Goal: Contribute content: Add original content to the website for others to see

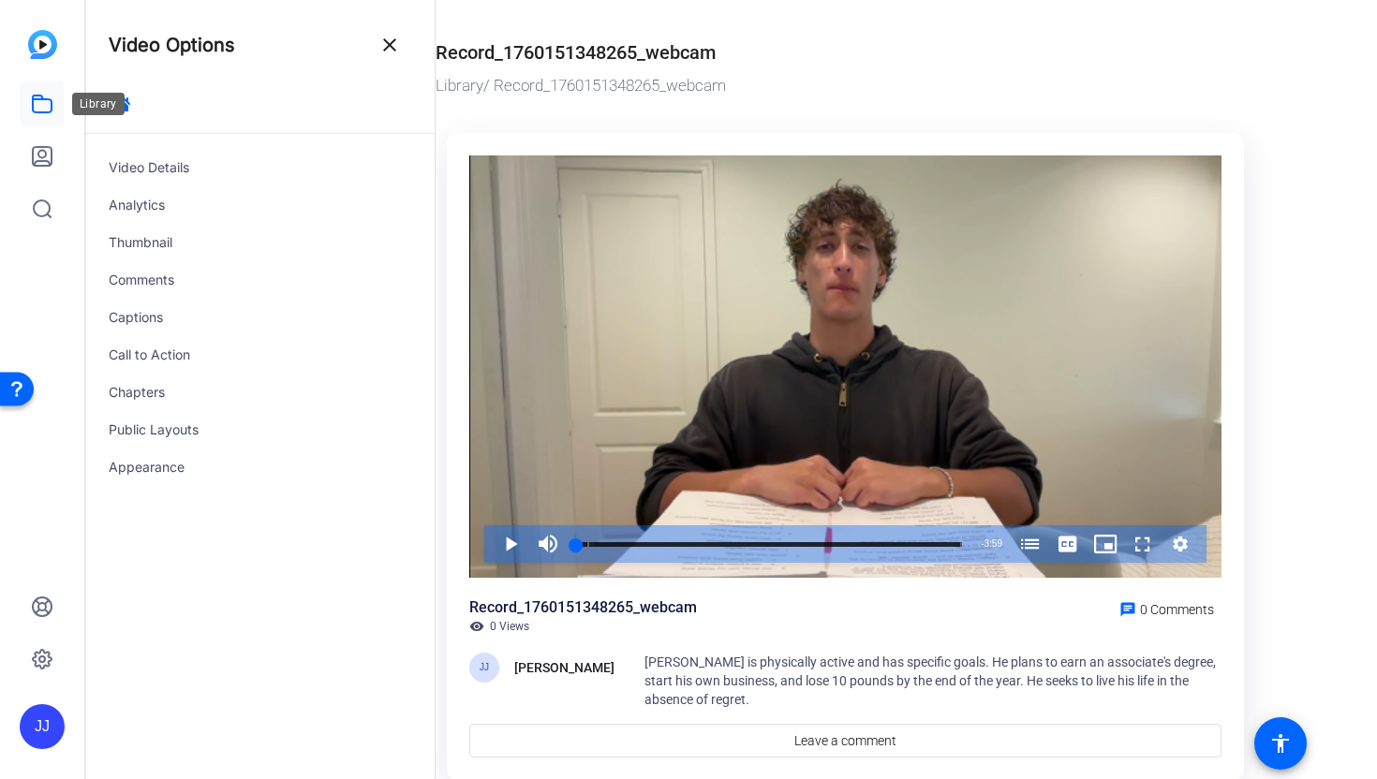
click at [41, 112] on icon at bounding box center [42, 104] width 19 height 17
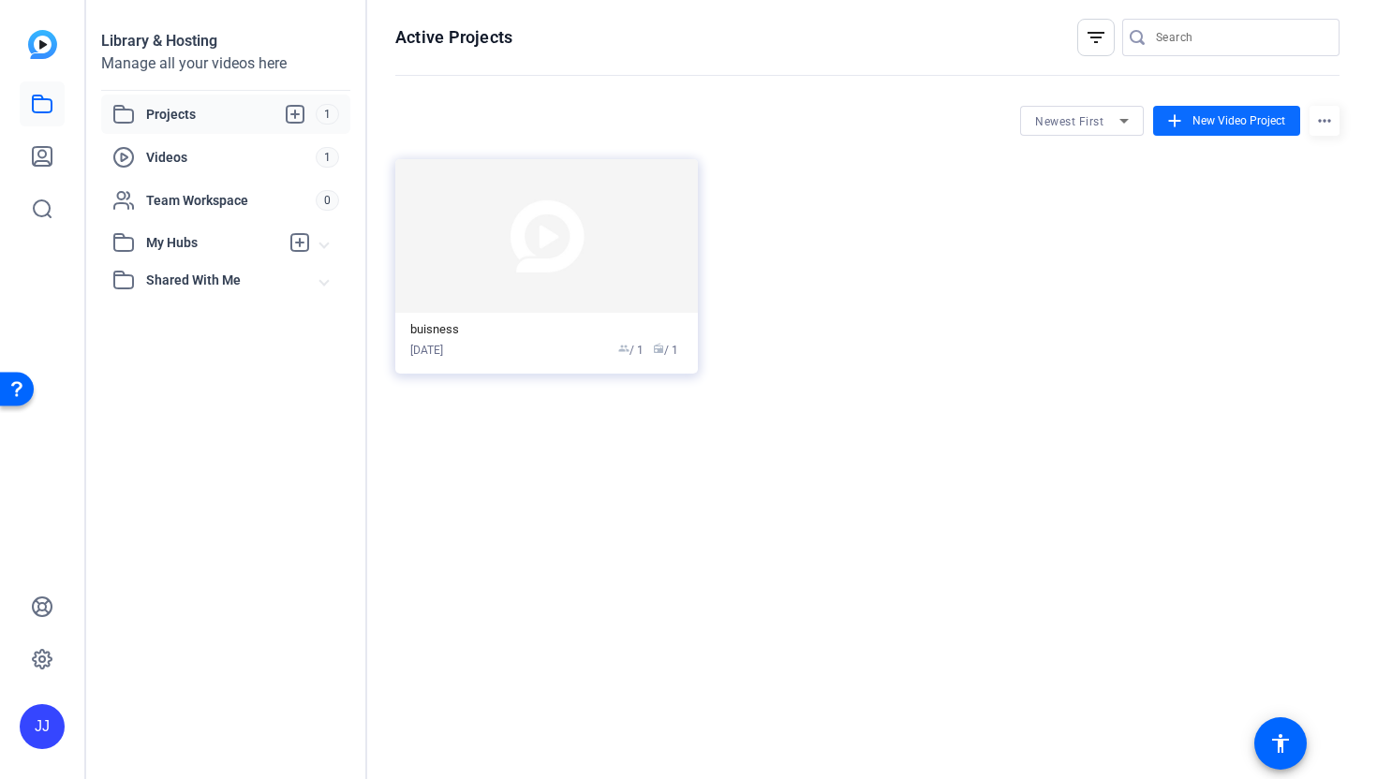
click at [1188, 118] on span at bounding box center [1226, 120] width 147 height 45
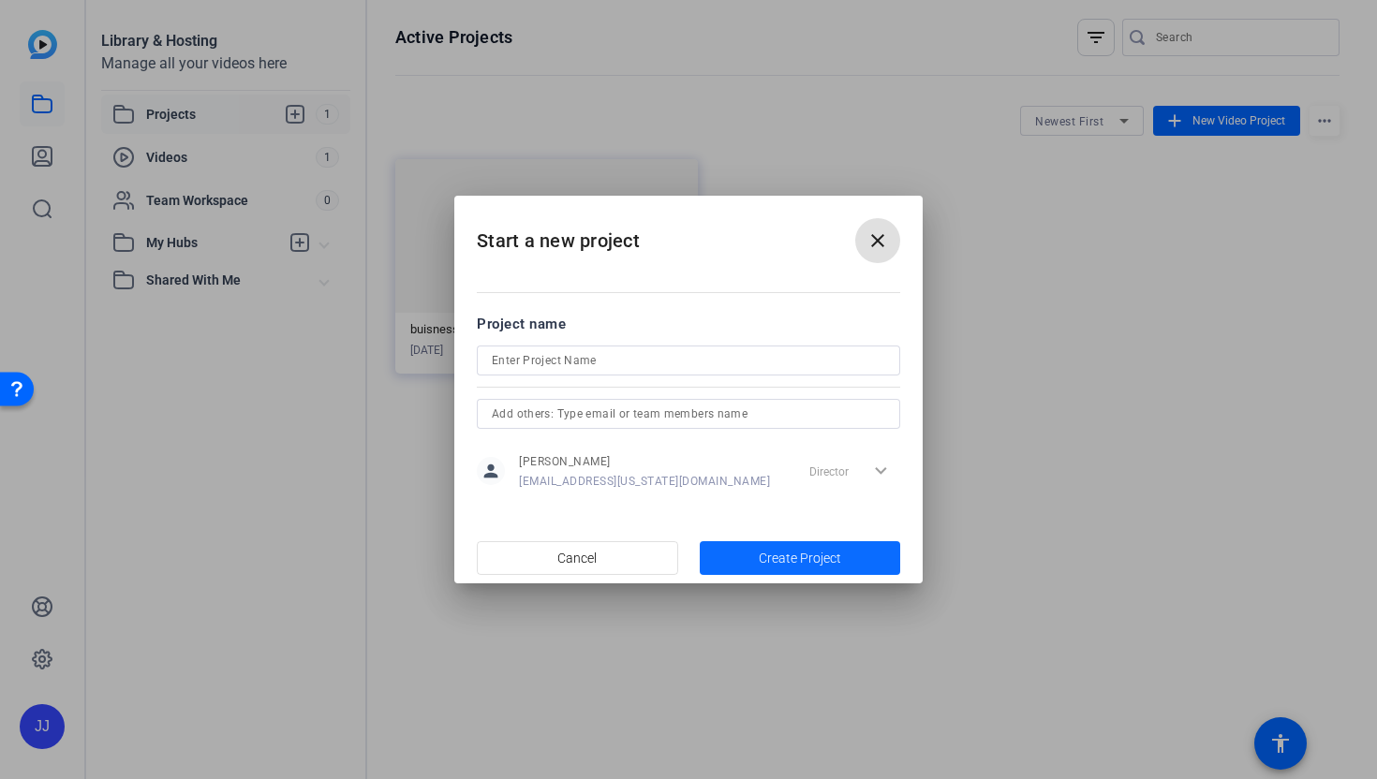
click at [701, 548] on span "button" at bounding box center [800, 558] width 201 height 45
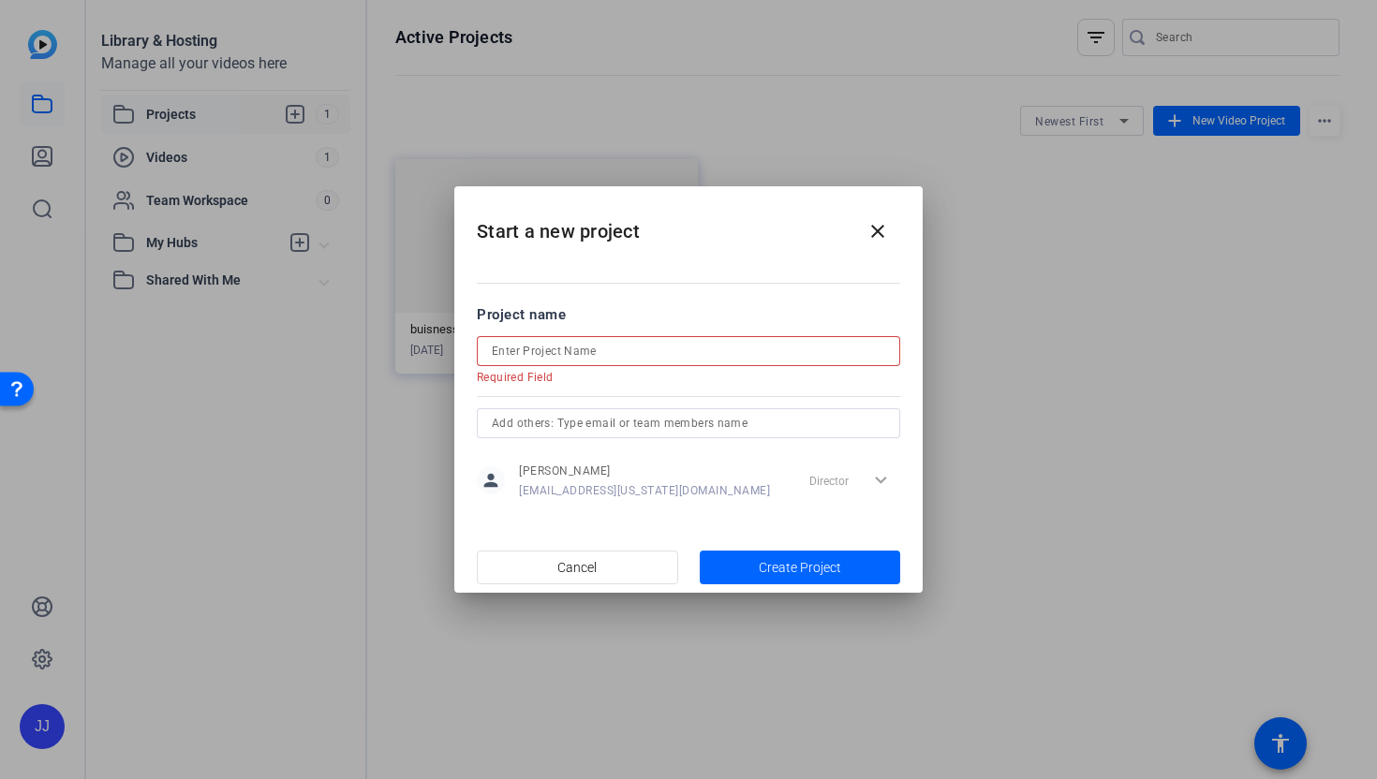
click at [649, 343] on input at bounding box center [688, 351] width 393 height 22
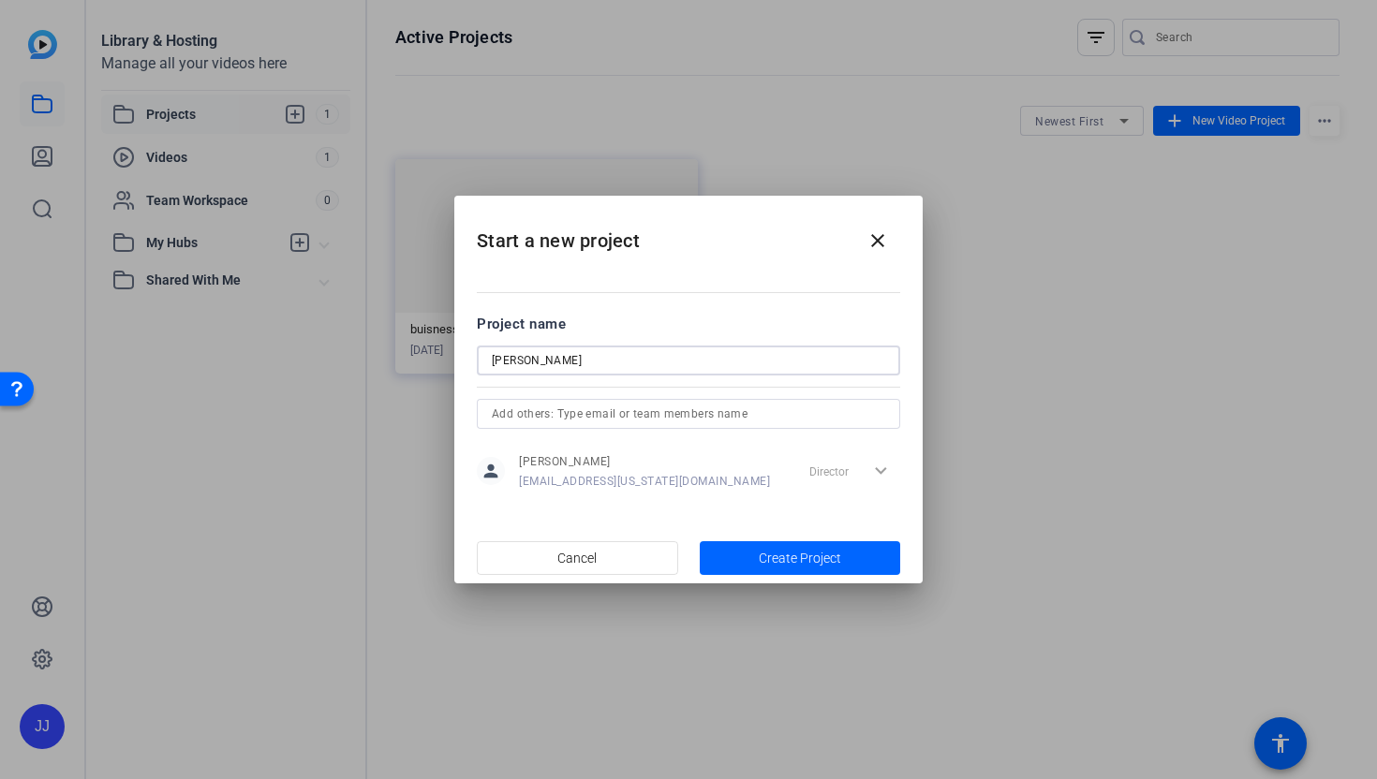
type input "[PERSON_NAME]"
click at [775, 529] on mat-dialog-content "Project name [PERSON_NAME] person [PERSON_NAME] [PERSON_NAME][EMAIL_ADDRESS][US…" at bounding box center [688, 402] width 468 height 260
click at [775, 553] on span "Create Project" at bounding box center [800, 559] width 82 height 20
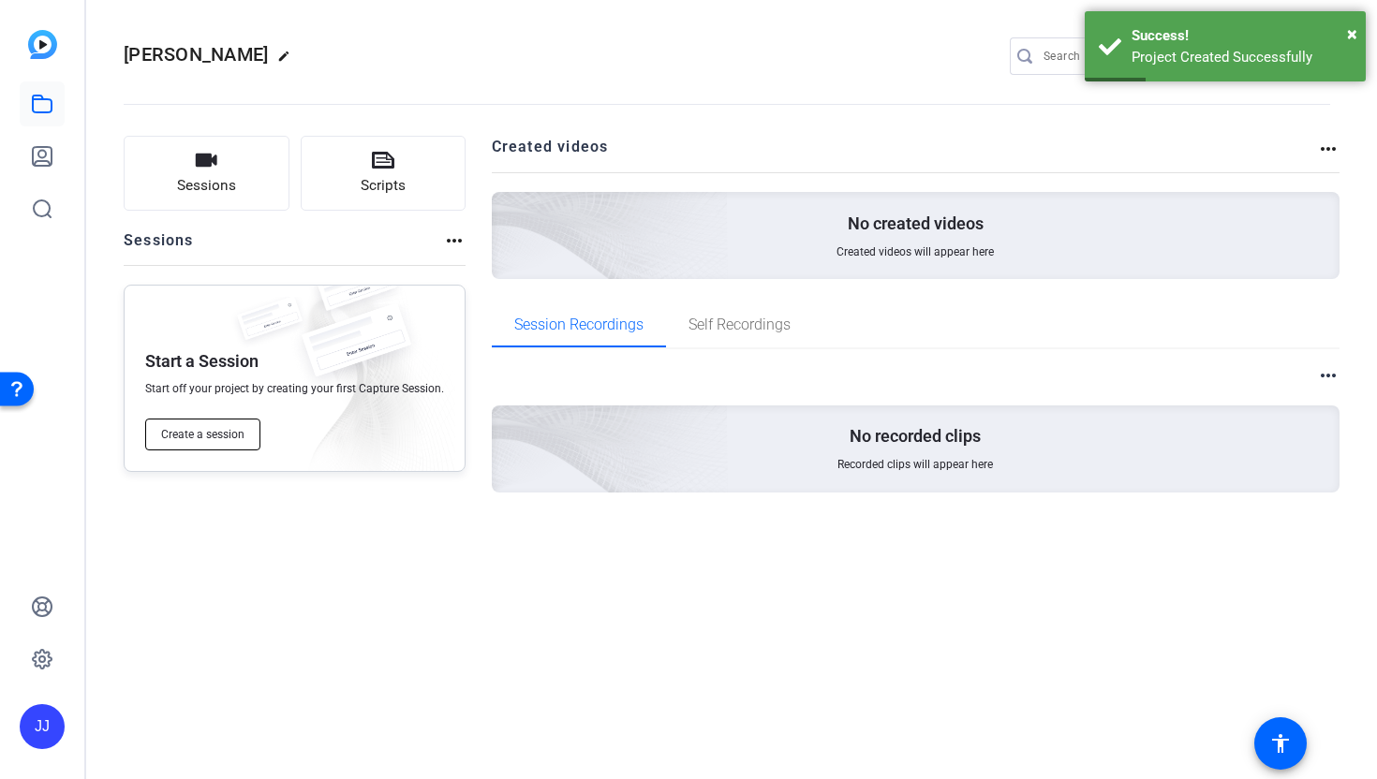
click at [216, 434] on span "Create a session" at bounding box center [202, 434] width 83 height 15
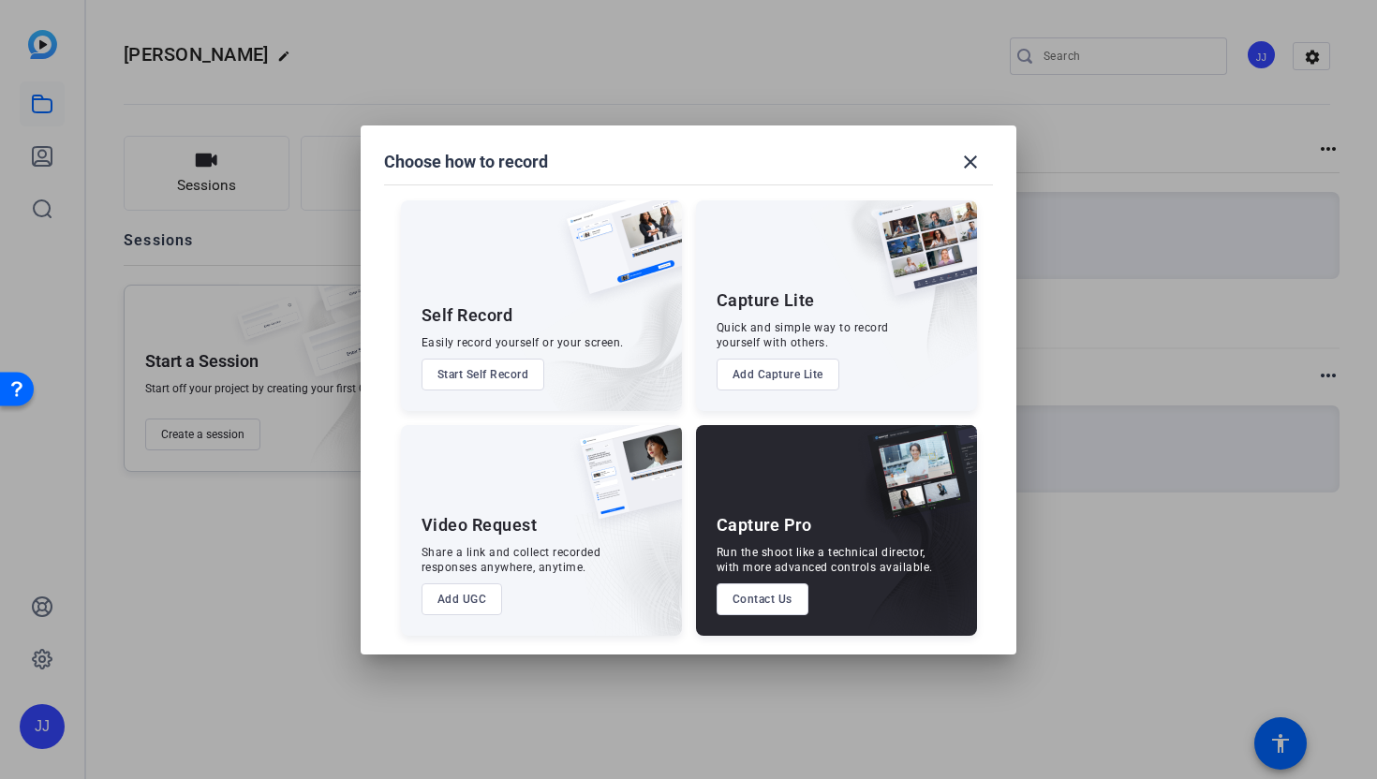
click at [507, 370] on button "Start Self Record" at bounding box center [483, 375] width 124 height 32
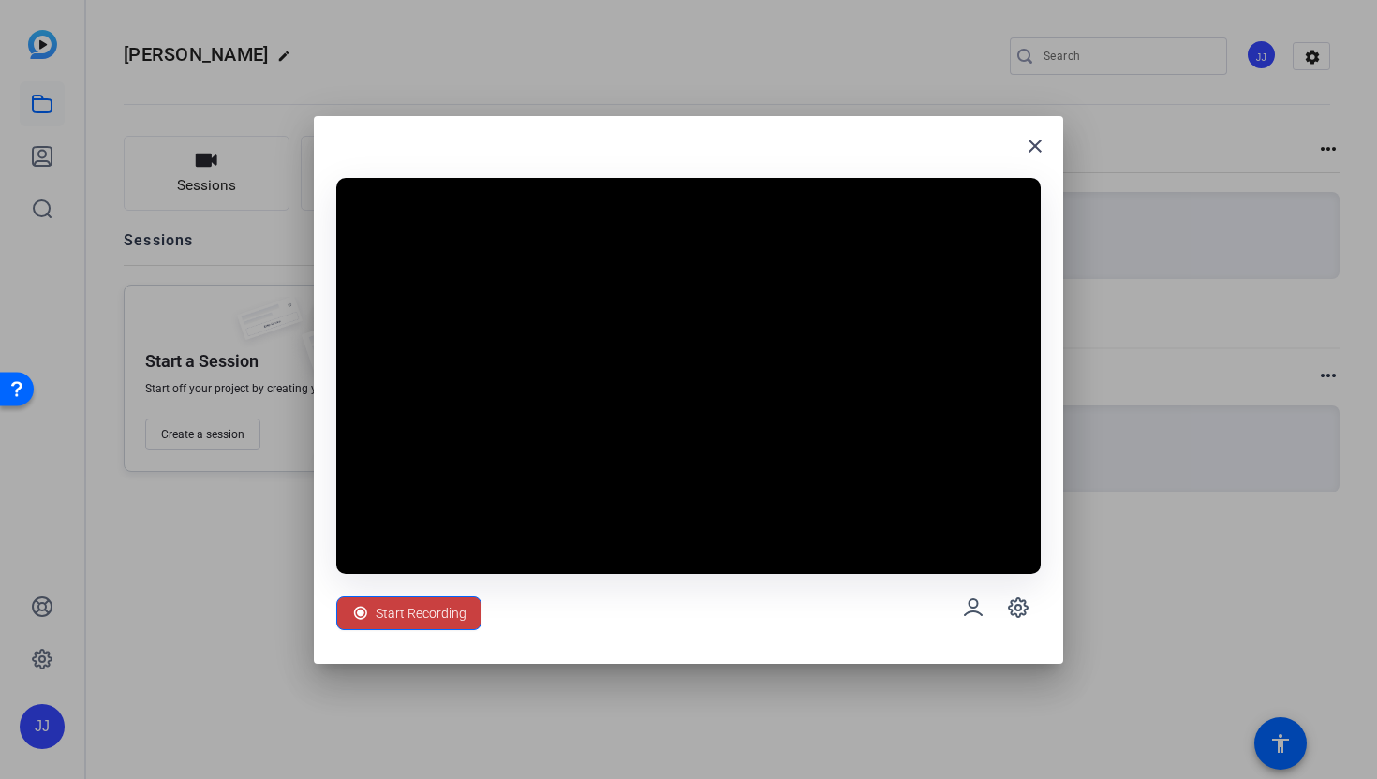
click at [393, 618] on span "Start Recording" at bounding box center [421, 614] width 91 height 36
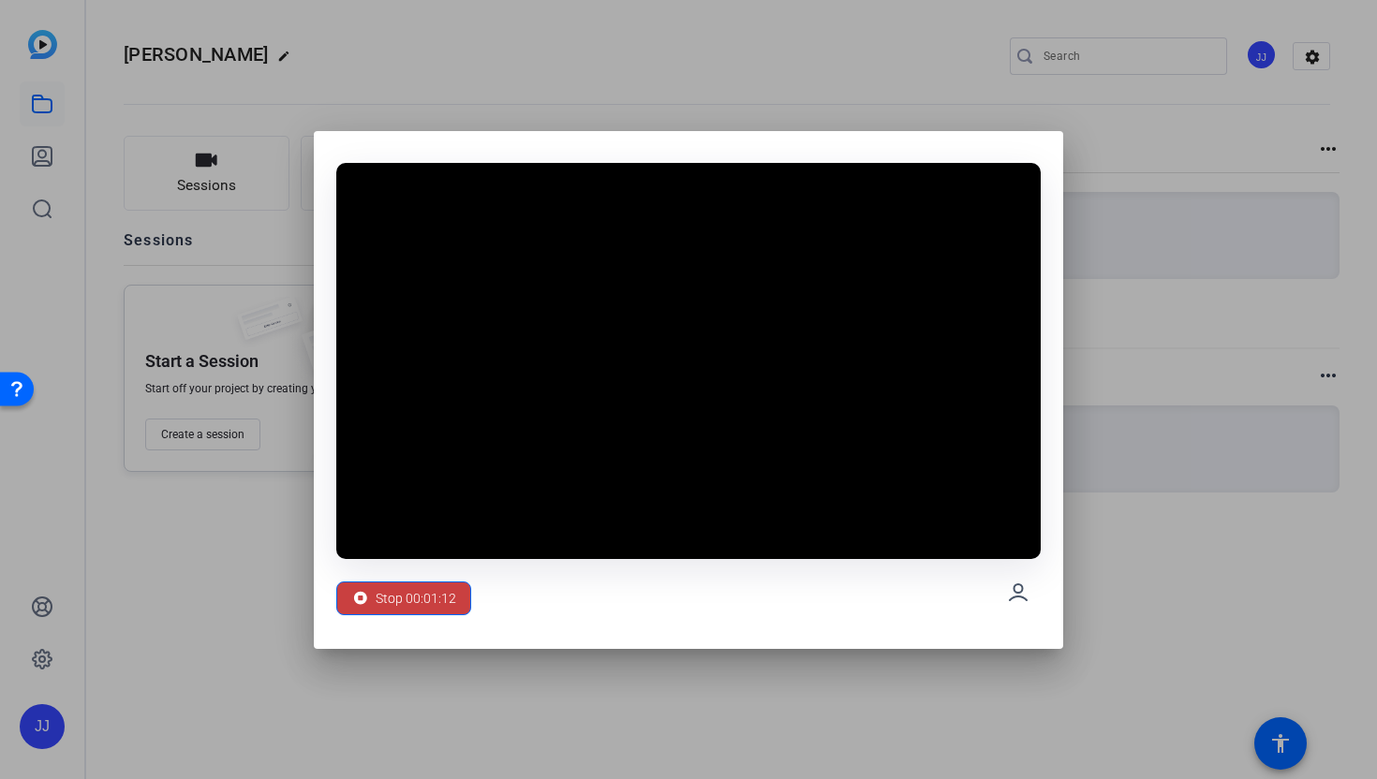
click at [394, 614] on span "Stop 00:01:12" at bounding box center [416, 599] width 81 height 36
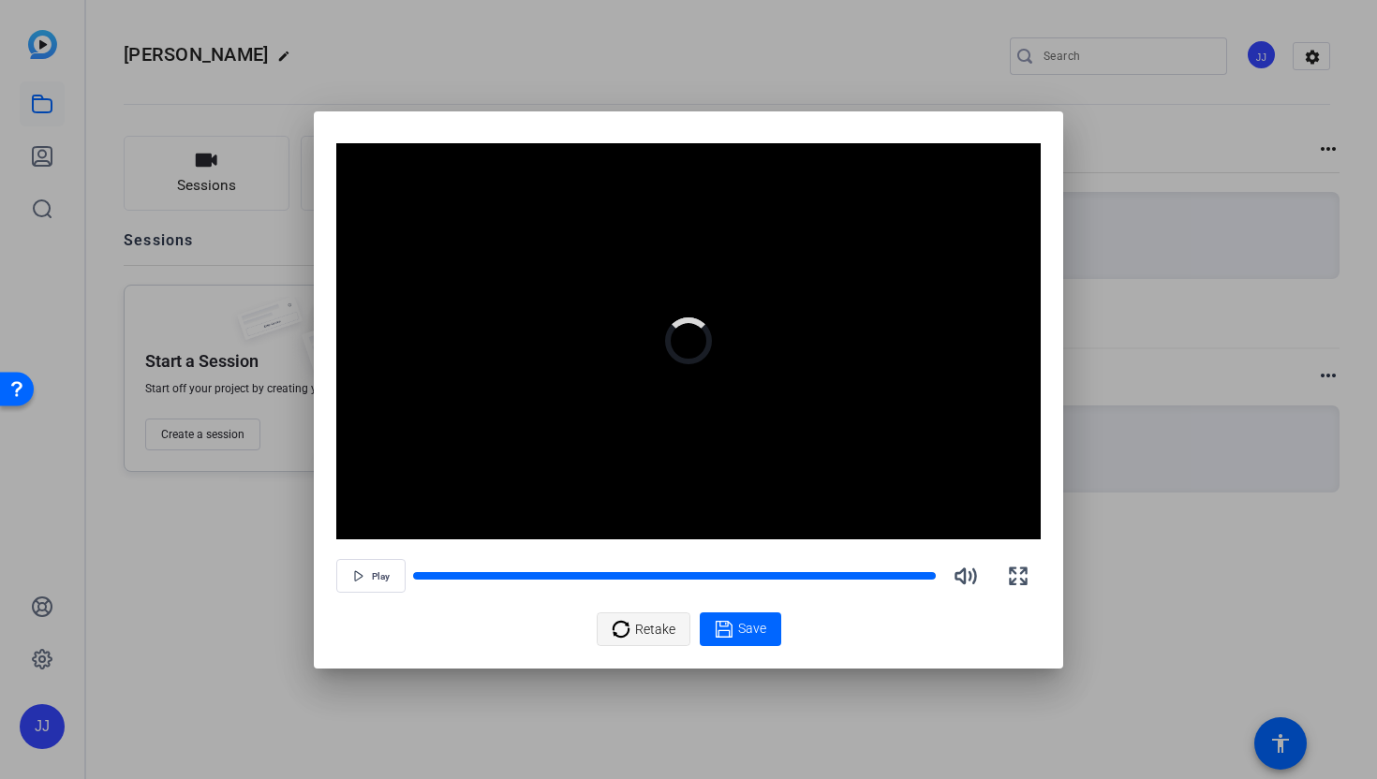
click at [650, 632] on span "Retake" at bounding box center [655, 630] width 40 height 36
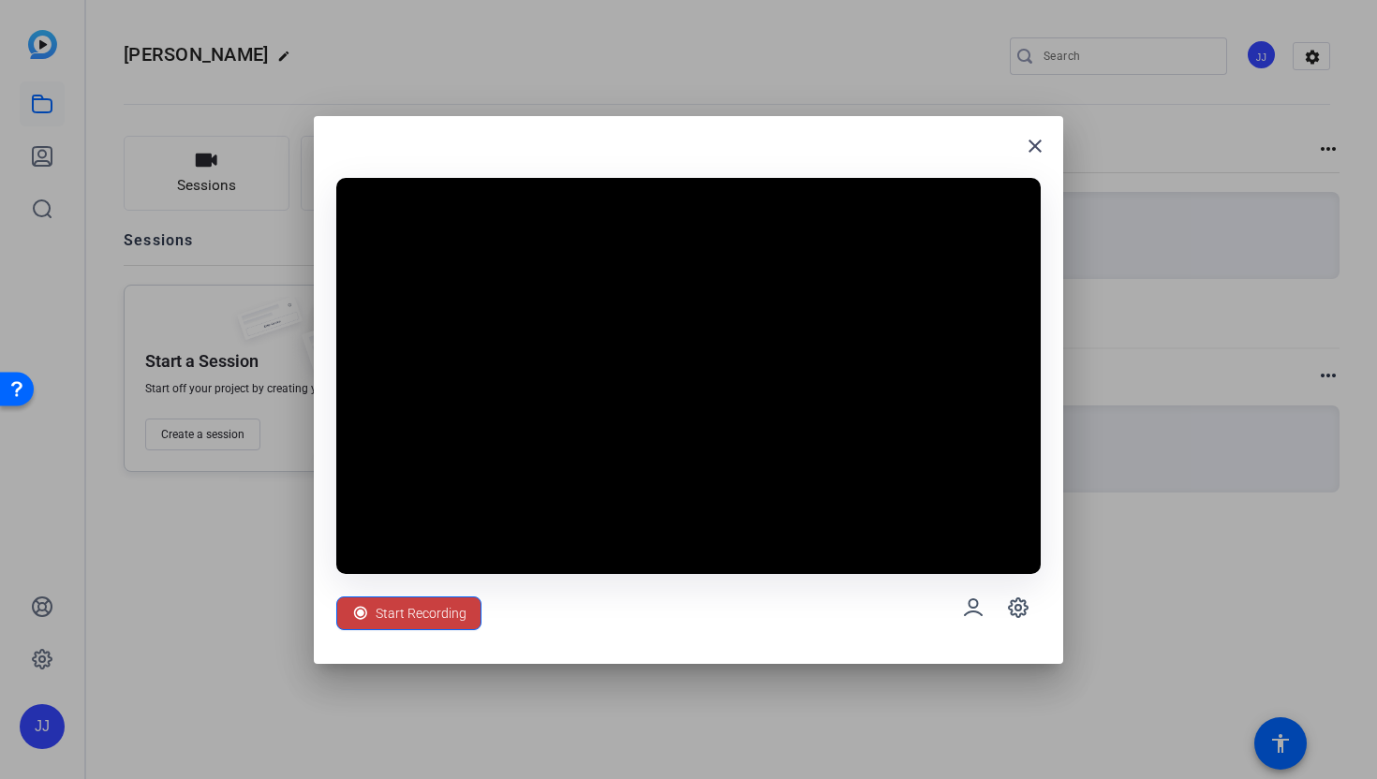
click at [418, 615] on span "Start Recording" at bounding box center [421, 614] width 91 height 36
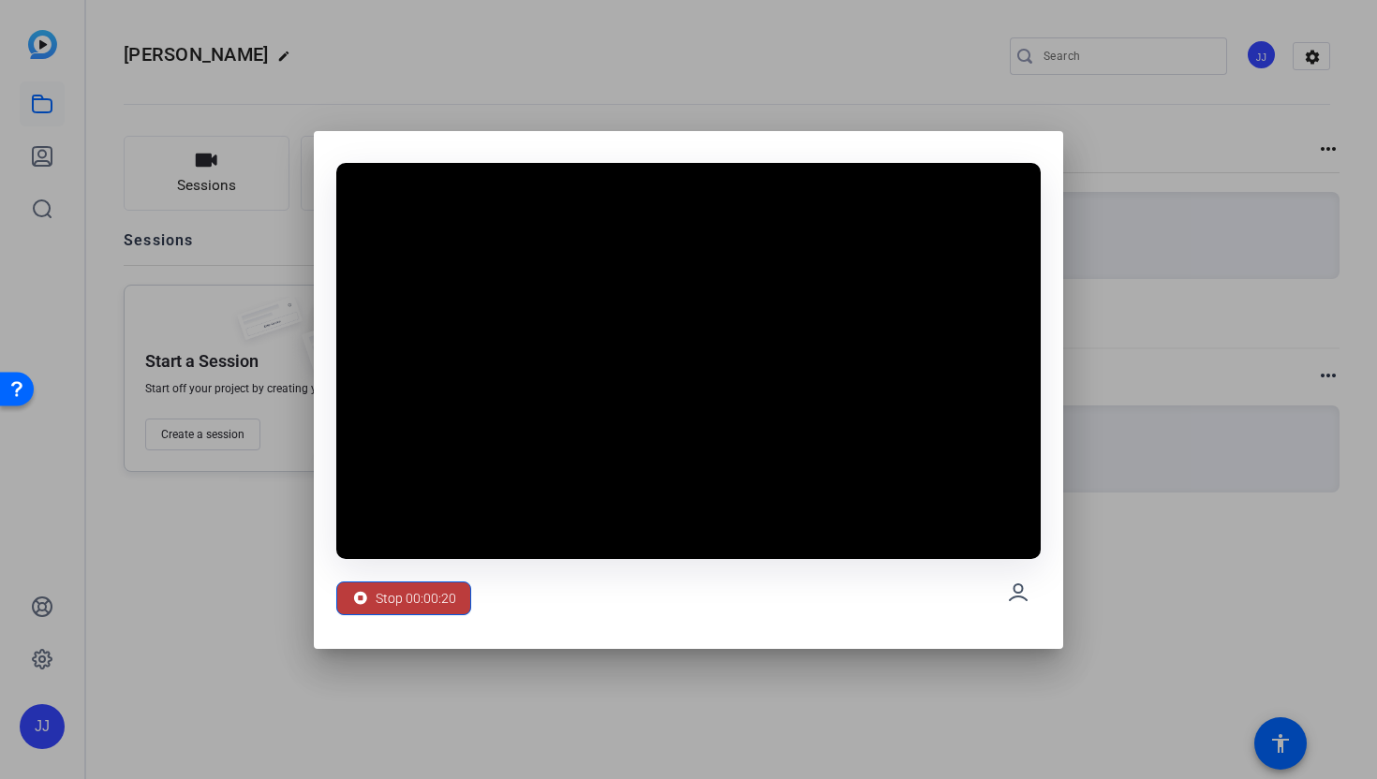
click at [418, 615] on span at bounding box center [403, 598] width 133 height 45
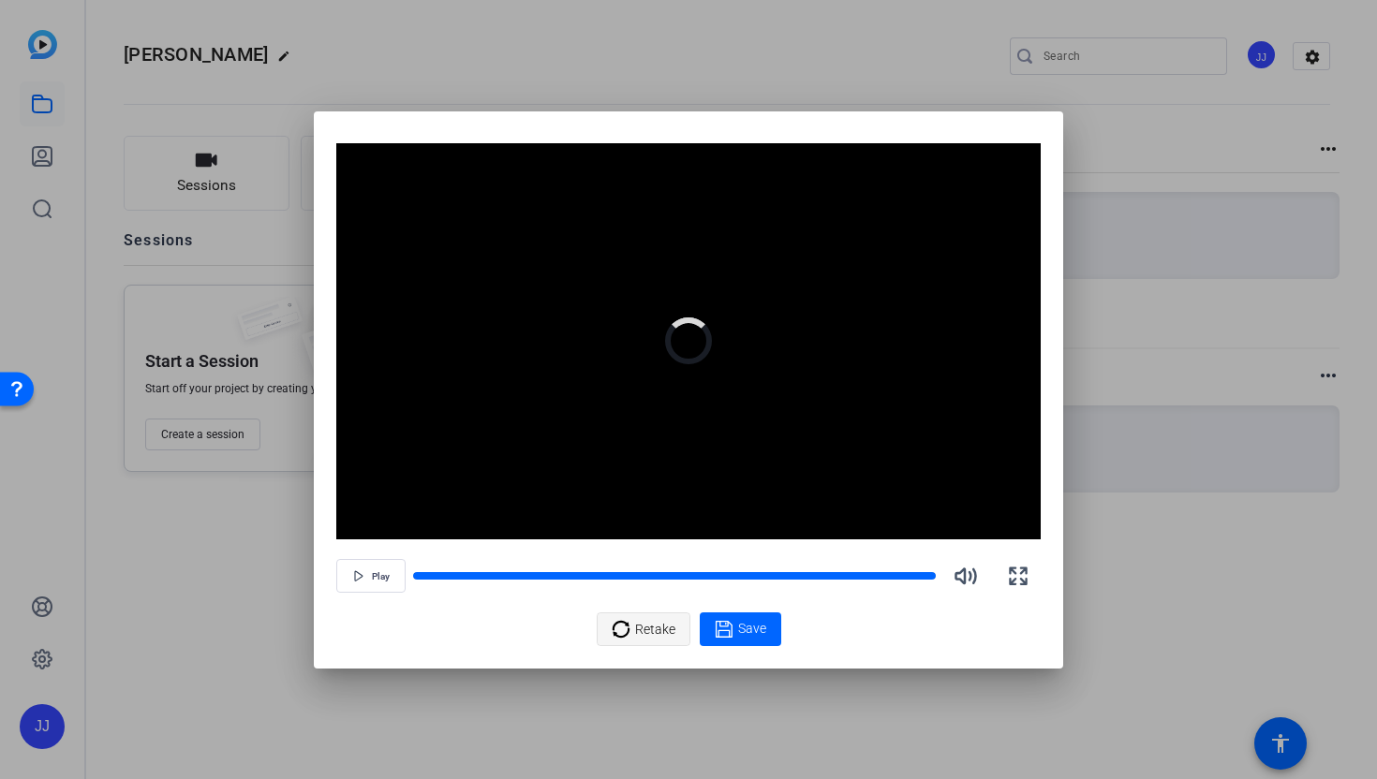
click at [625, 628] on icon at bounding box center [621, 629] width 19 height 22
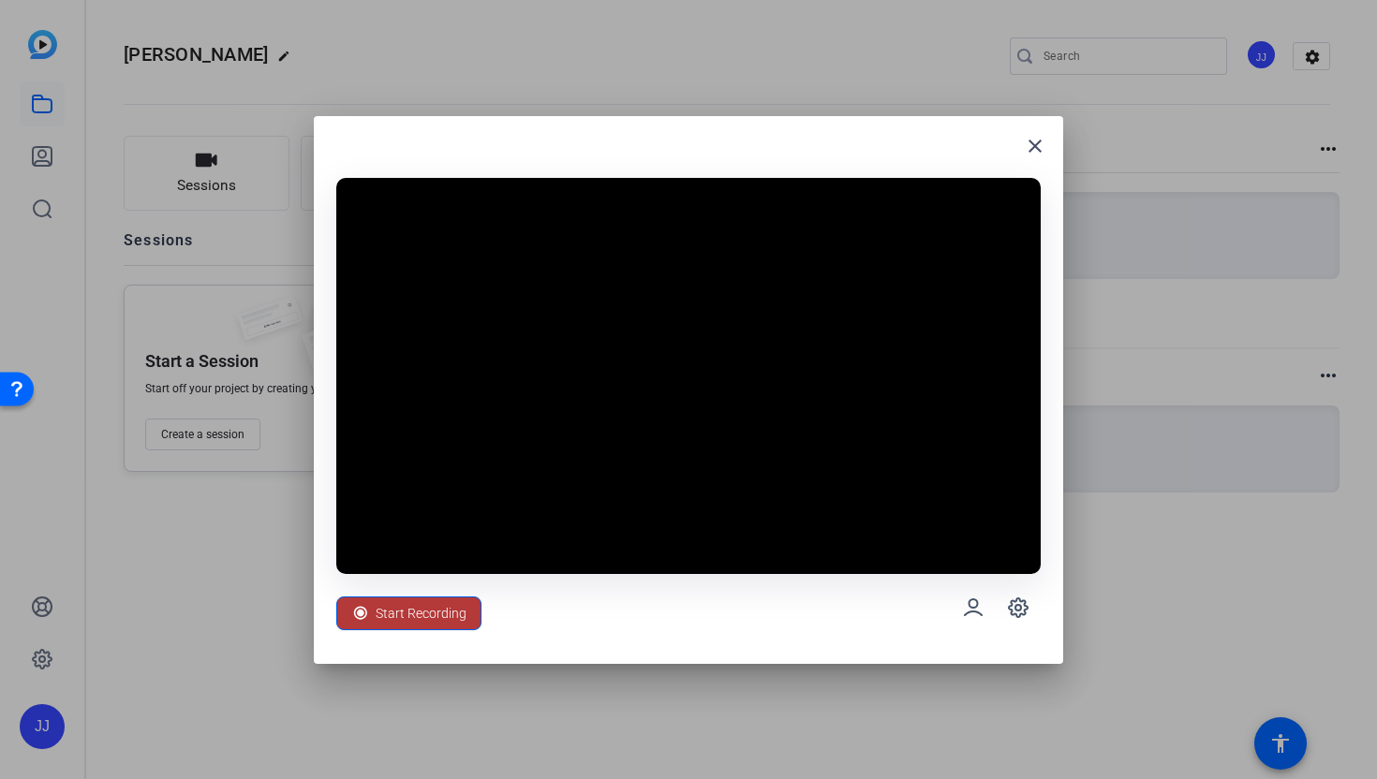
click at [428, 613] on span "Start Recording" at bounding box center [421, 614] width 91 height 36
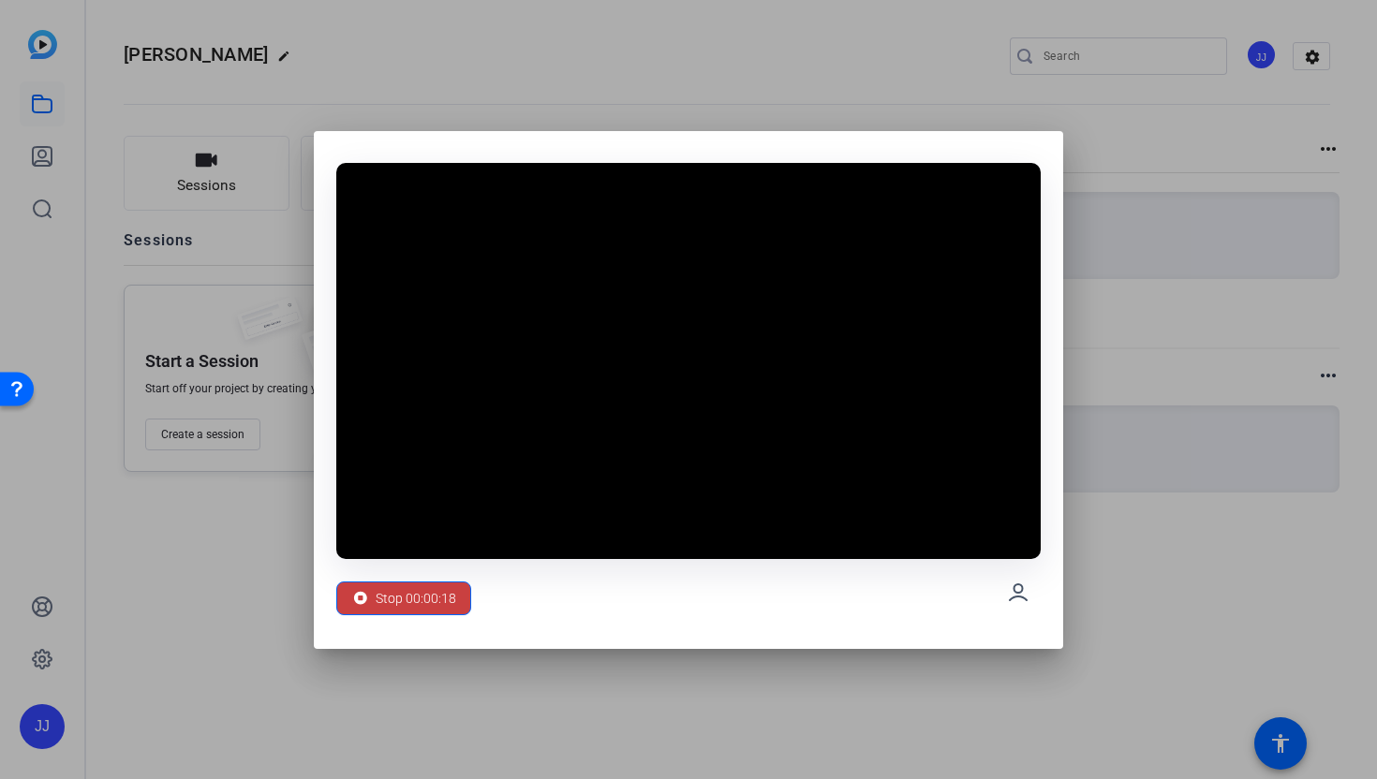
click at [430, 608] on span "Stop 00:00:18" at bounding box center [416, 599] width 81 height 36
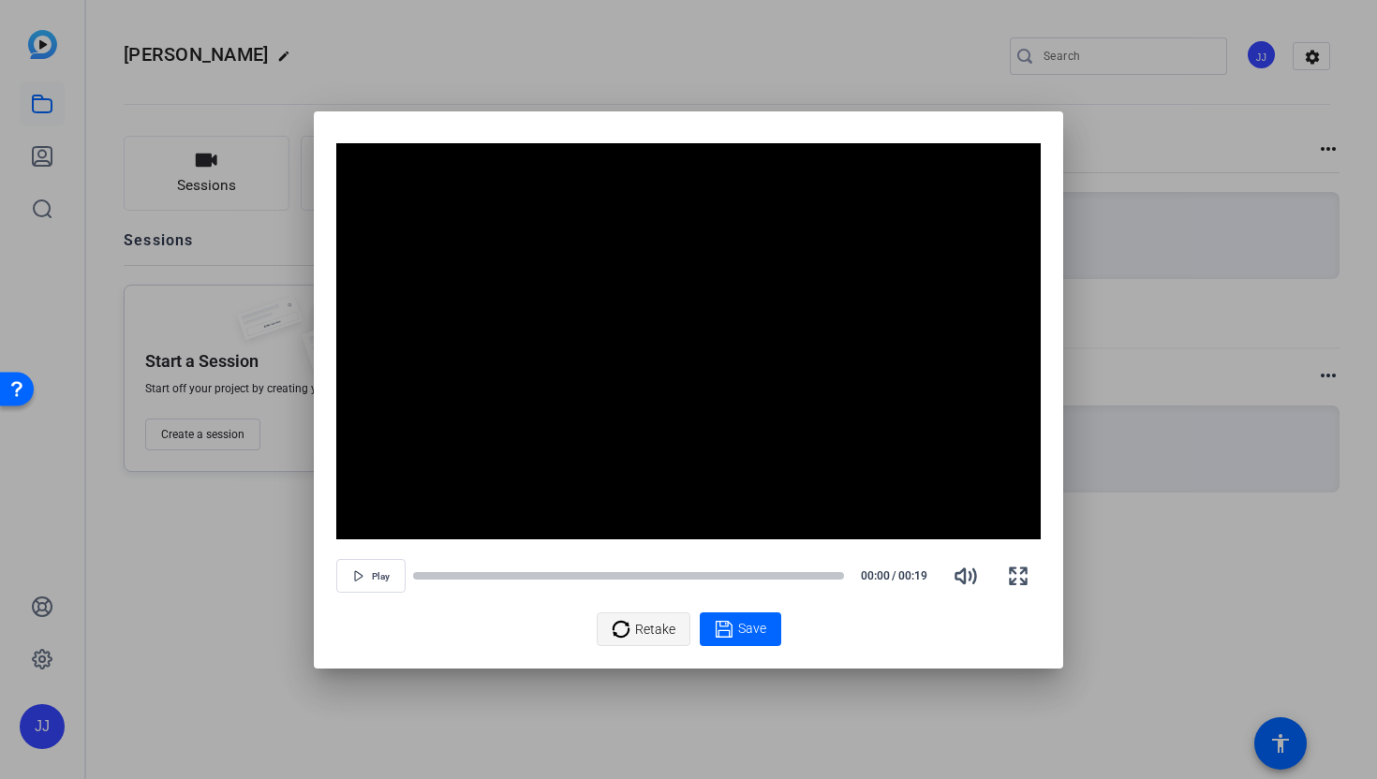
click at [633, 613] on div "Retake" at bounding box center [644, 630] width 64 height 36
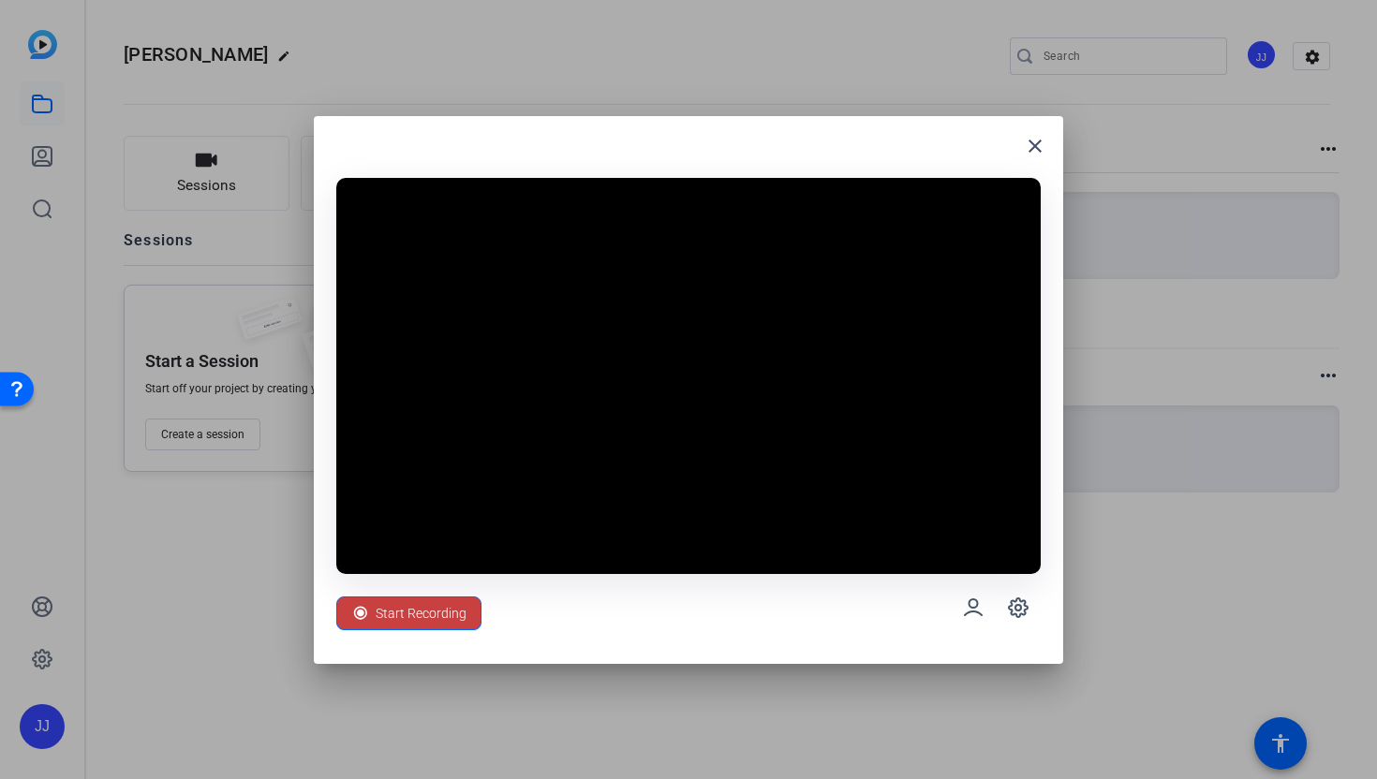
click at [426, 627] on span "Start Recording" at bounding box center [421, 614] width 91 height 36
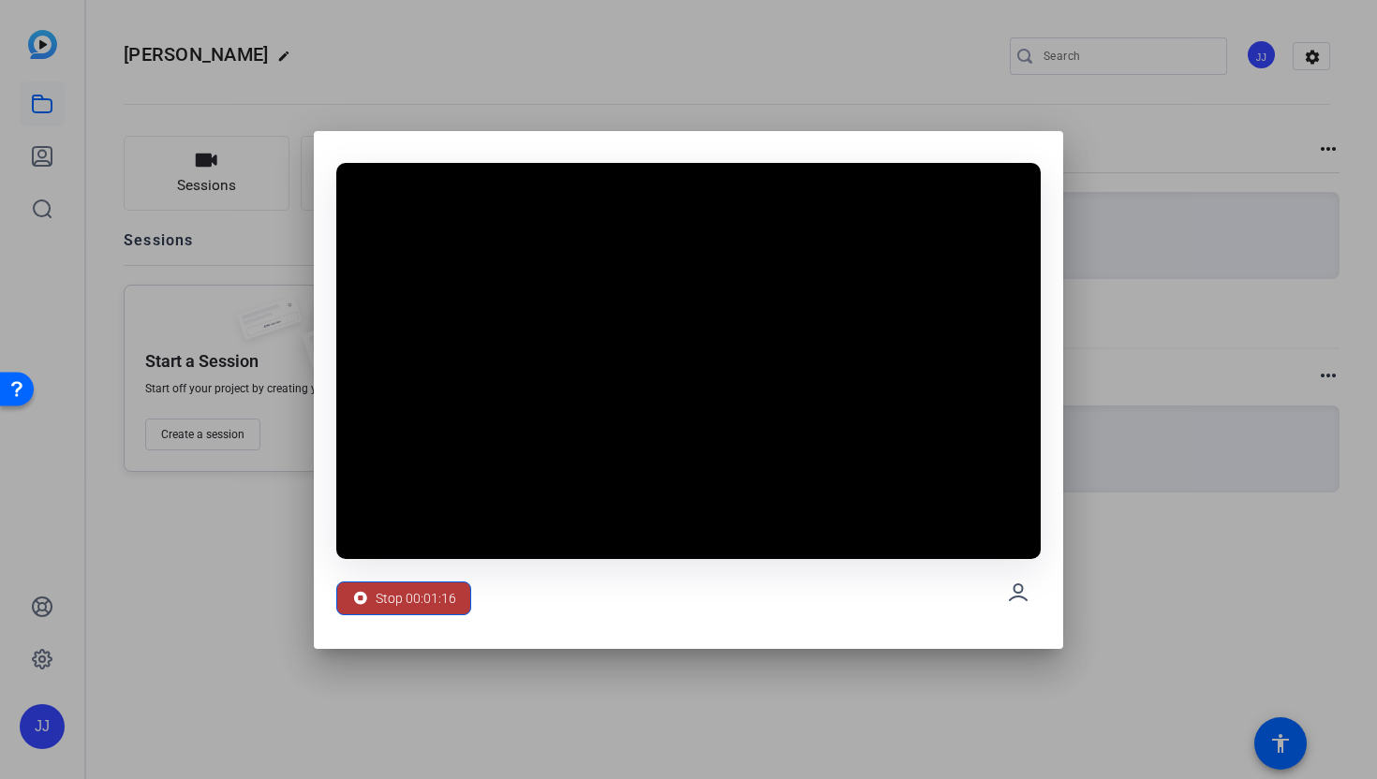
click at [422, 594] on span "Stop 00:01:16" at bounding box center [416, 599] width 81 height 36
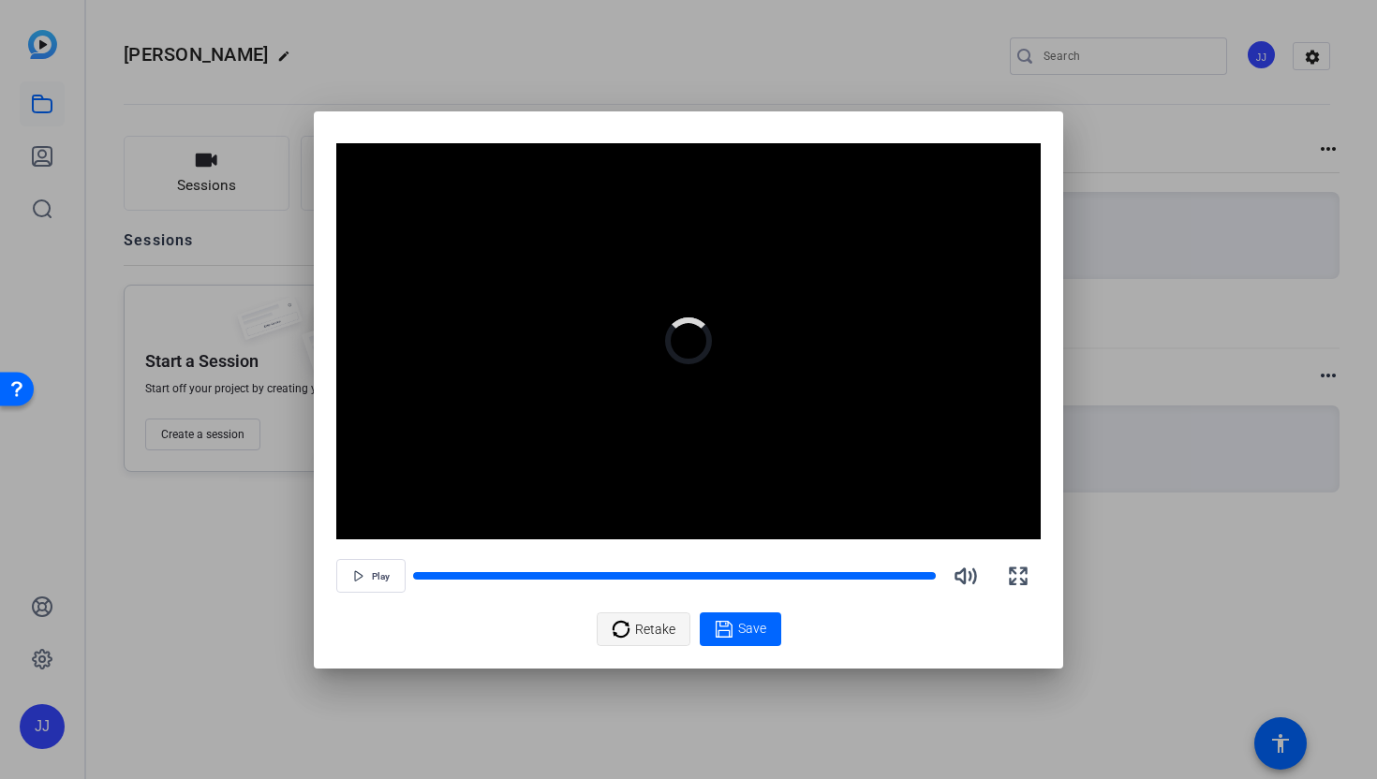
click at [652, 630] on span "Retake" at bounding box center [655, 630] width 40 height 36
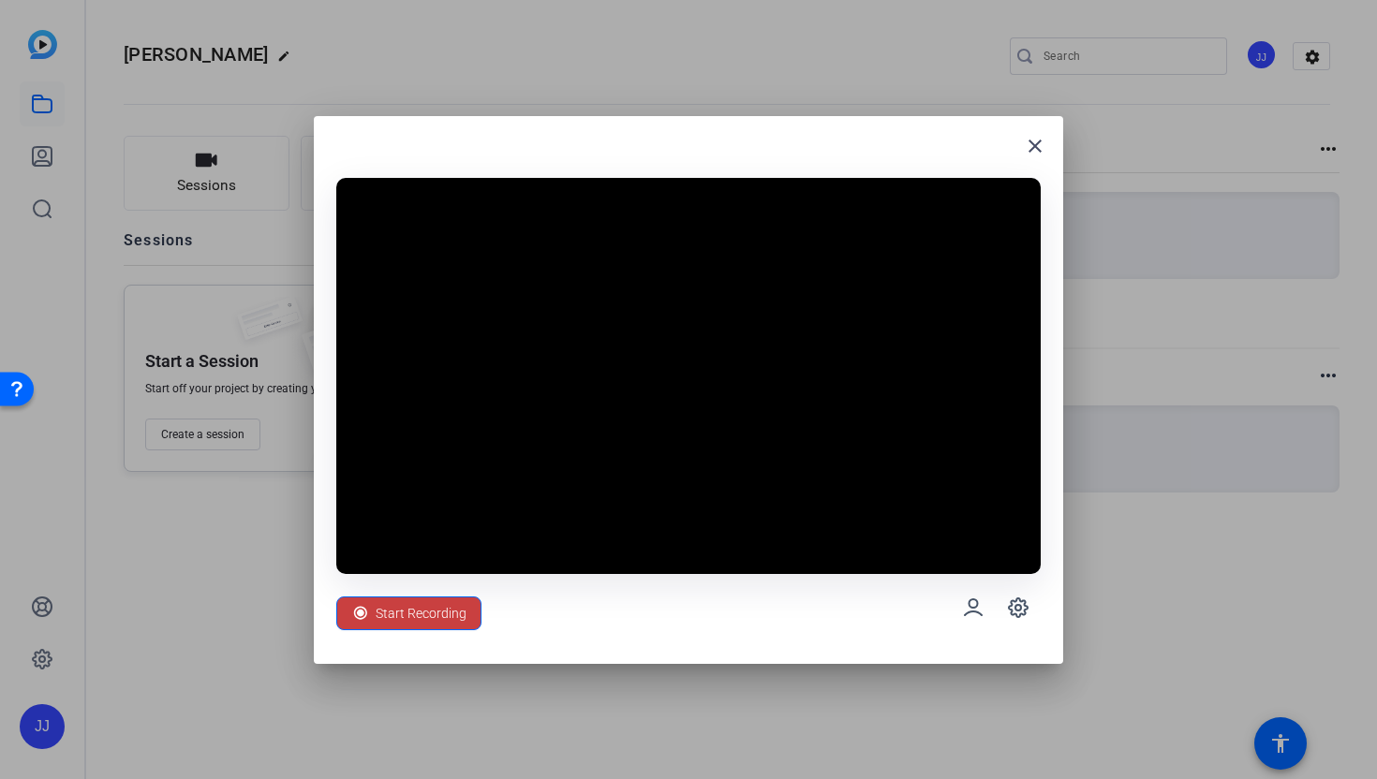
click at [448, 618] on span "Start Recording" at bounding box center [421, 614] width 91 height 36
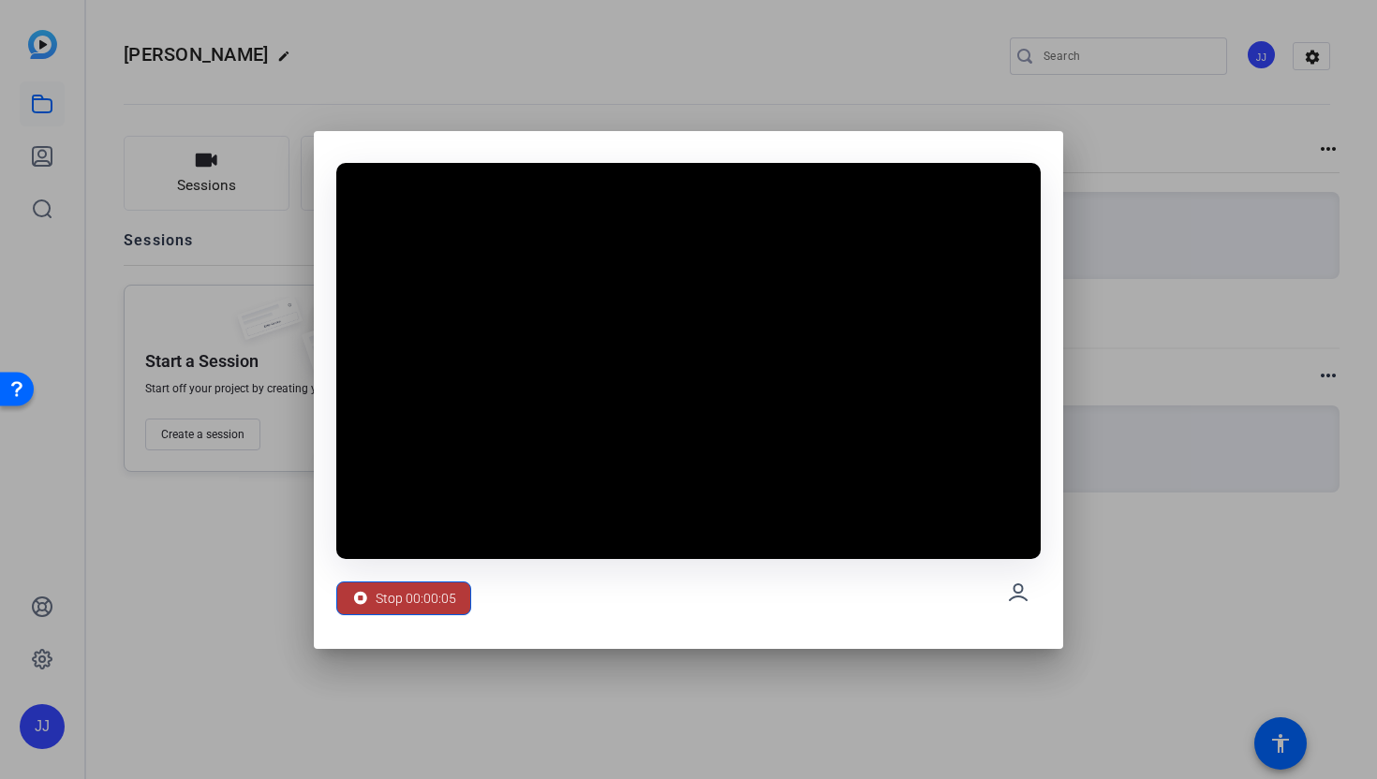
click at [424, 594] on span "Stop 00:00:05" at bounding box center [416, 599] width 81 height 36
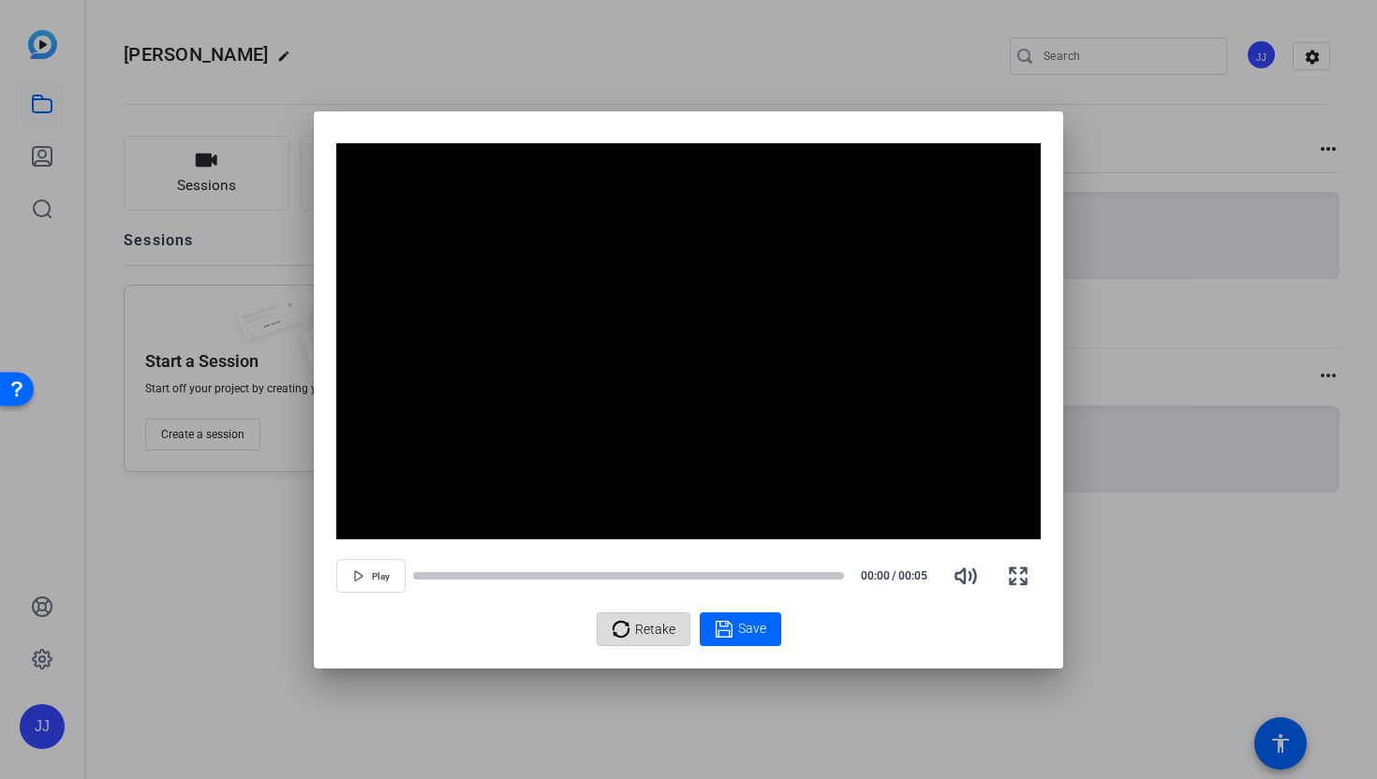
click at [644, 624] on span "Retake" at bounding box center [655, 630] width 40 height 36
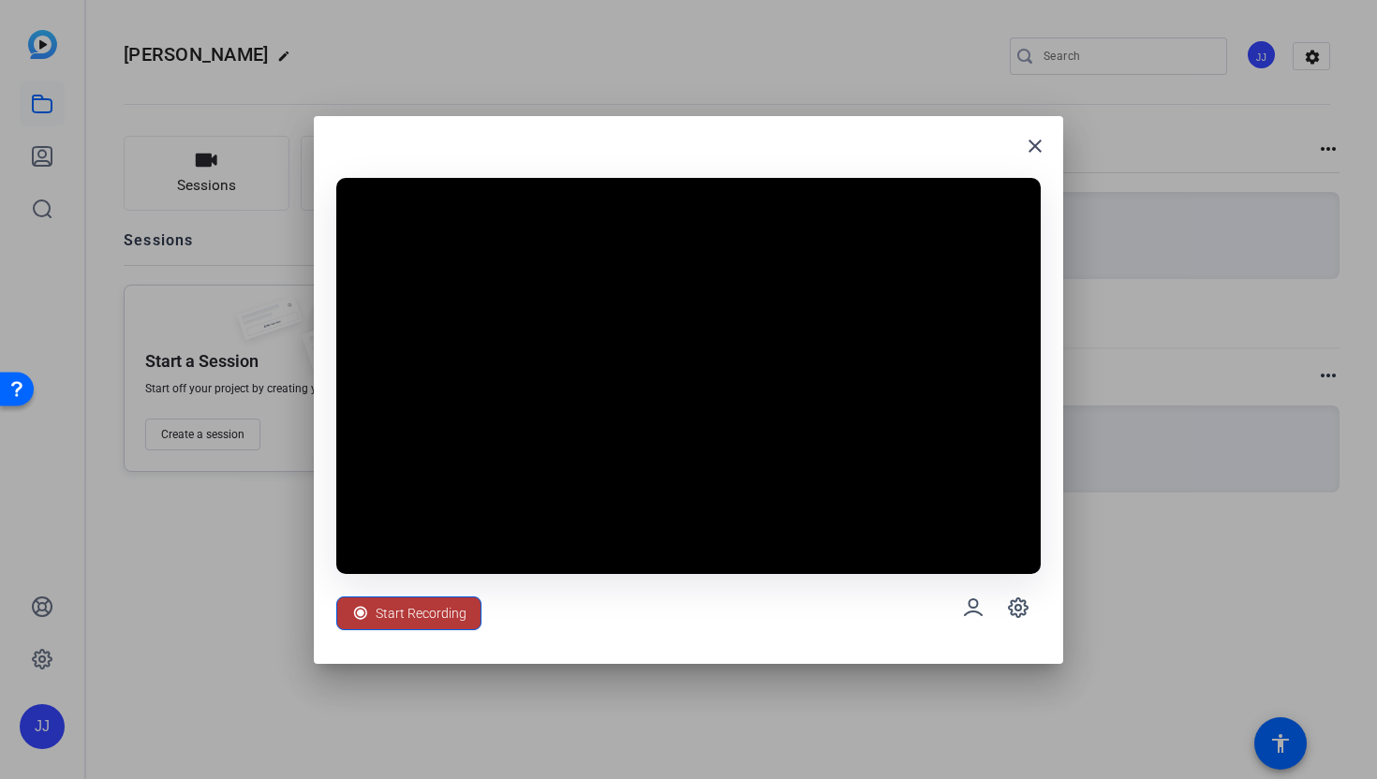
click at [443, 610] on span "Start Recording" at bounding box center [421, 614] width 91 height 36
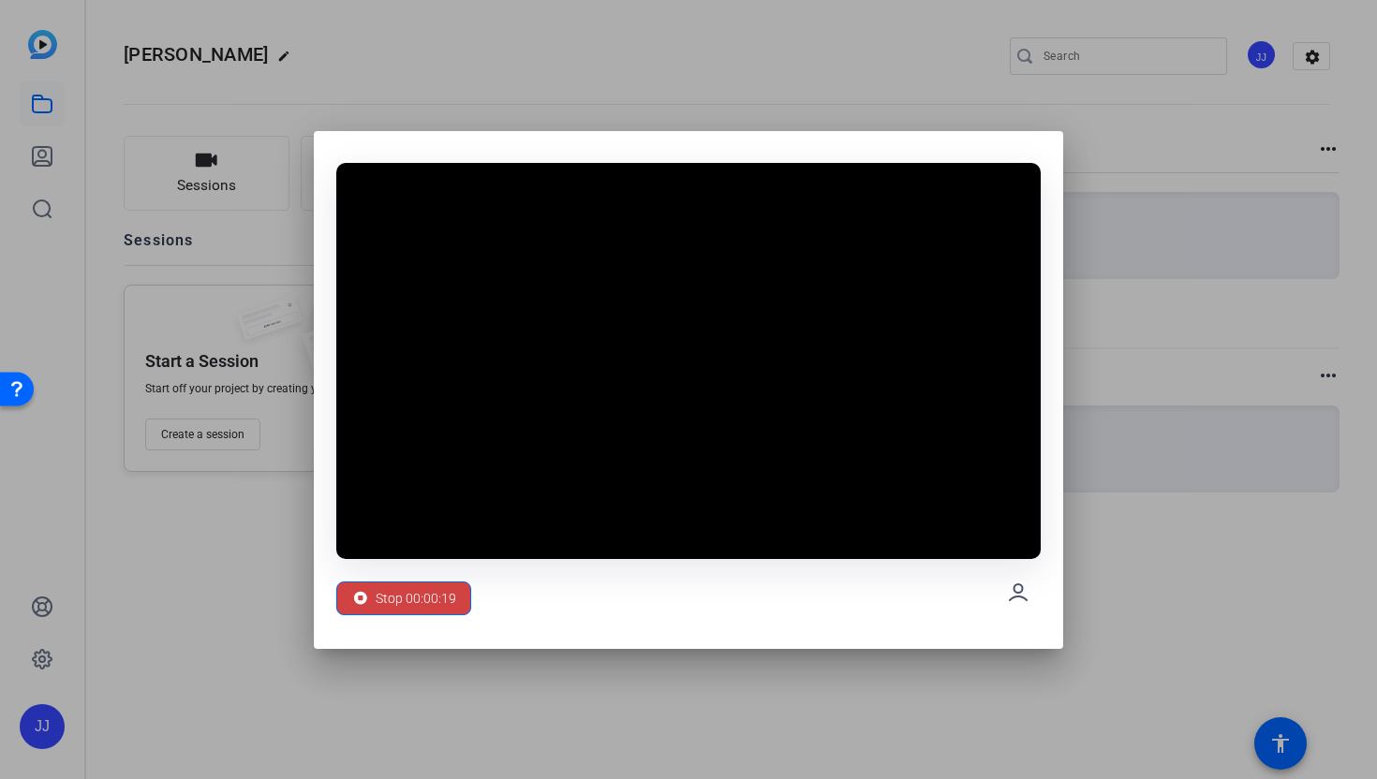
click at [443, 610] on span "Stop 00:00:19" at bounding box center [416, 599] width 81 height 36
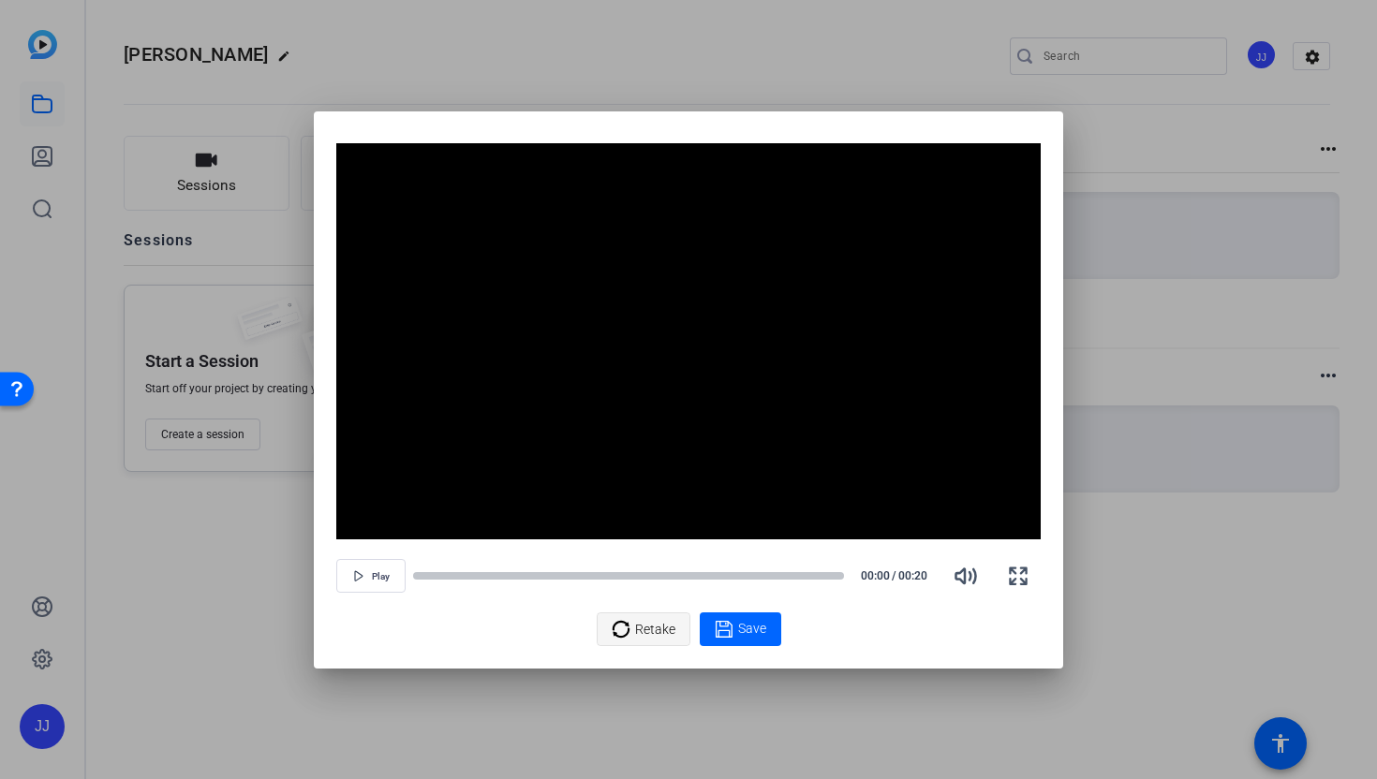
click at [662, 644] on span "Retake" at bounding box center [655, 630] width 40 height 36
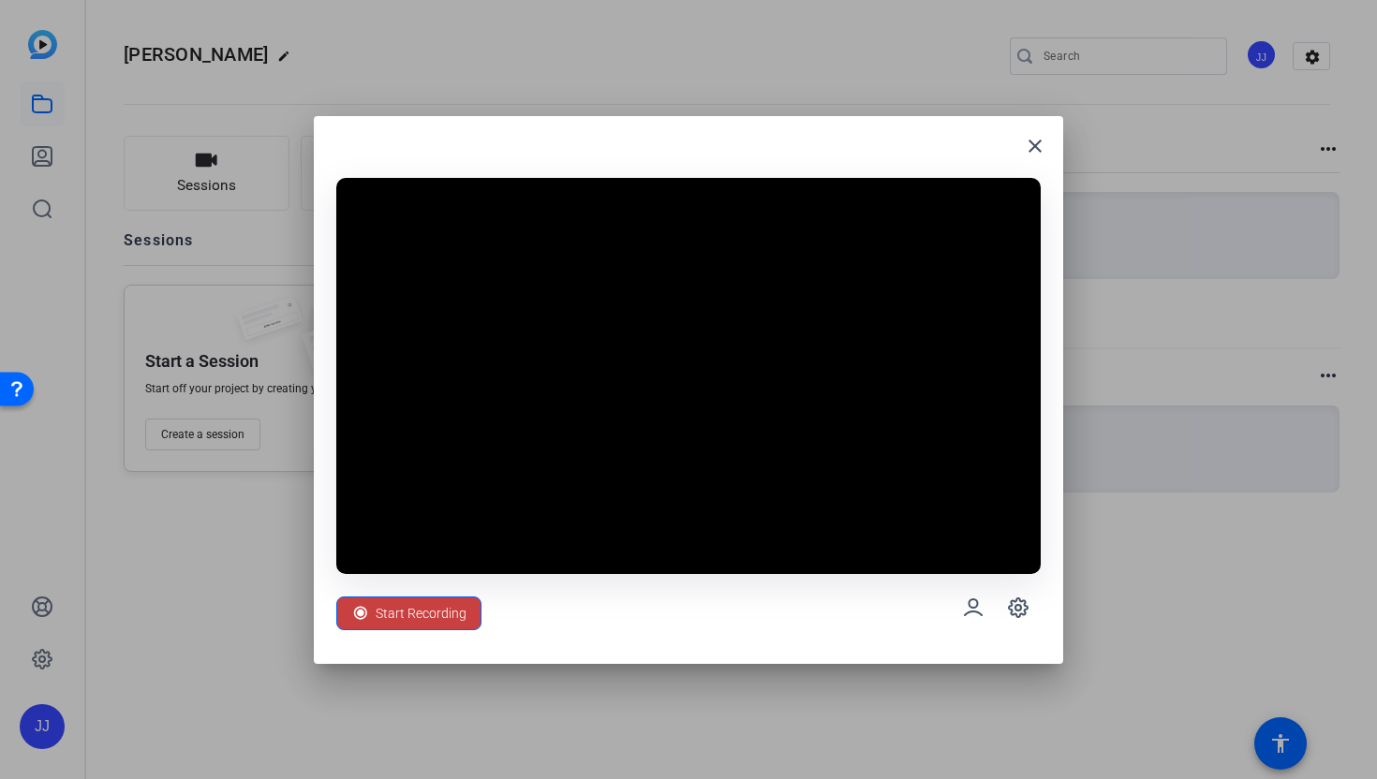
click at [451, 621] on span "Start Recording" at bounding box center [421, 614] width 91 height 36
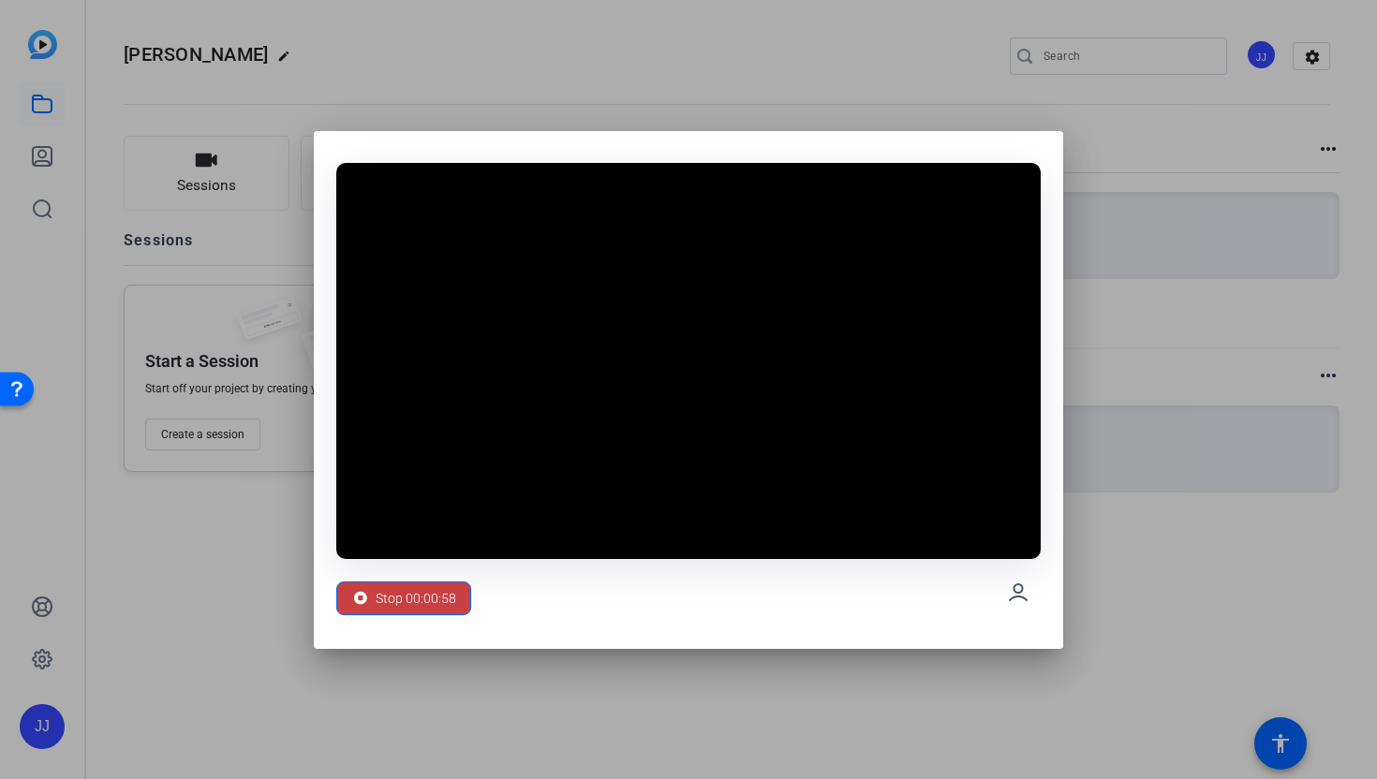
click at [450, 591] on span "Stop 00:00:58" at bounding box center [416, 599] width 81 height 36
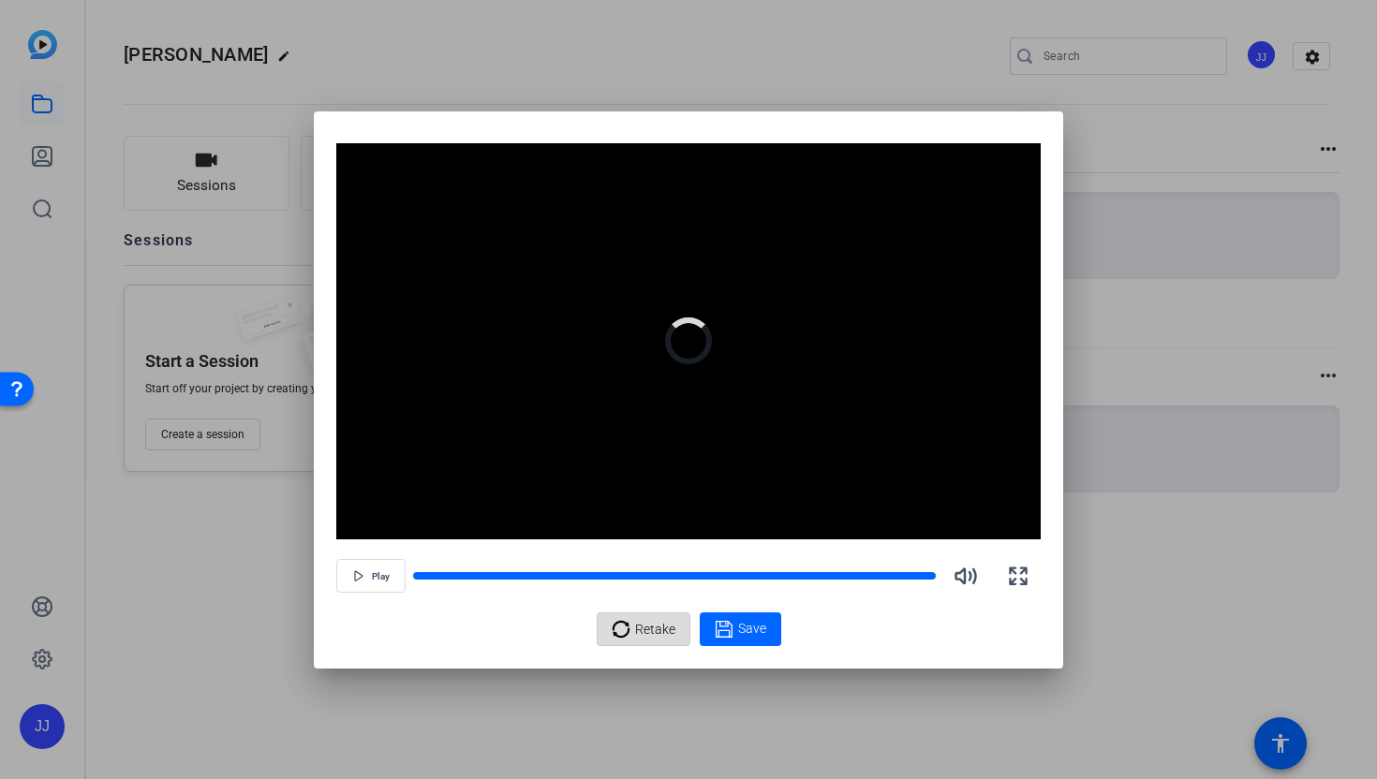
click at [622, 641] on div "Retake" at bounding box center [644, 630] width 64 height 36
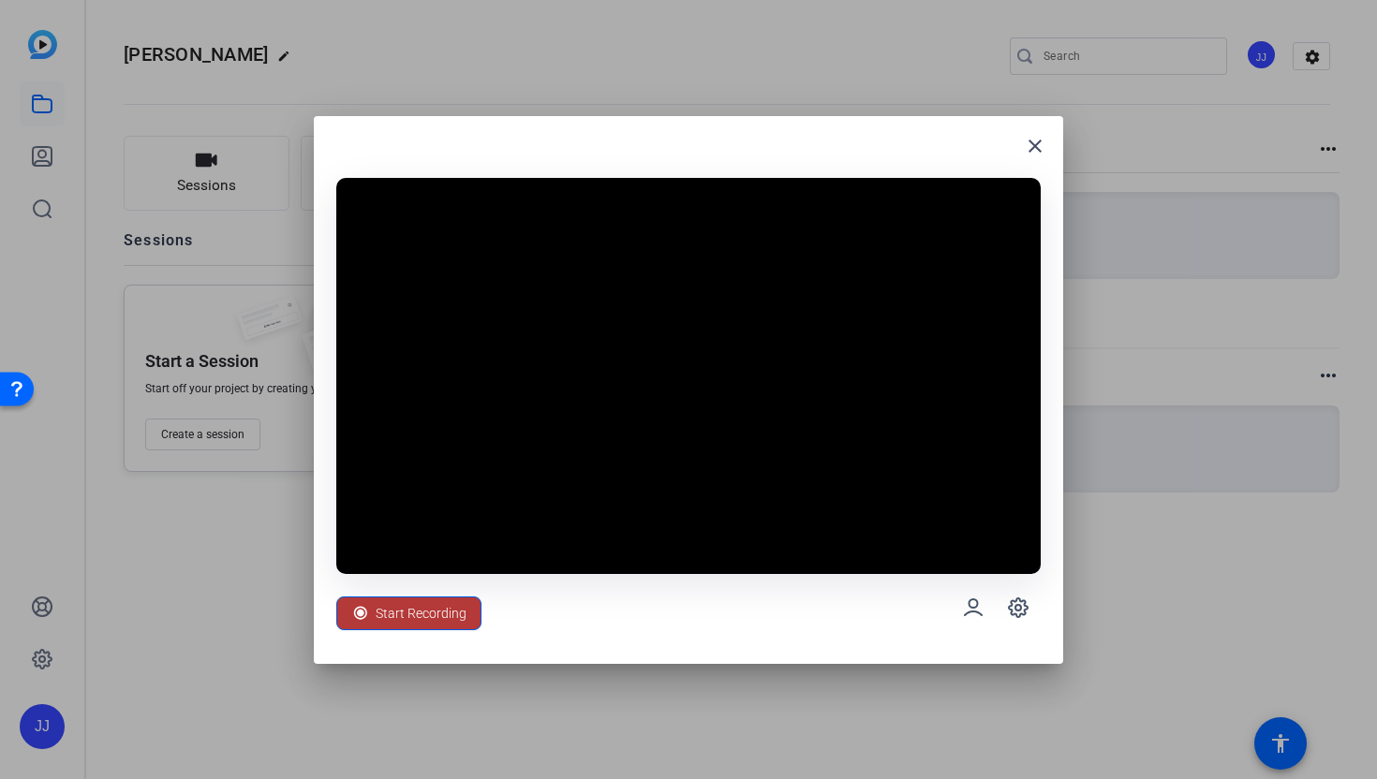
click at [345, 626] on span at bounding box center [408, 613] width 143 height 45
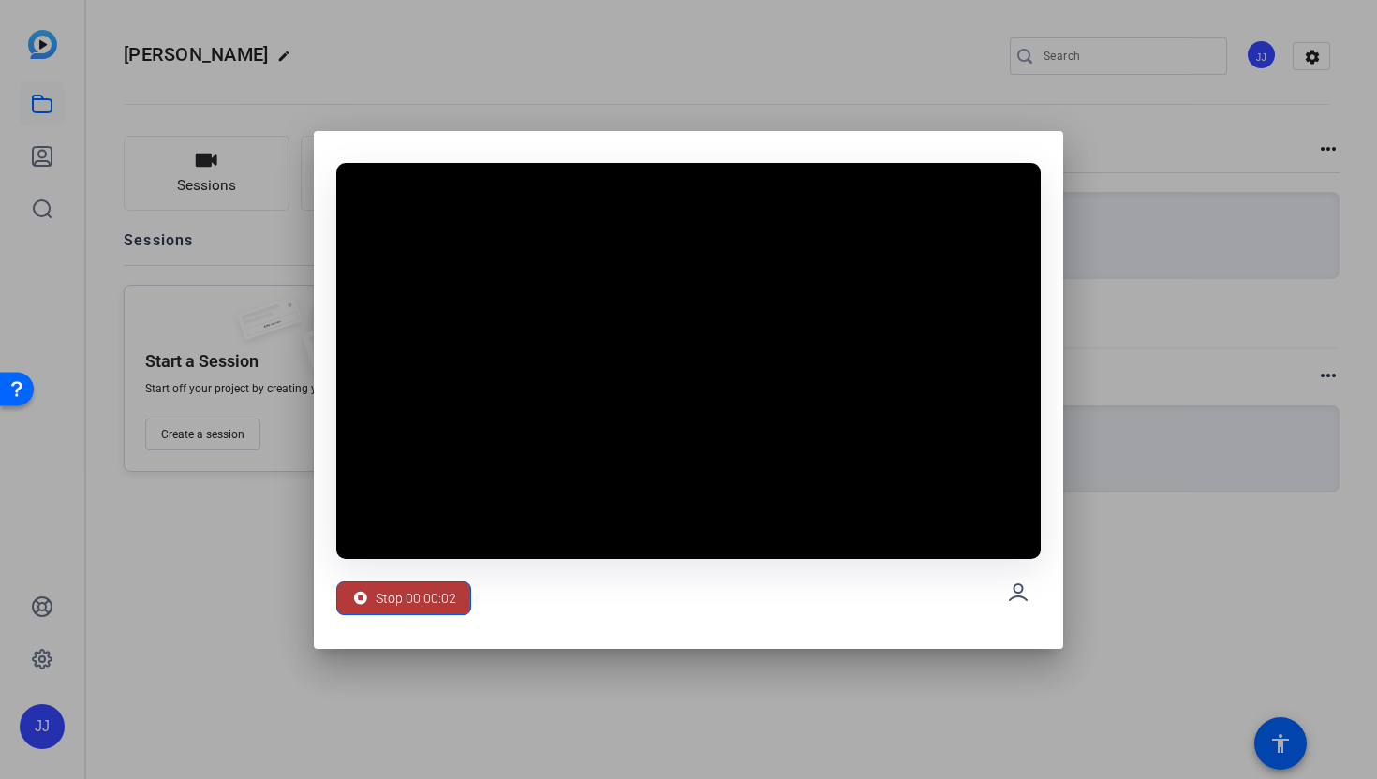
click at [414, 591] on span "Stop 00:00:02" at bounding box center [416, 599] width 81 height 36
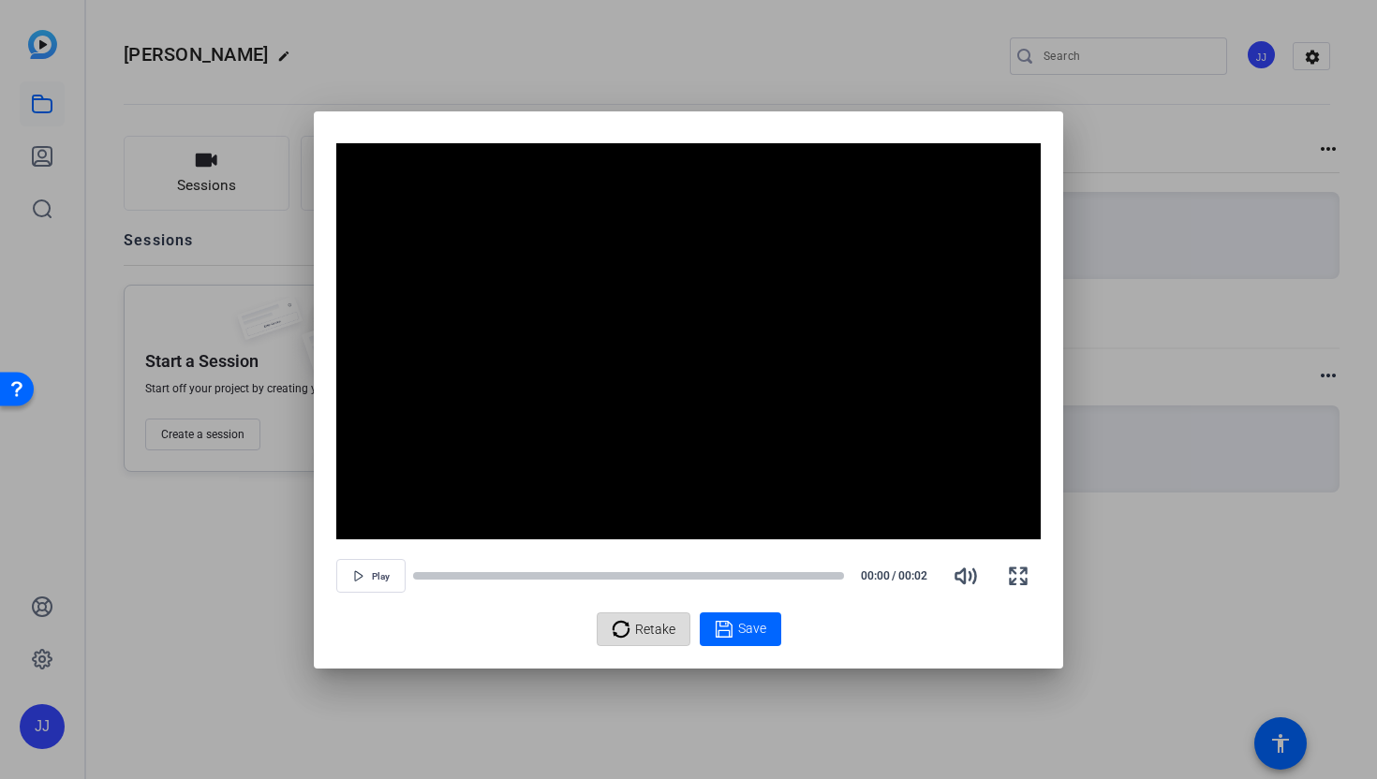
click at [651, 617] on span "Retake" at bounding box center [655, 630] width 40 height 36
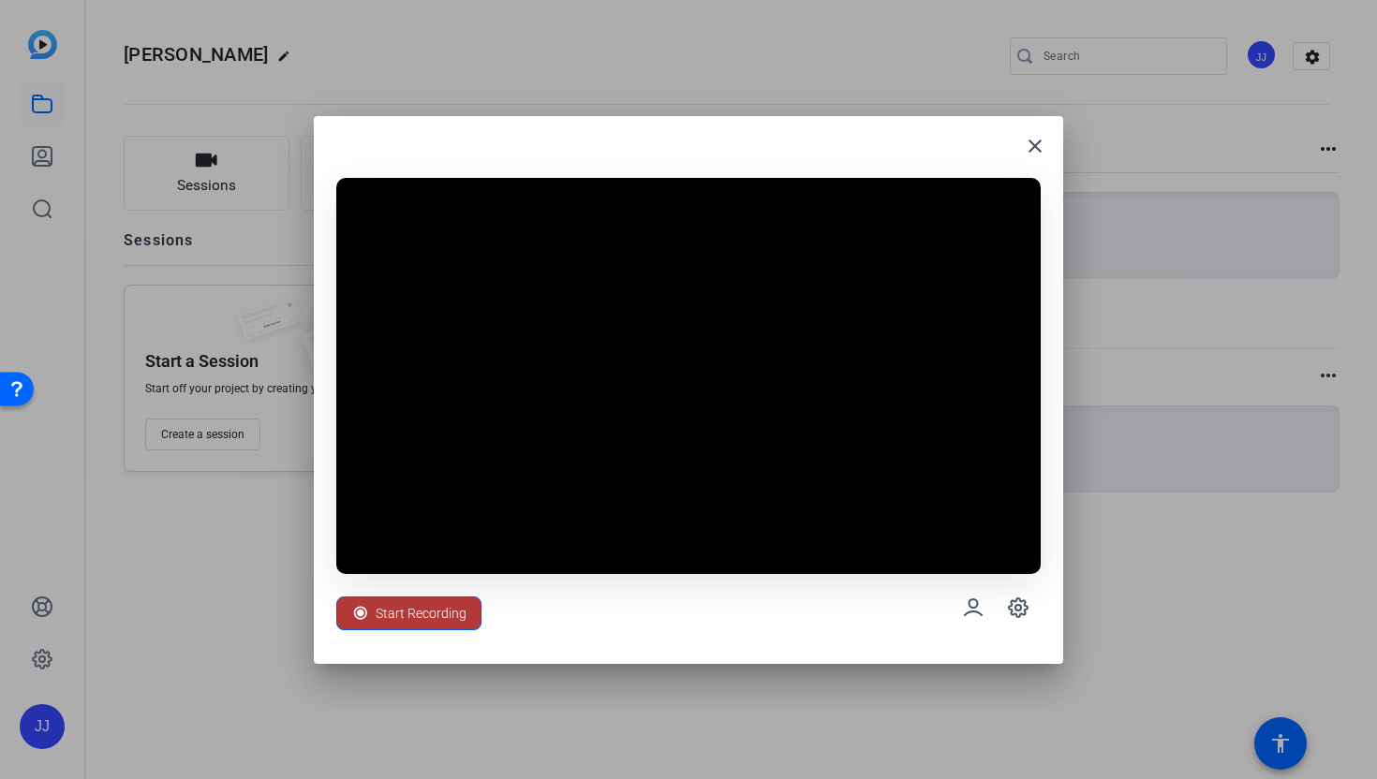
click at [414, 601] on span "Start Recording" at bounding box center [421, 614] width 91 height 36
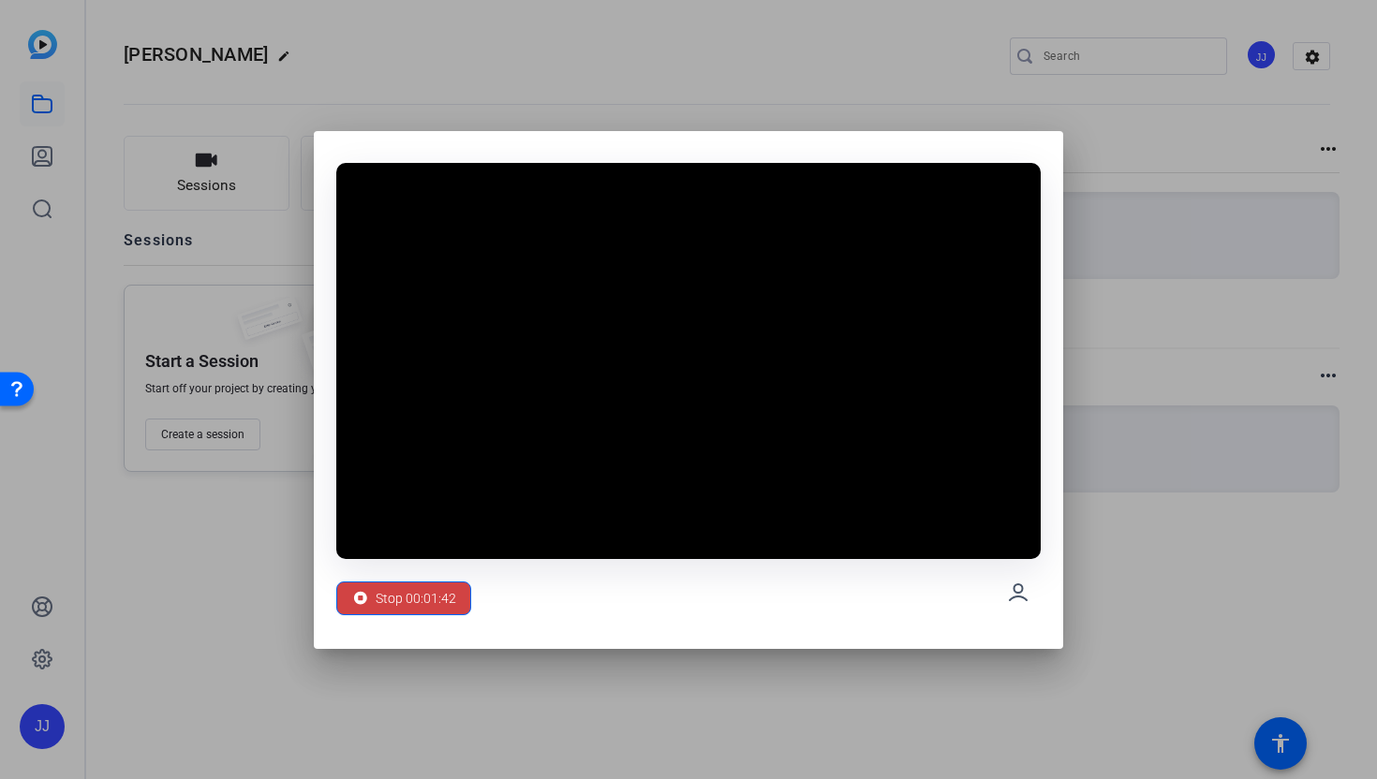
click at [414, 601] on span "Stop 00:01:42" at bounding box center [416, 599] width 81 height 36
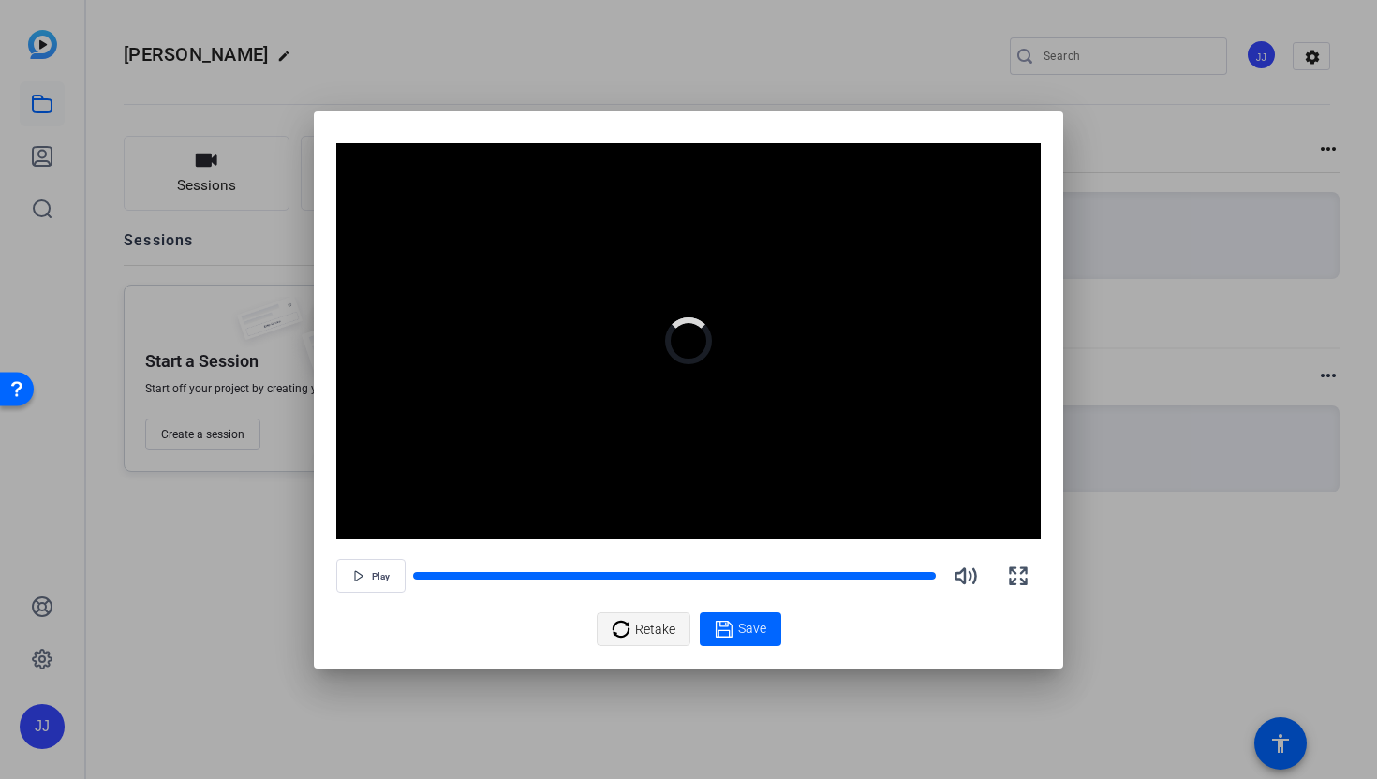
click at [649, 631] on span "Retake" at bounding box center [655, 630] width 40 height 36
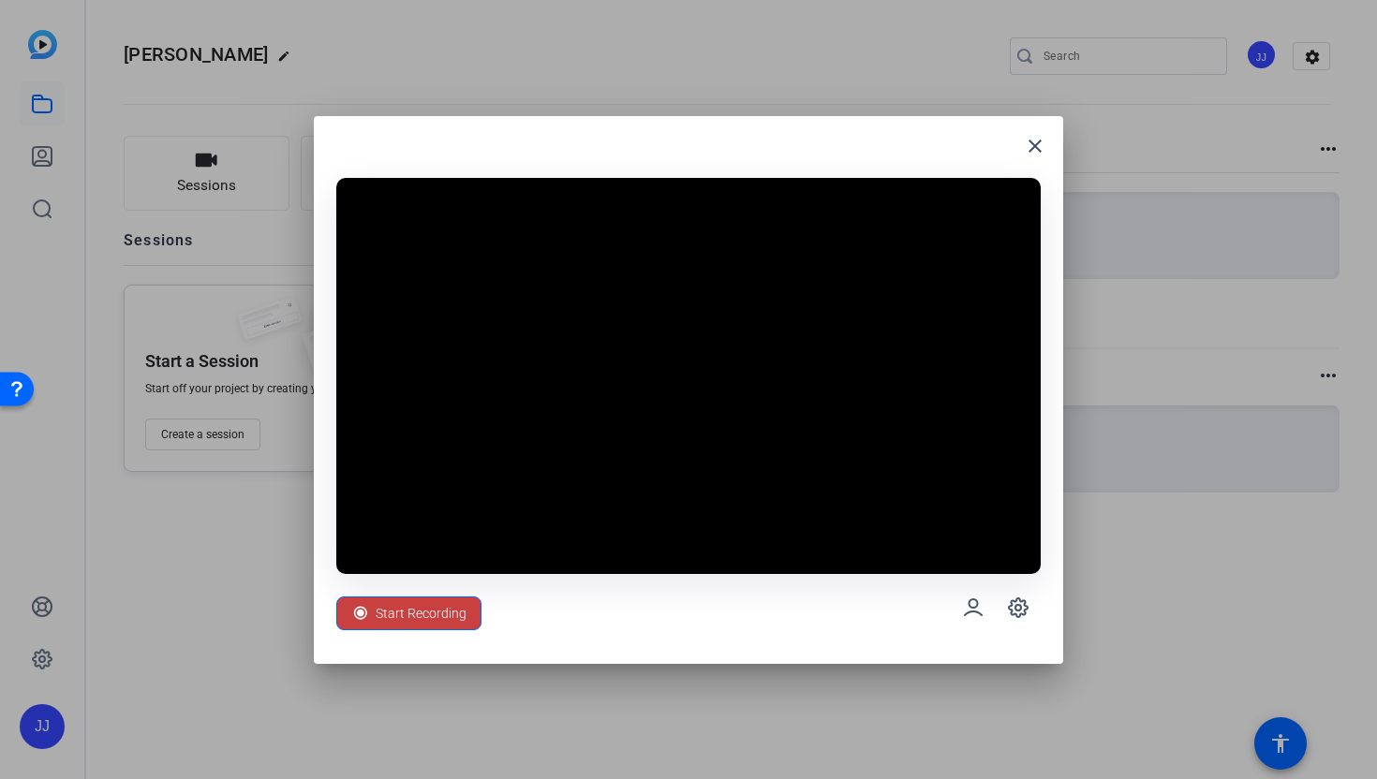
click at [418, 613] on span "Start Recording" at bounding box center [421, 614] width 91 height 36
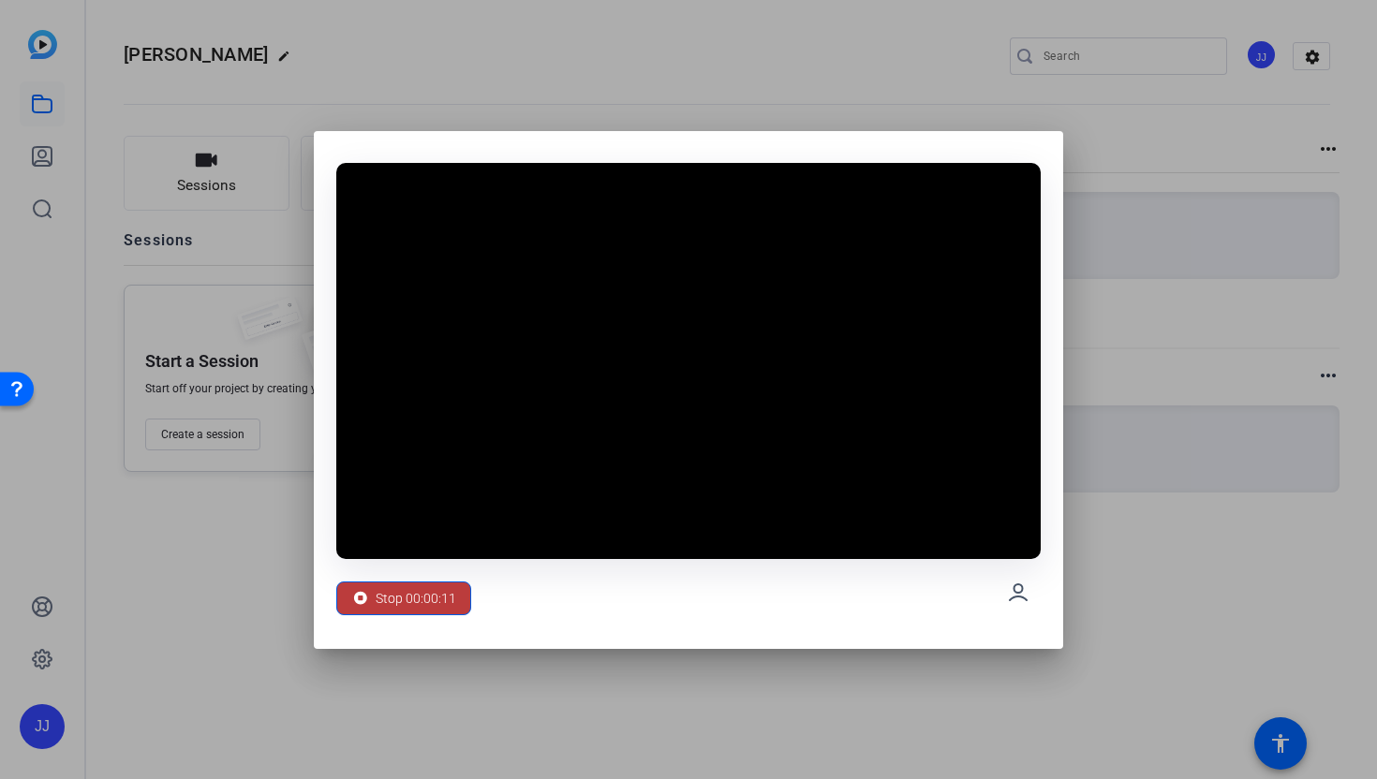
click at [418, 613] on span "Stop 00:00:11" at bounding box center [416, 599] width 81 height 36
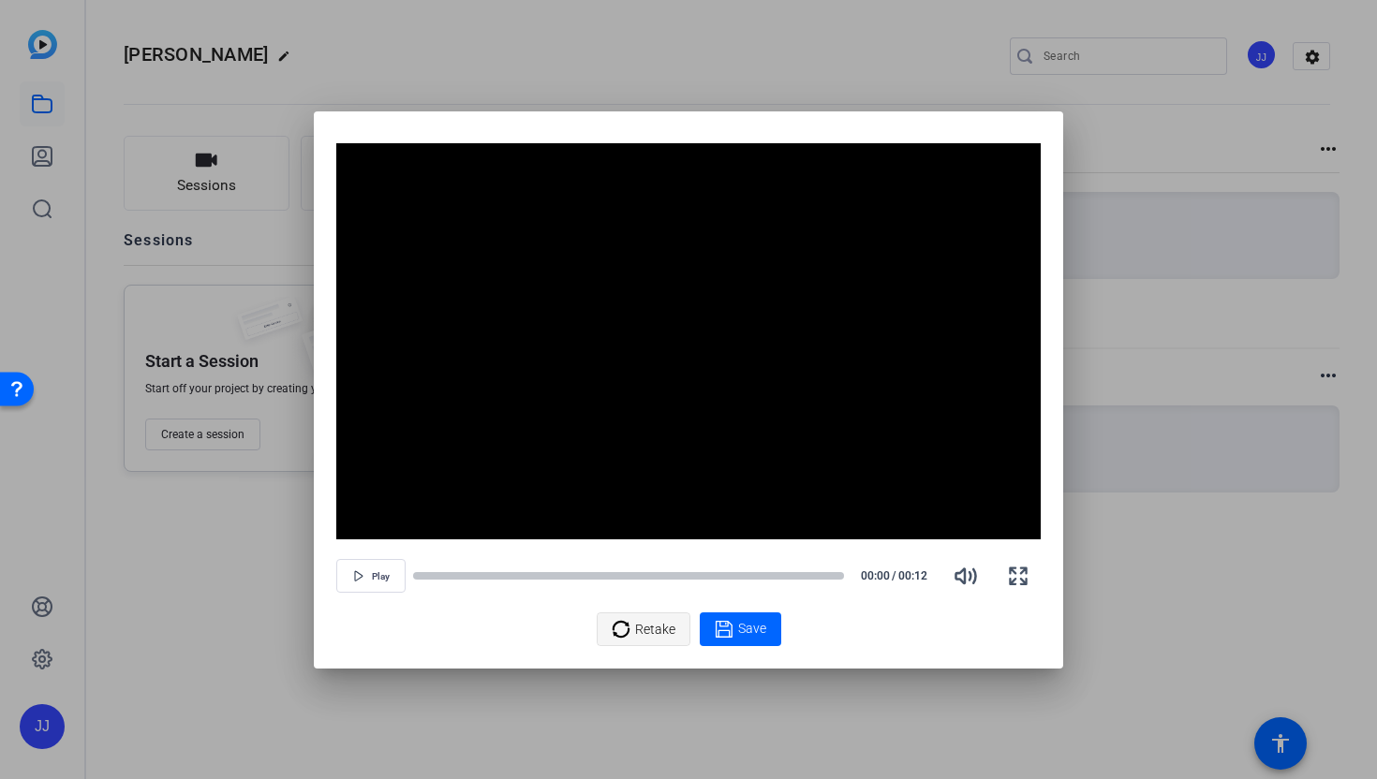
click at [620, 628] on icon at bounding box center [621, 629] width 19 height 22
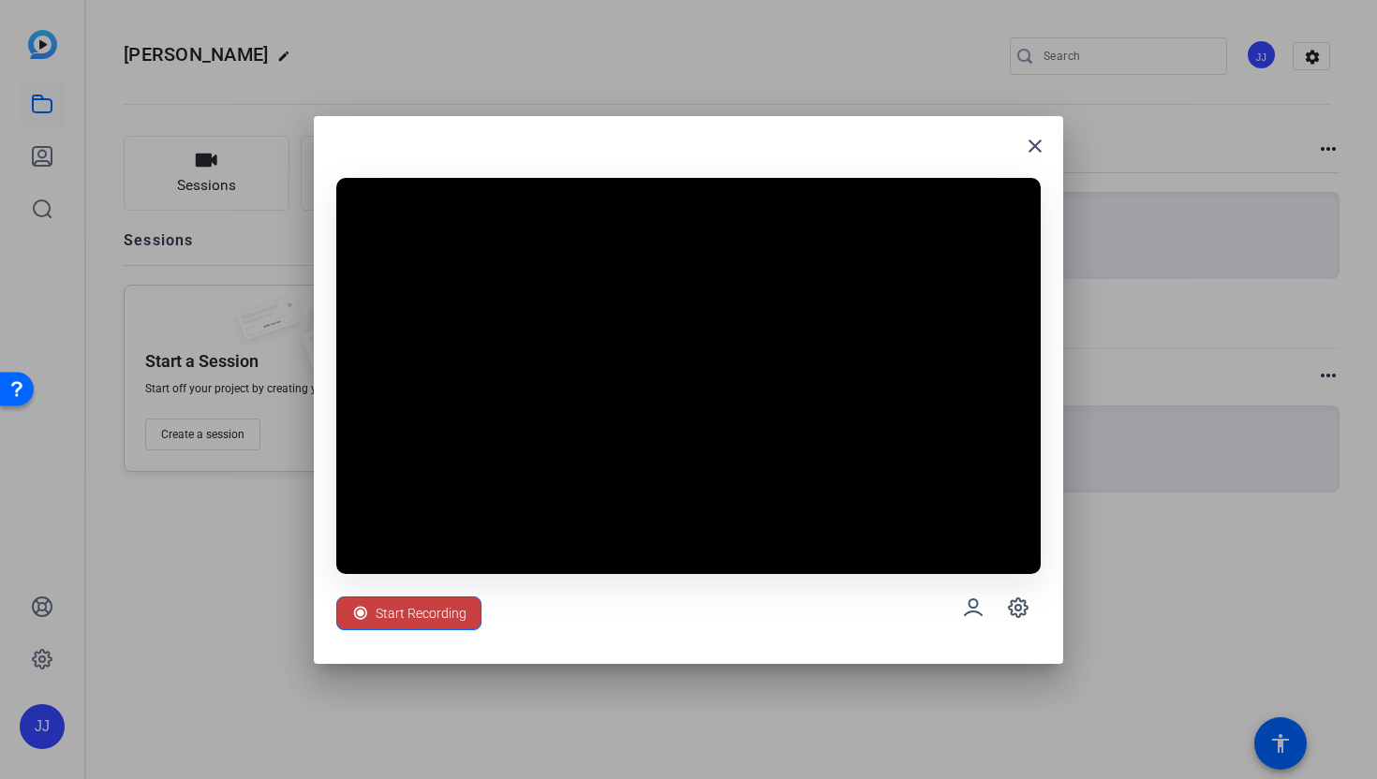
click at [459, 611] on span "Start Recording" at bounding box center [421, 614] width 91 height 36
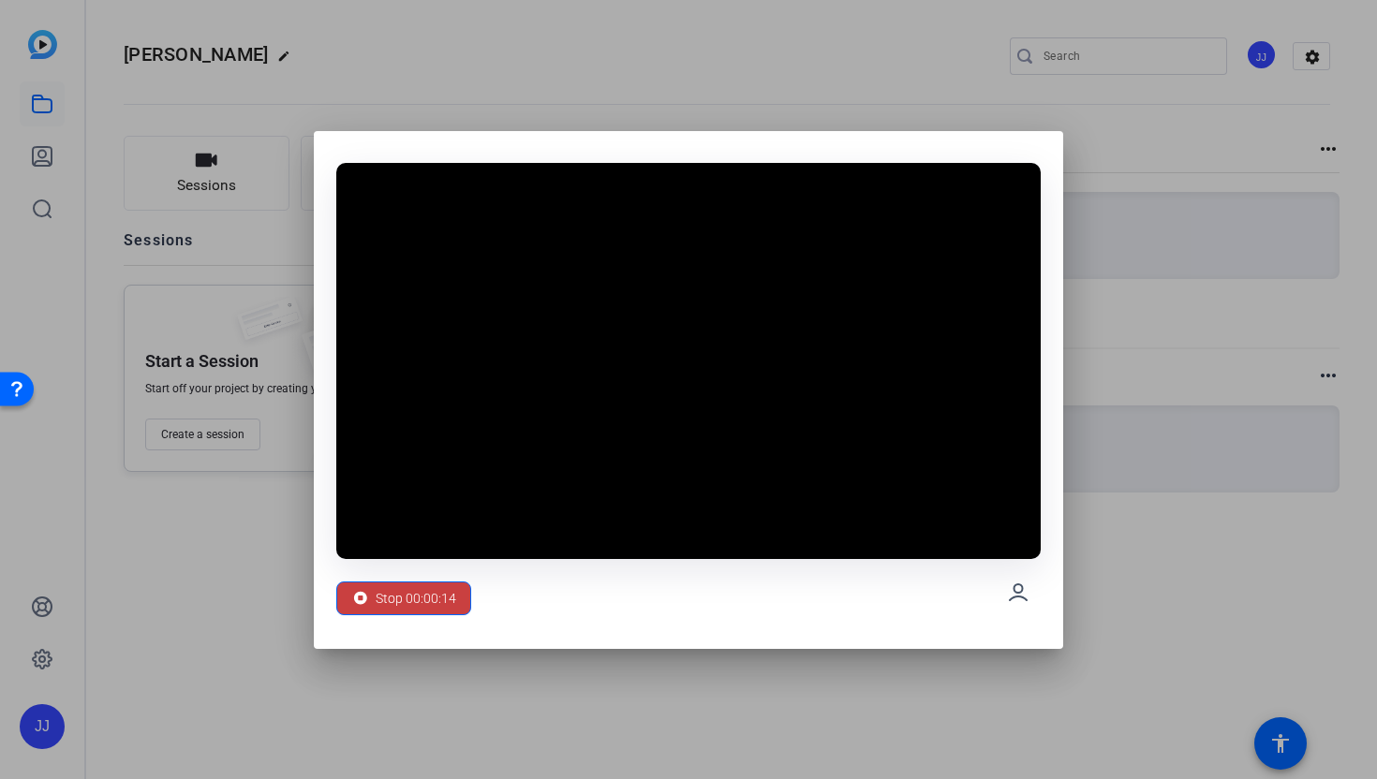
click at [362, 594] on icon at bounding box center [360, 597] width 13 height 13
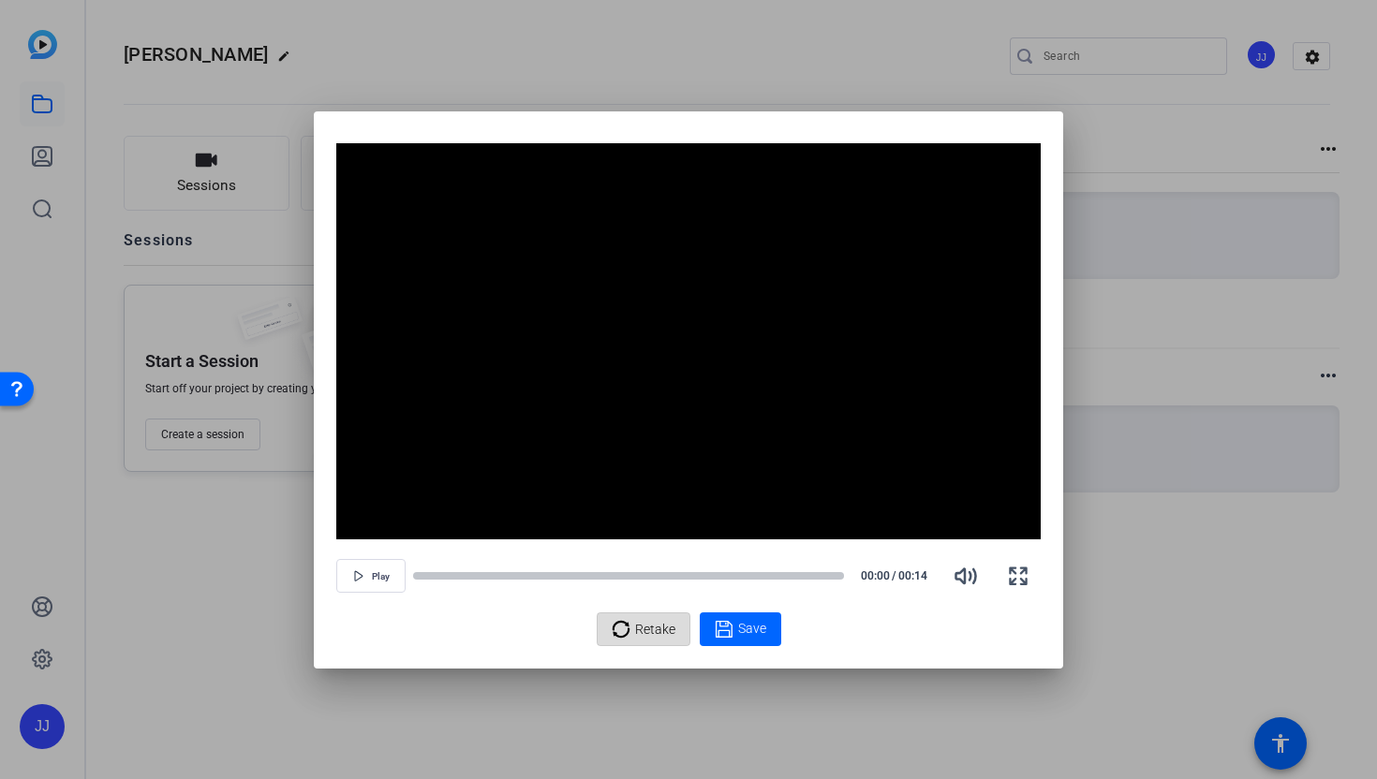
click at [653, 629] on span "Retake" at bounding box center [655, 630] width 40 height 36
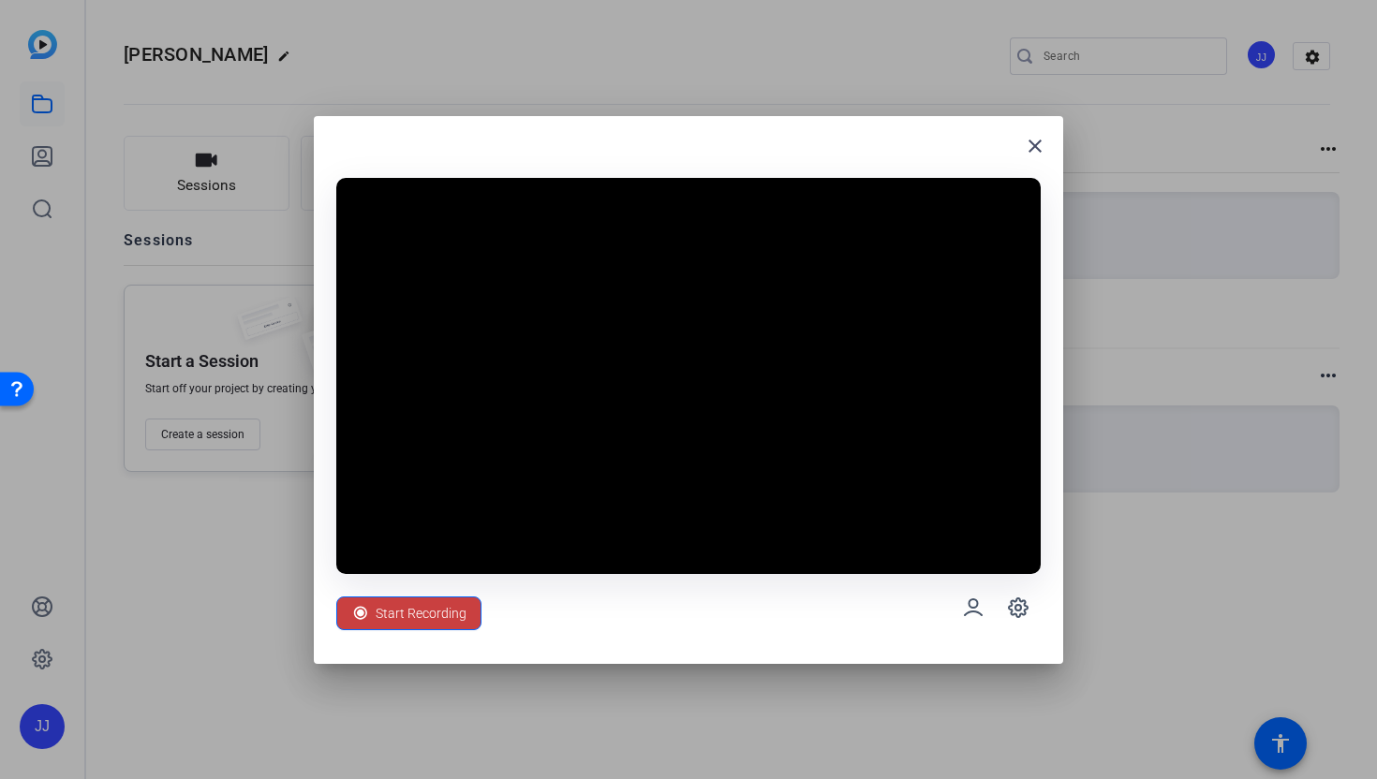
click at [406, 622] on span "Start Recording" at bounding box center [421, 614] width 91 height 36
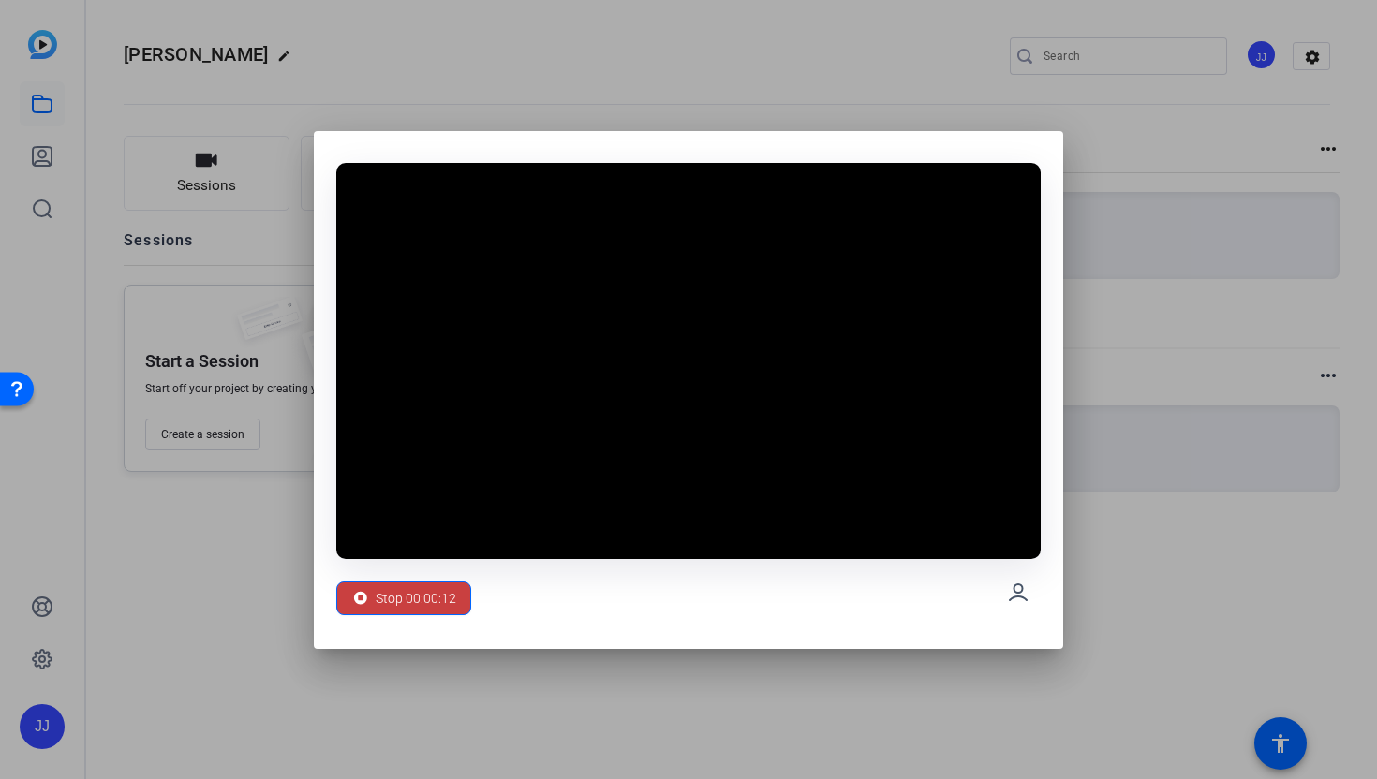
click at [408, 587] on span "Stop 00:00:12" at bounding box center [416, 599] width 81 height 36
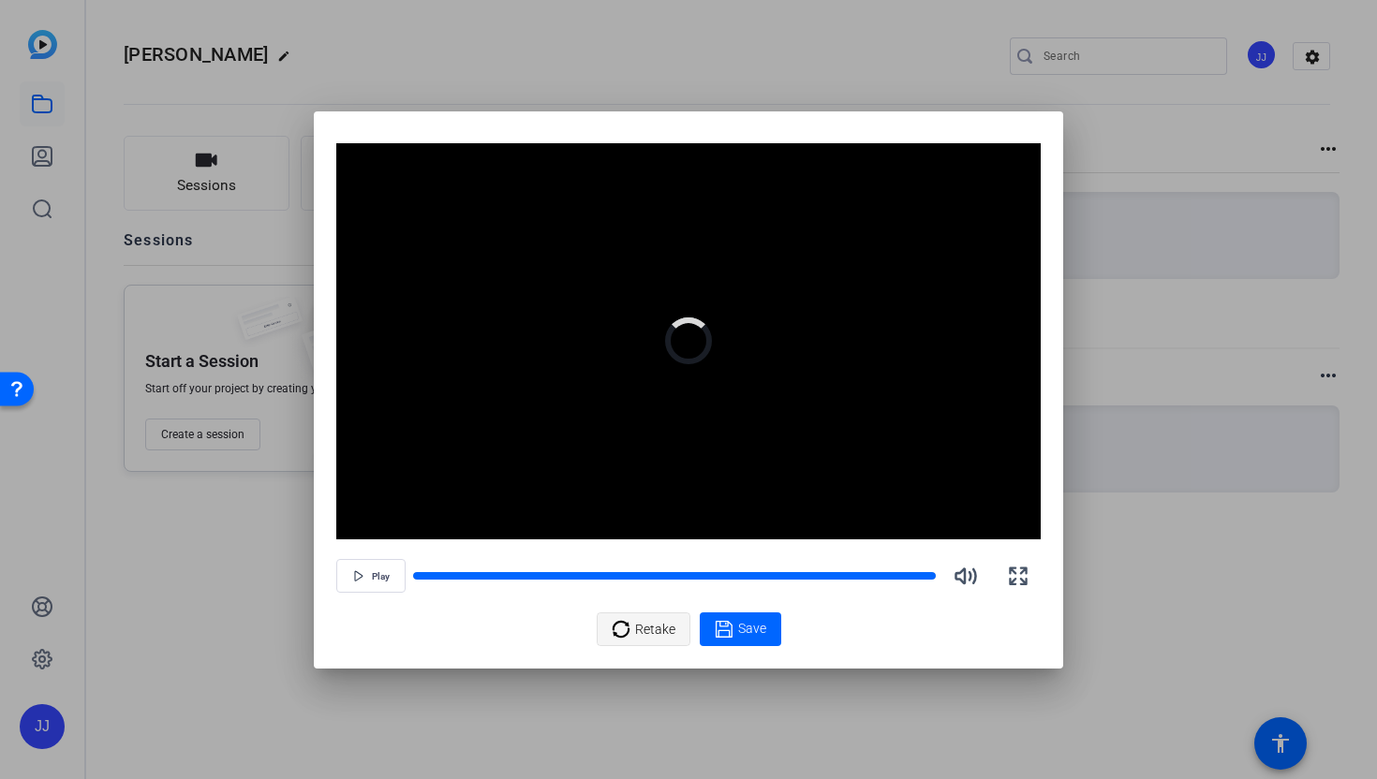
click at [680, 625] on span at bounding box center [644, 629] width 92 height 45
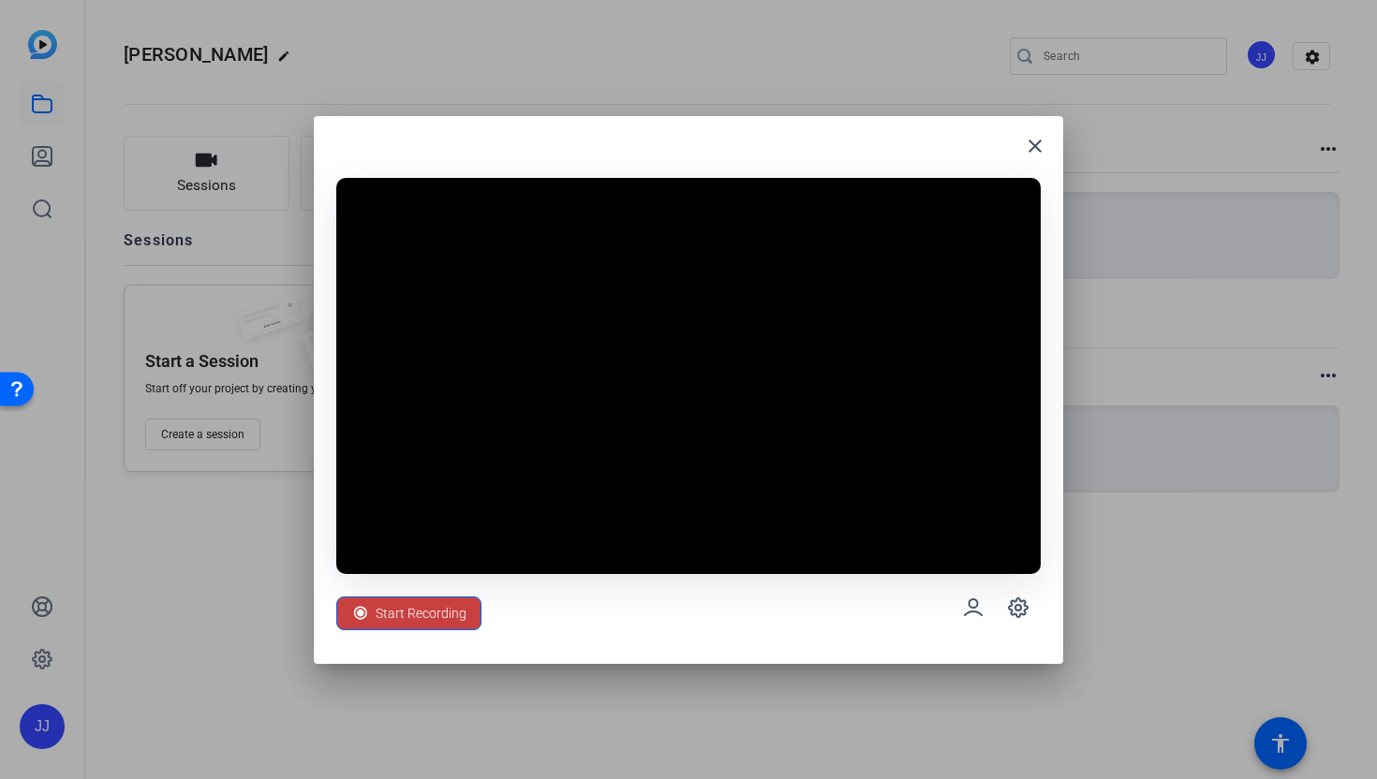
click at [410, 614] on span "Start Recording" at bounding box center [421, 614] width 91 height 36
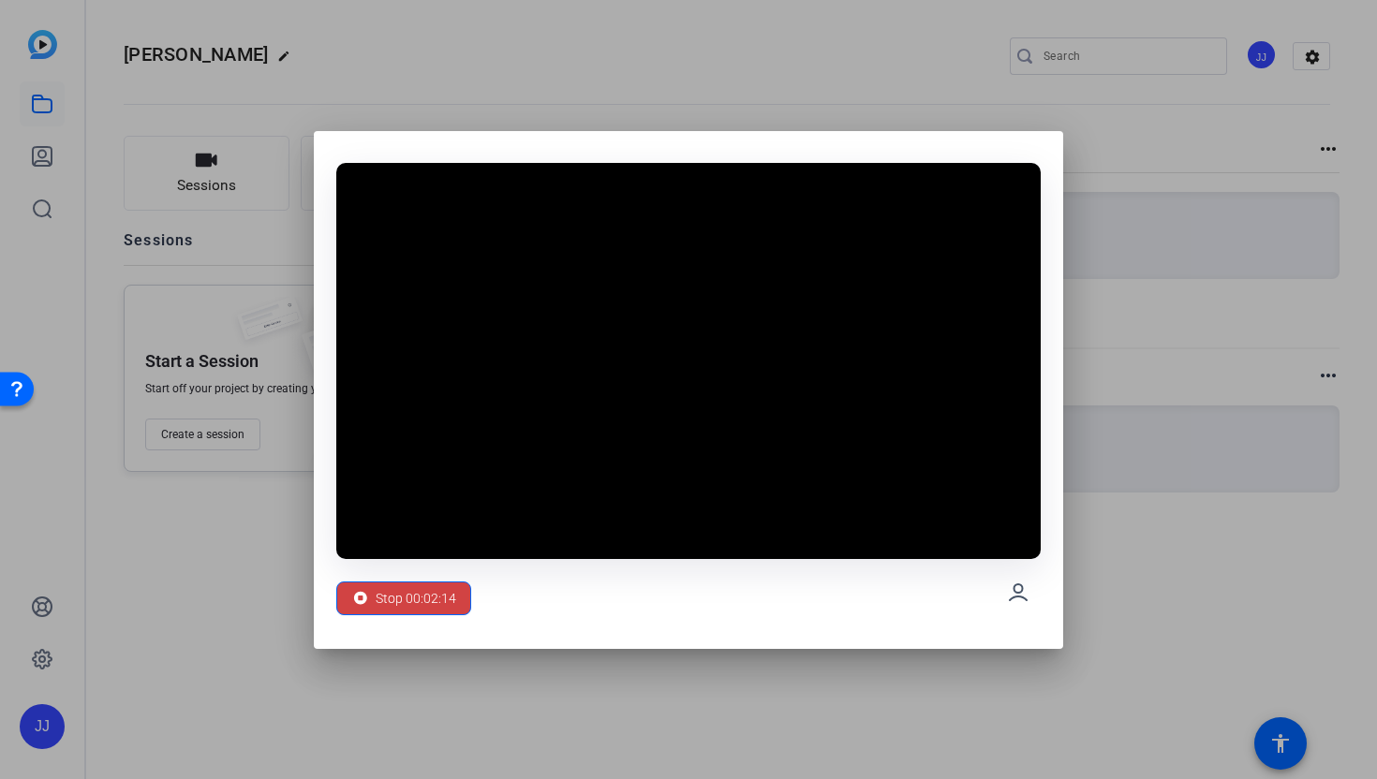
click at [410, 614] on span "Stop 00:02:14" at bounding box center [416, 599] width 81 height 36
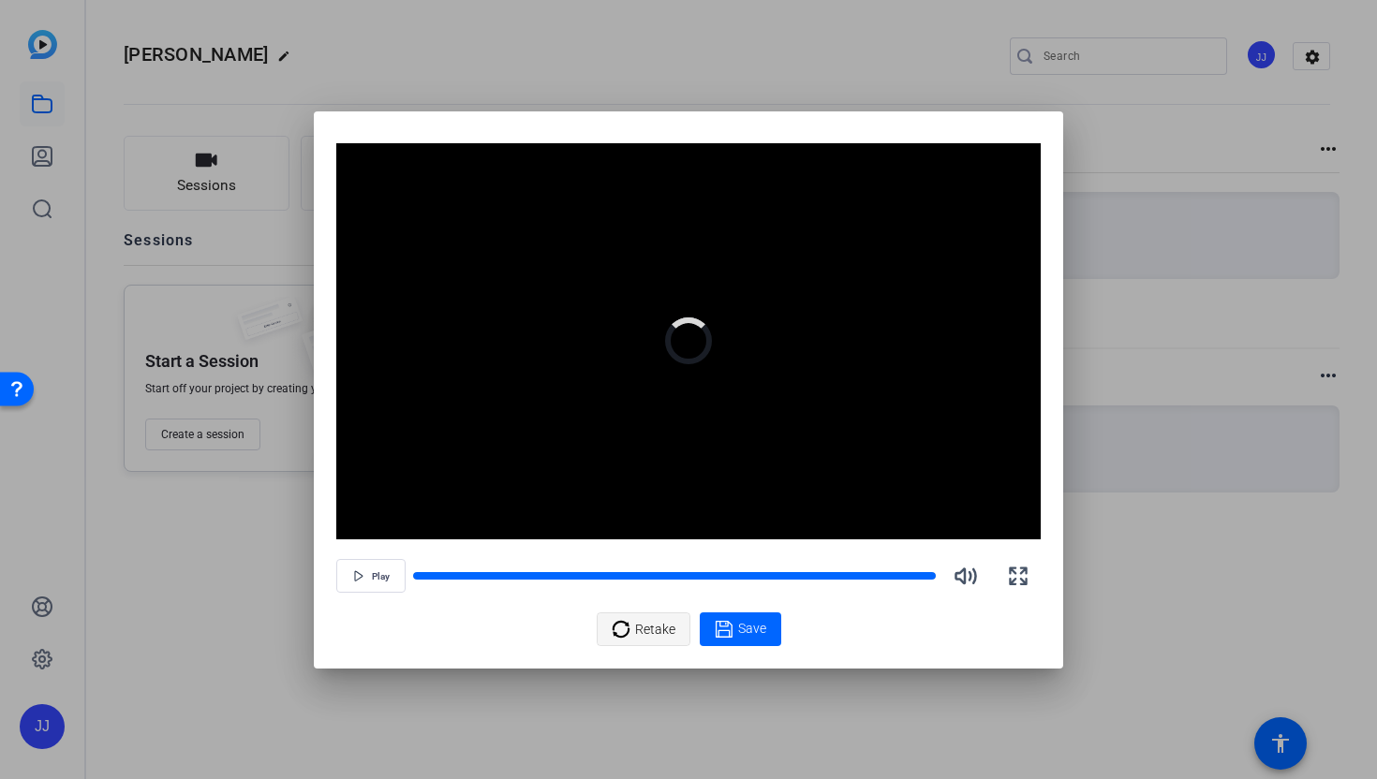
click at [629, 612] on div "Retake" at bounding box center [644, 630] width 64 height 36
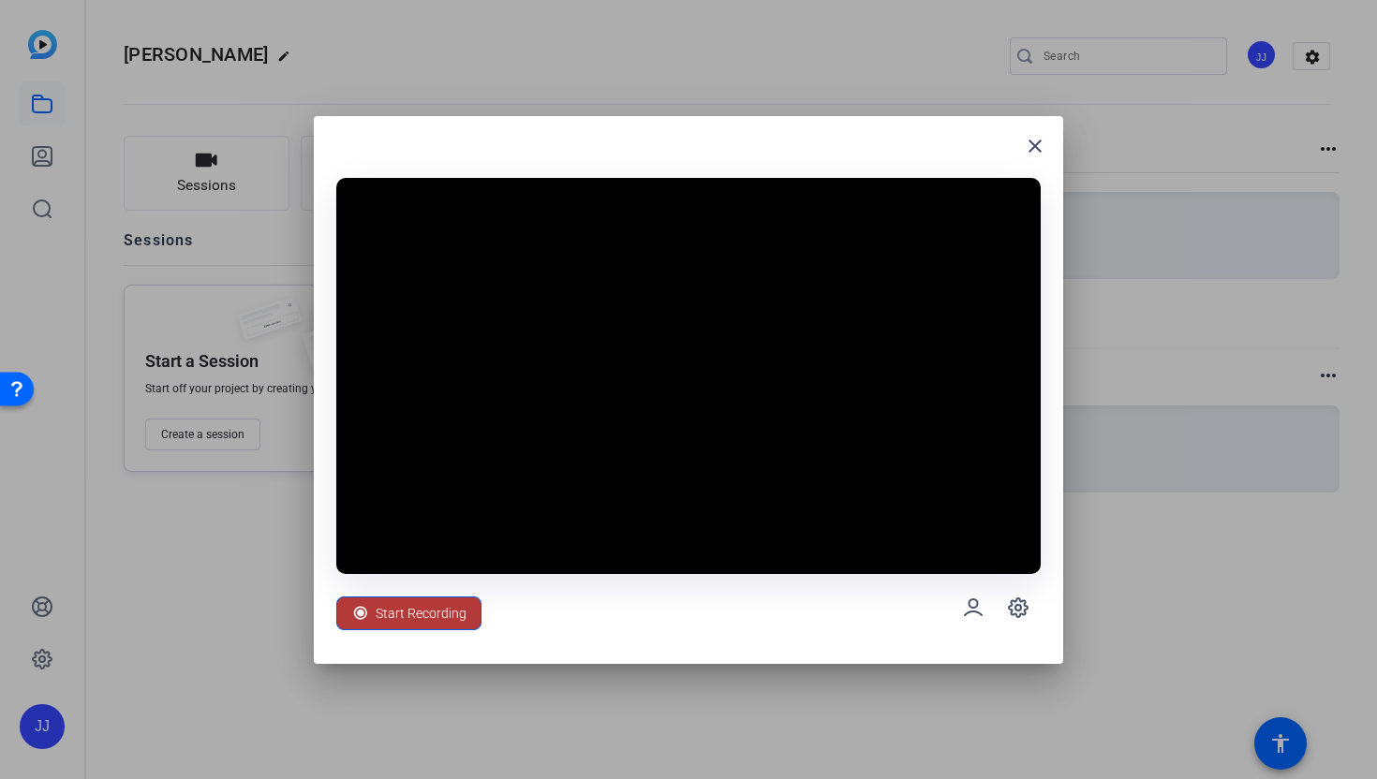
click at [450, 625] on span "Start Recording" at bounding box center [421, 614] width 91 height 36
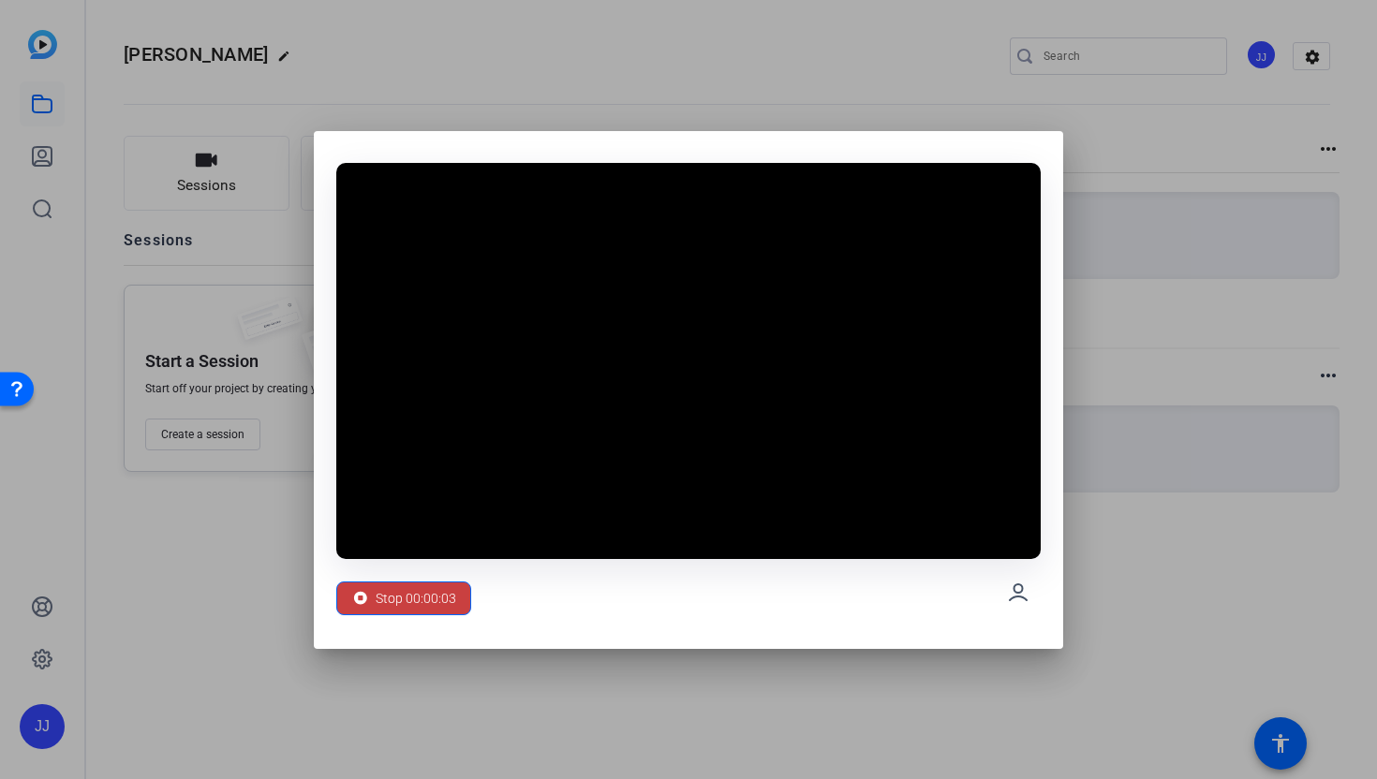
click at [441, 608] on span "Stop 00:00:03" at bounding box center [416, 599] width 81 height 36
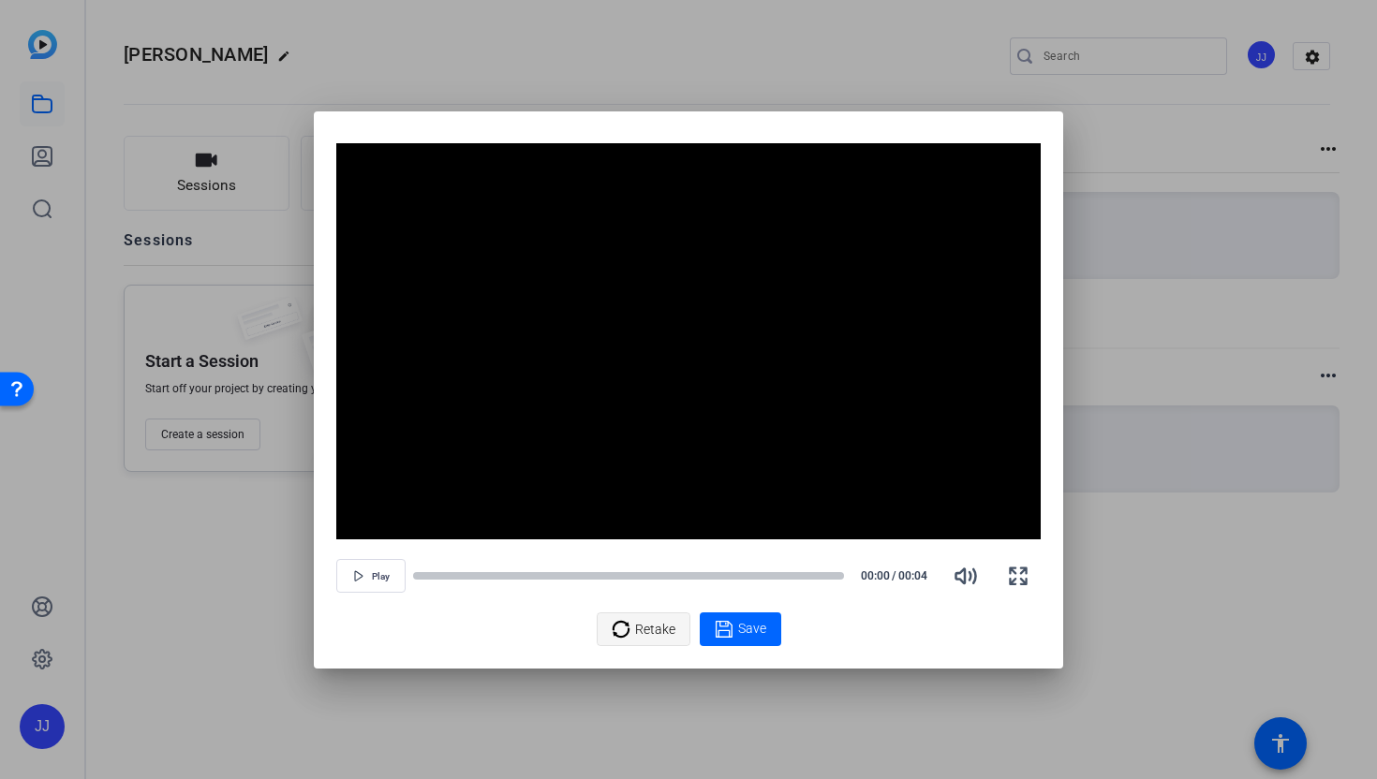
click at [653, 643] on span "Retake" at bounding box center [655, 630] width 40 height 36
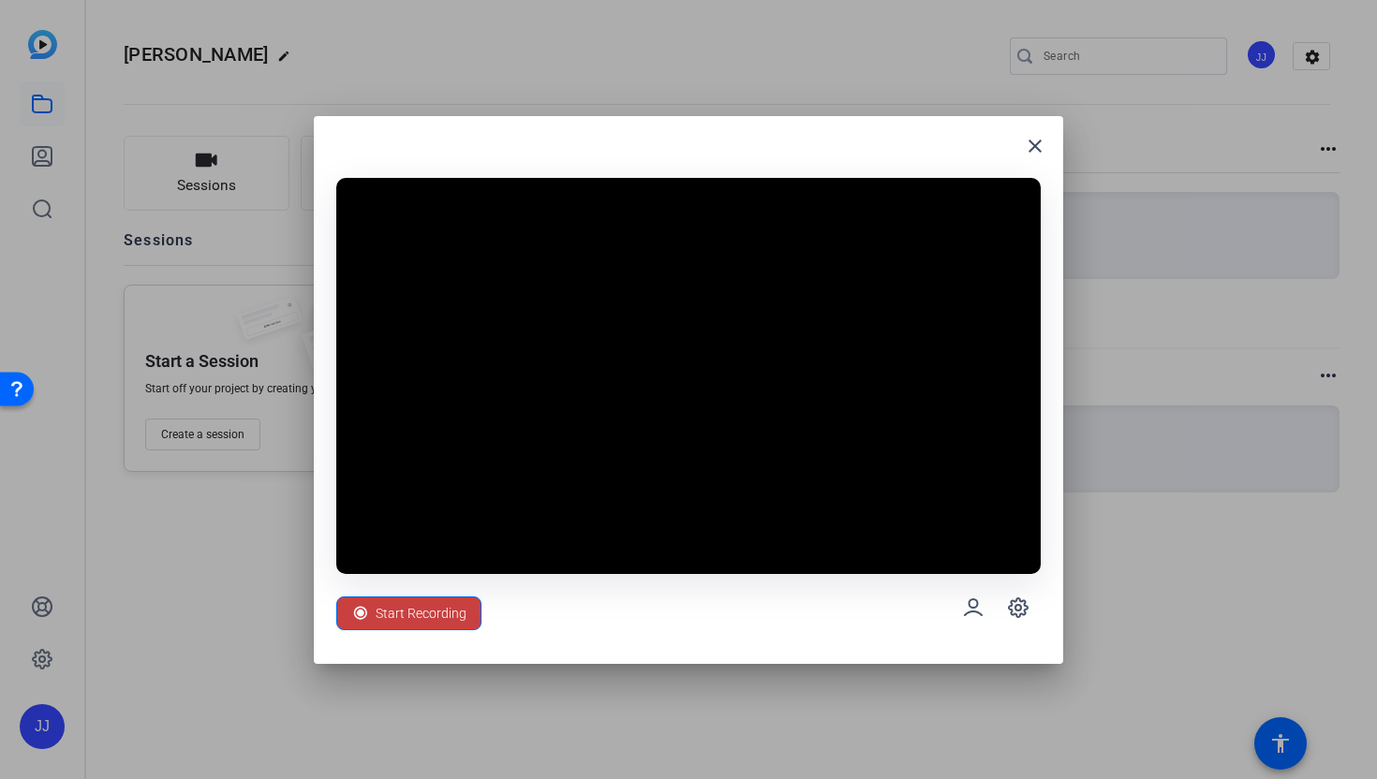
click at [429, 622] on span "Start Recording" at bounding box center [421, 614] width 91 height 36
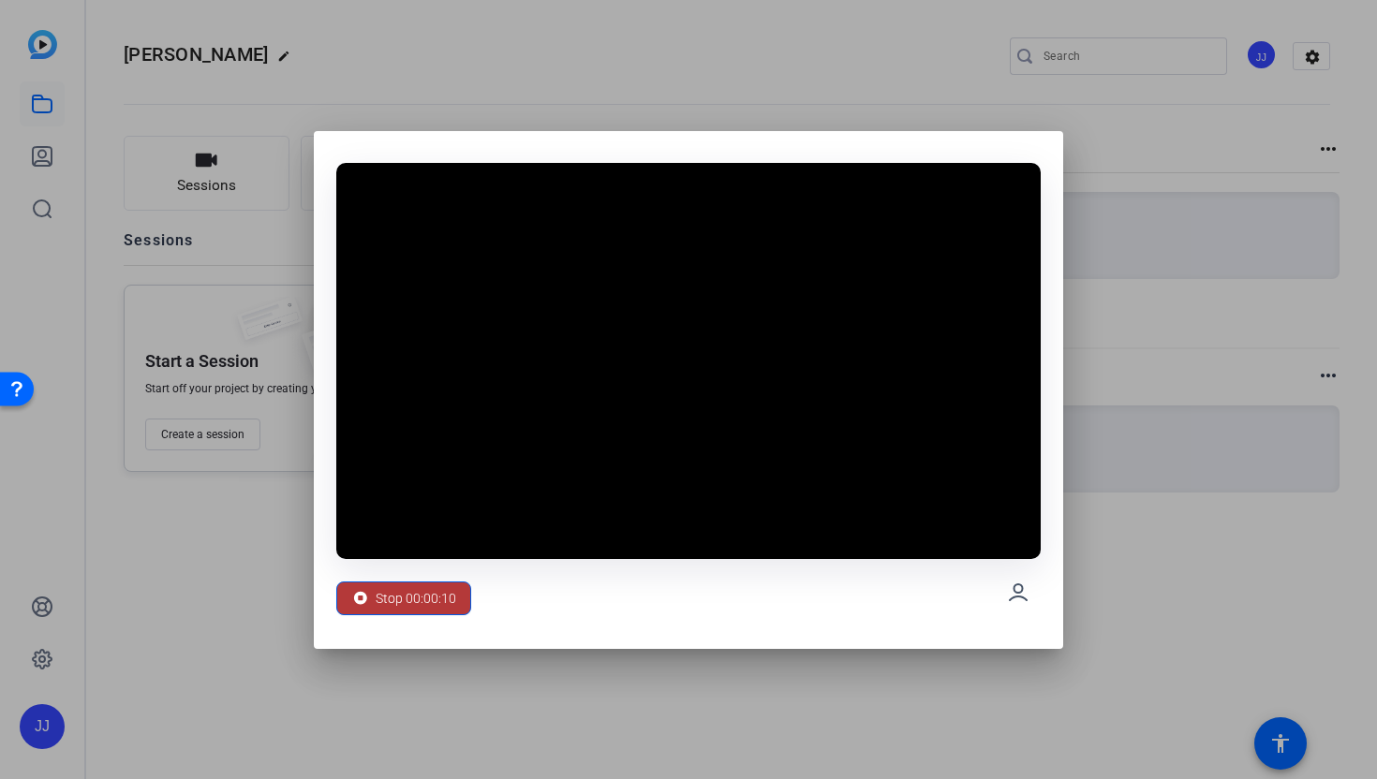
click at [429, 583] on span "Stop 00:00:10" at bounding box center [416, 599] width 81 height 36
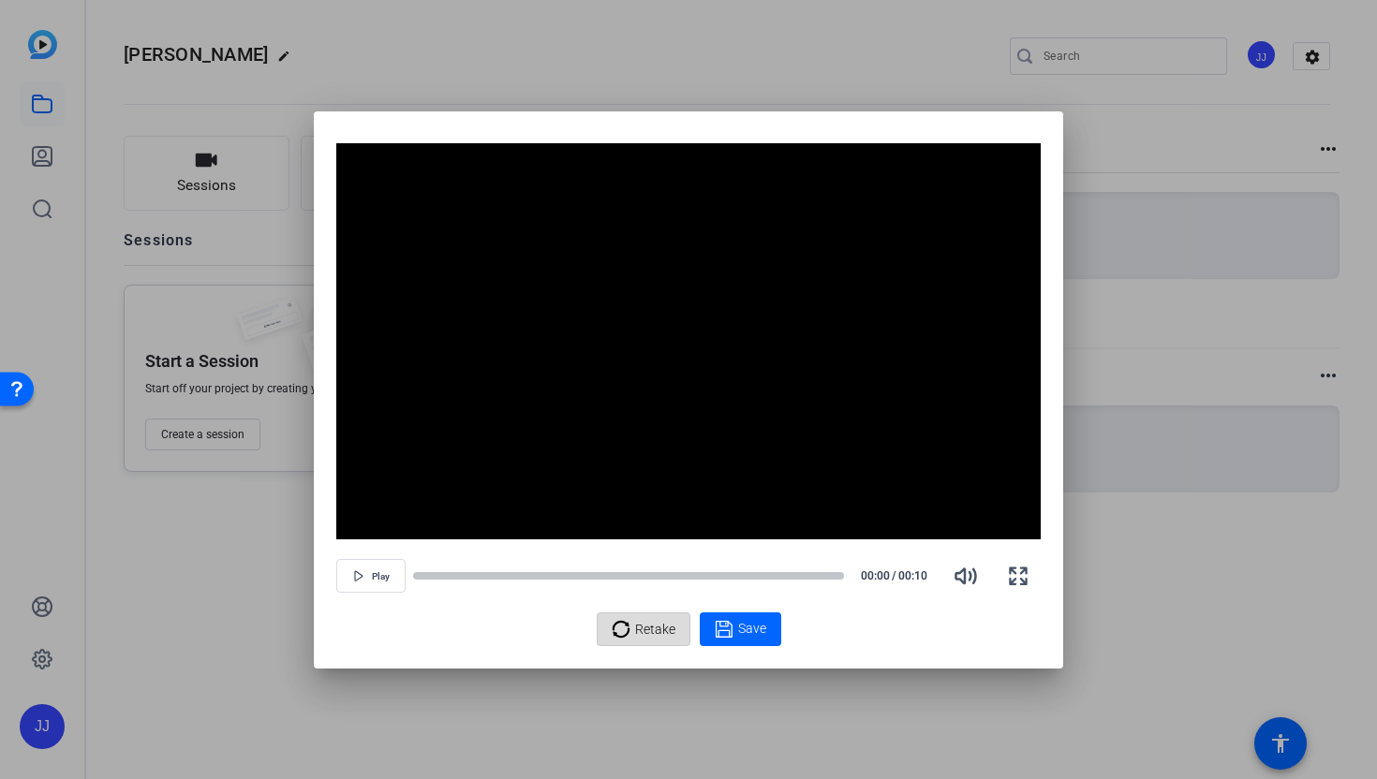
click at [646, 625] on span "Retake" at bounding box center [655, 630] width 40 height 36
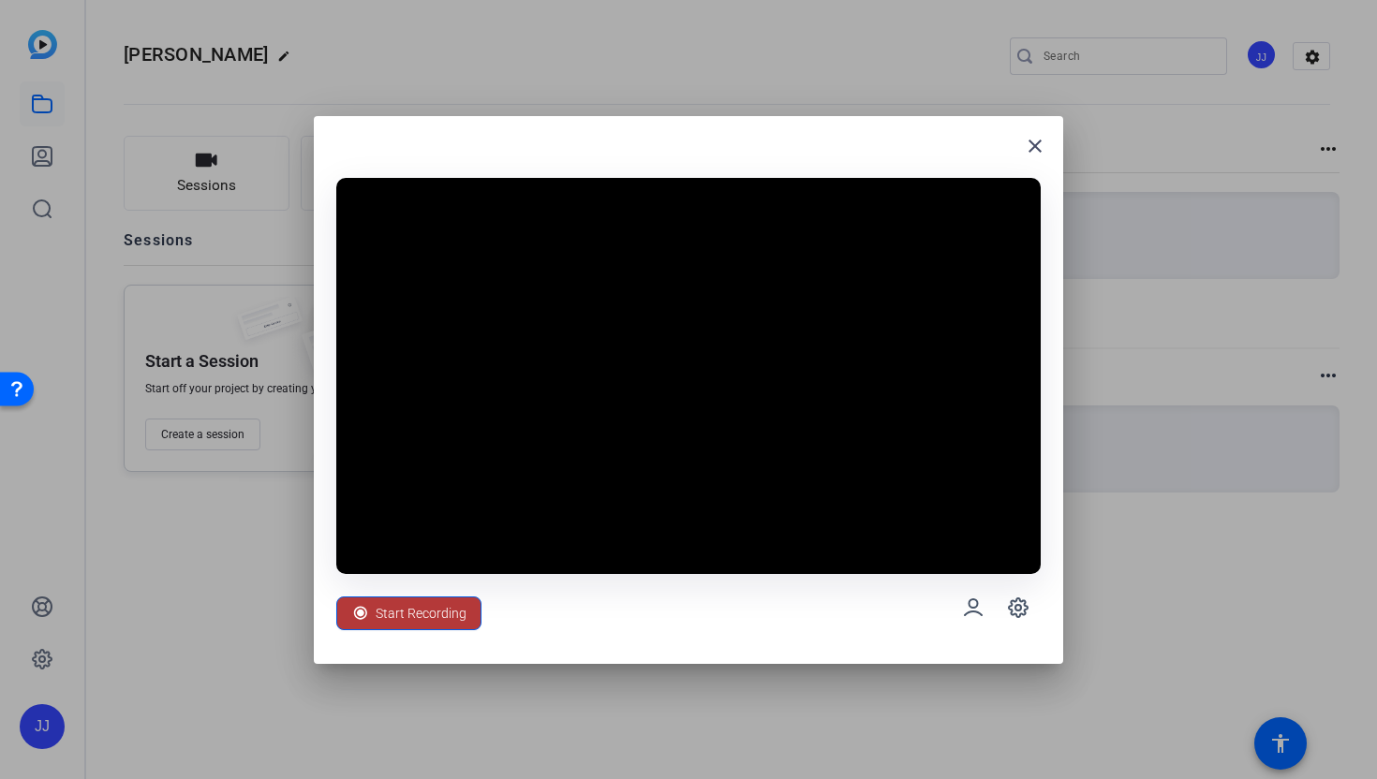
click at [382, 603] on span "Start Recording" at bounding box center [421, 614] width 91 height 36
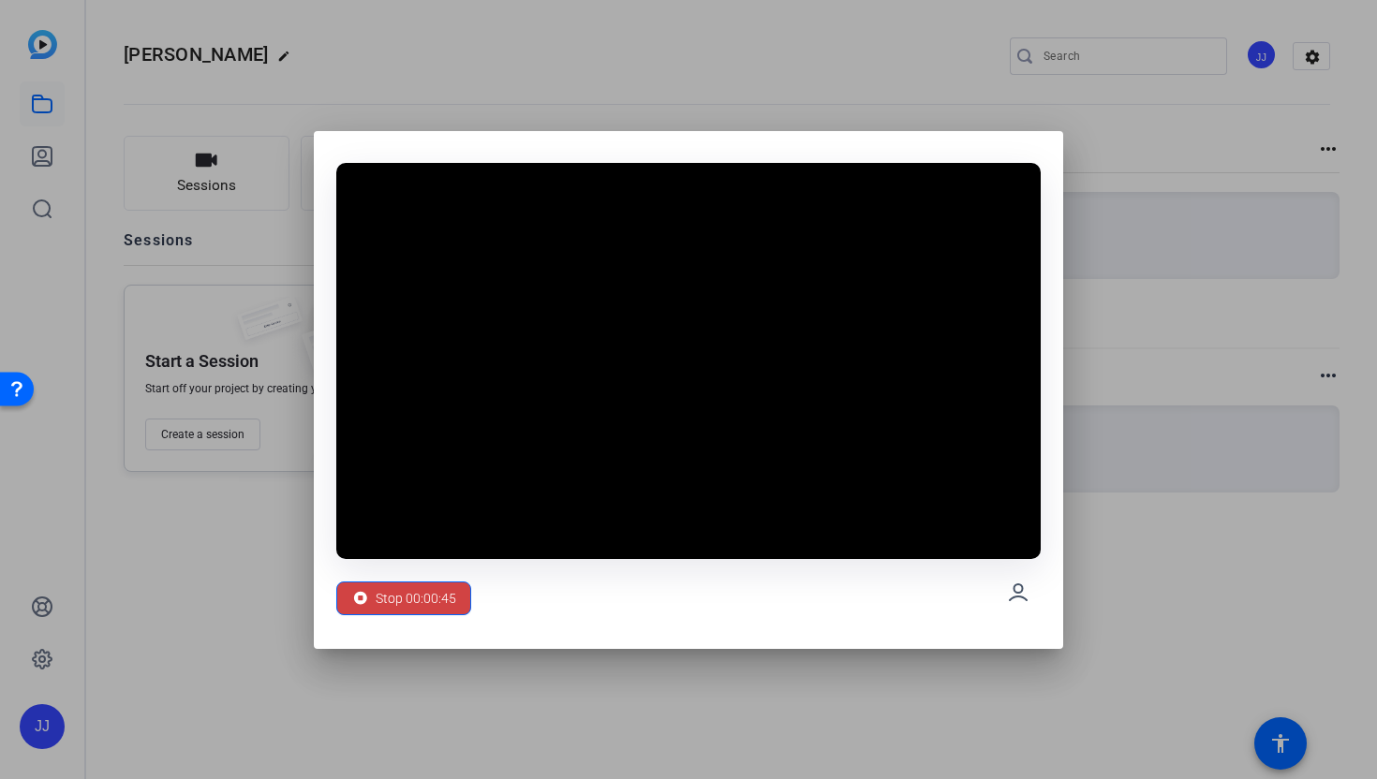
click at [382, 603] on span "Stop 00:00:45" at bounding box center [416, 599] width 81 height 36
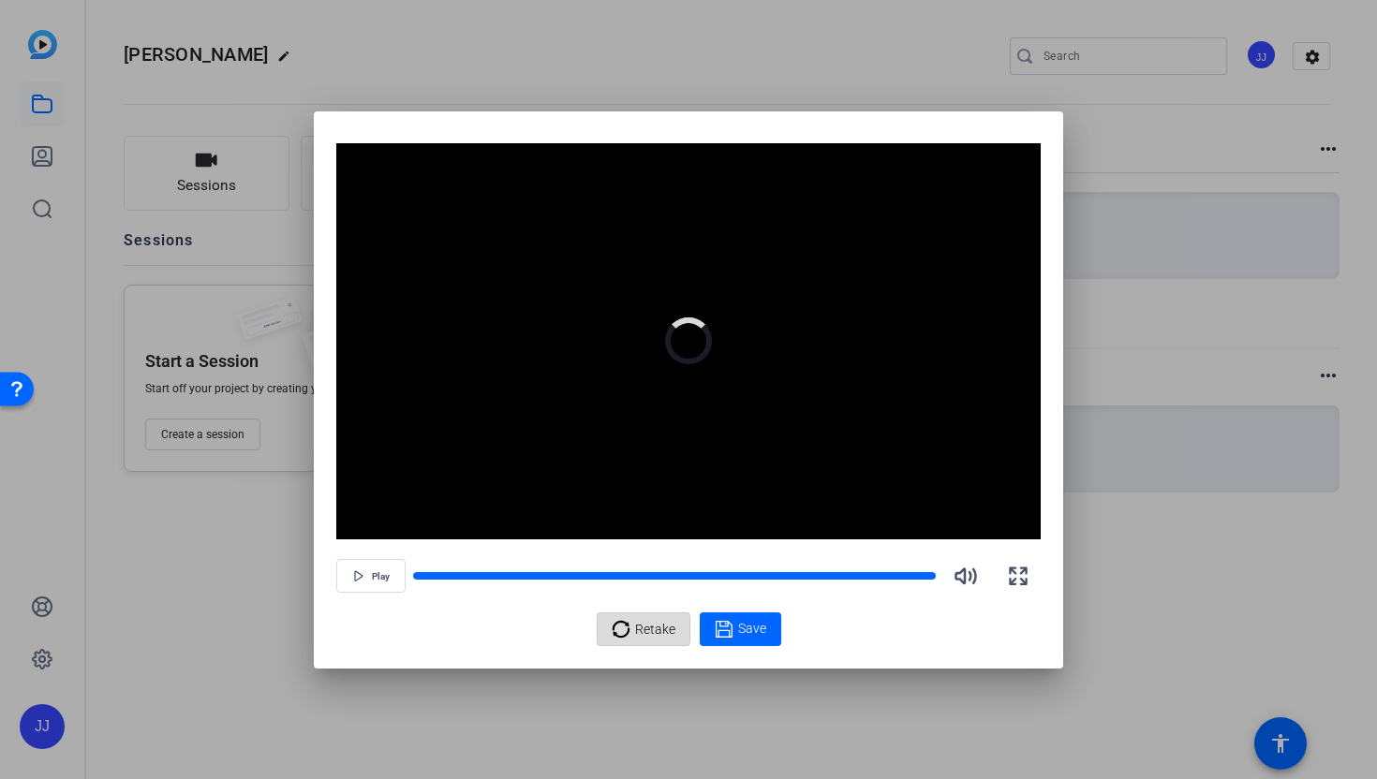
click at [653, 624] on span "Retake" at bounding box center [655, 630] width 40 height 36
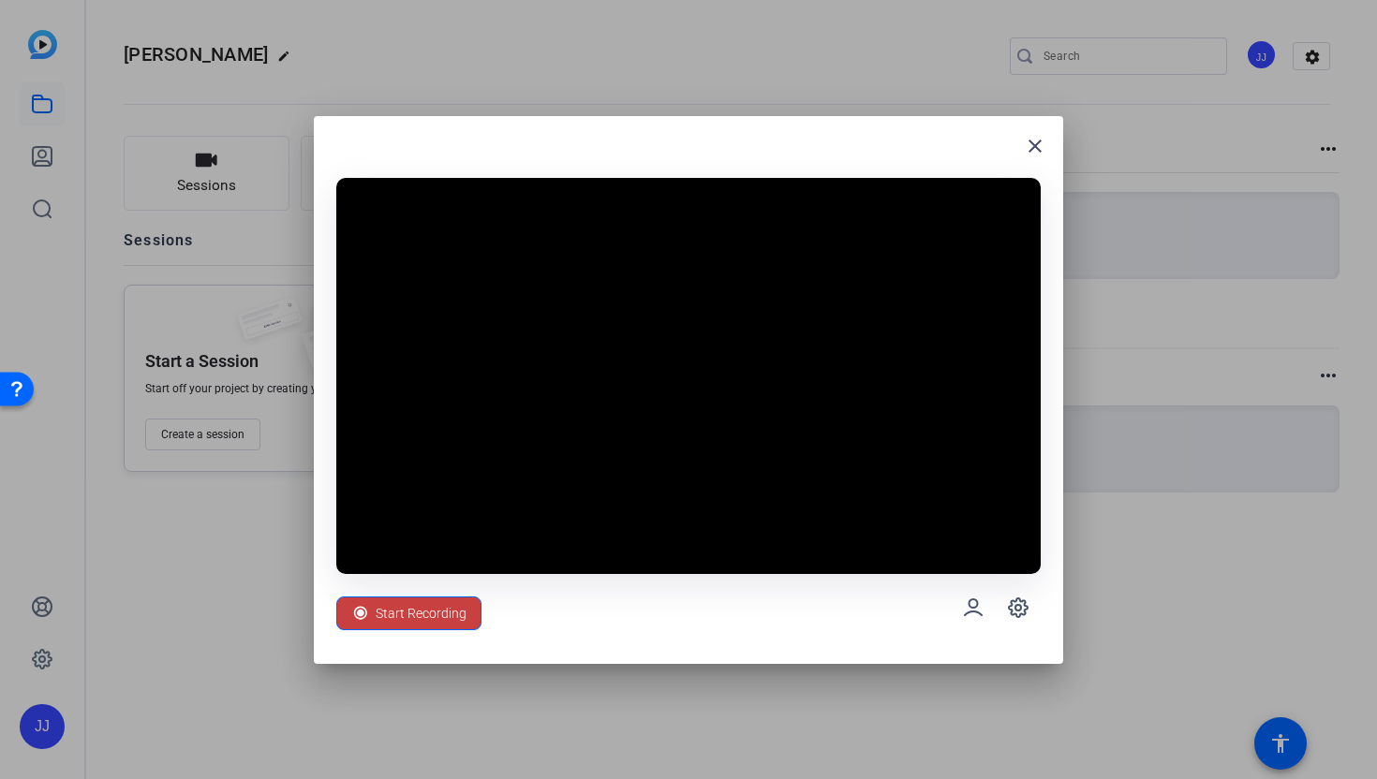
click at [440, 625] on span "Start Recording" at bounding box center [421, 614] width 91 height 36
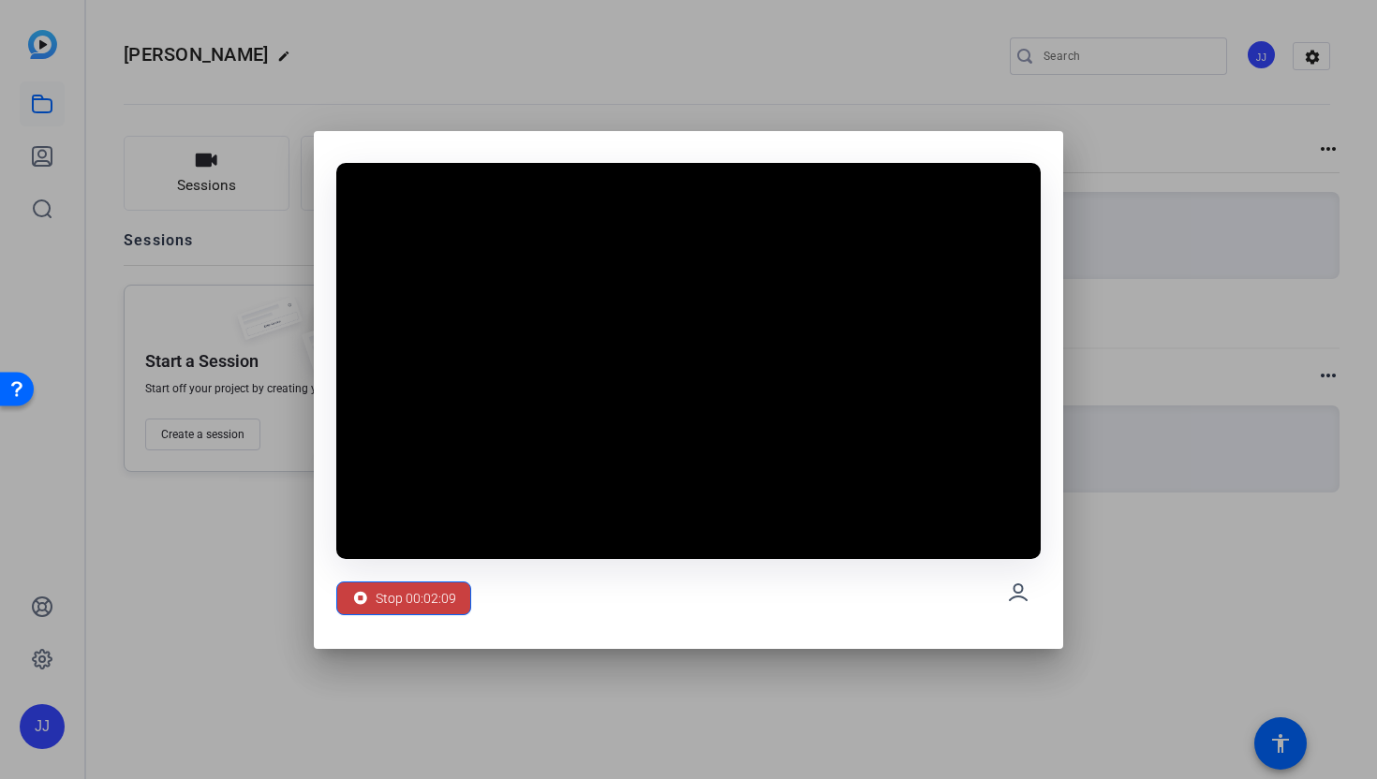
drag, startPoint x: 421, startPoint y: 559, endPoint x: 421, endPoint y: 584, distance: 25.3
click at [421, 560] on div "Stop 00:02:09" at bounding box center [688, 592] width 704 height 67
click at [416, 604] on span "Stop 00:02:09" at bounding box center [416, 599] width 81 height 36
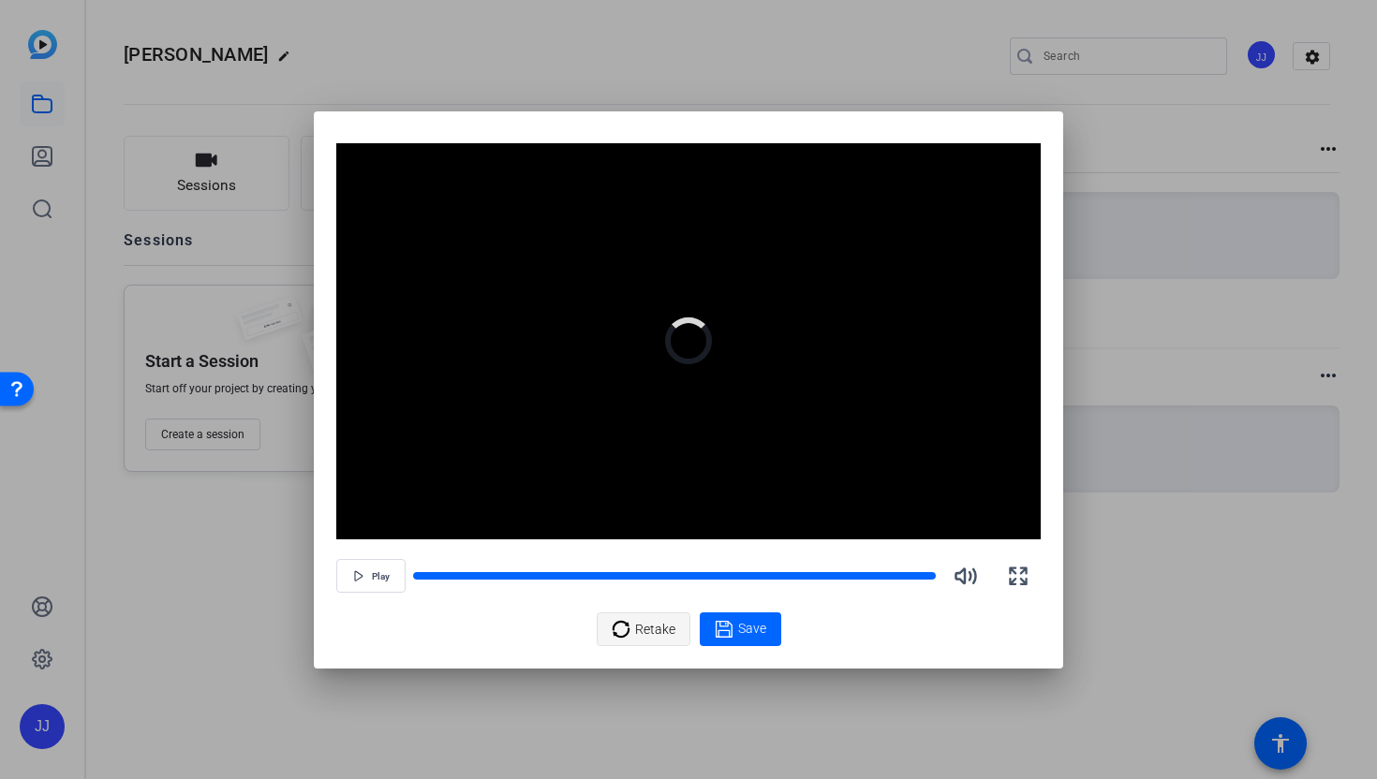
click at [643, 625] on span "Retake" at bounding box center [655, 630] width 40 height 36
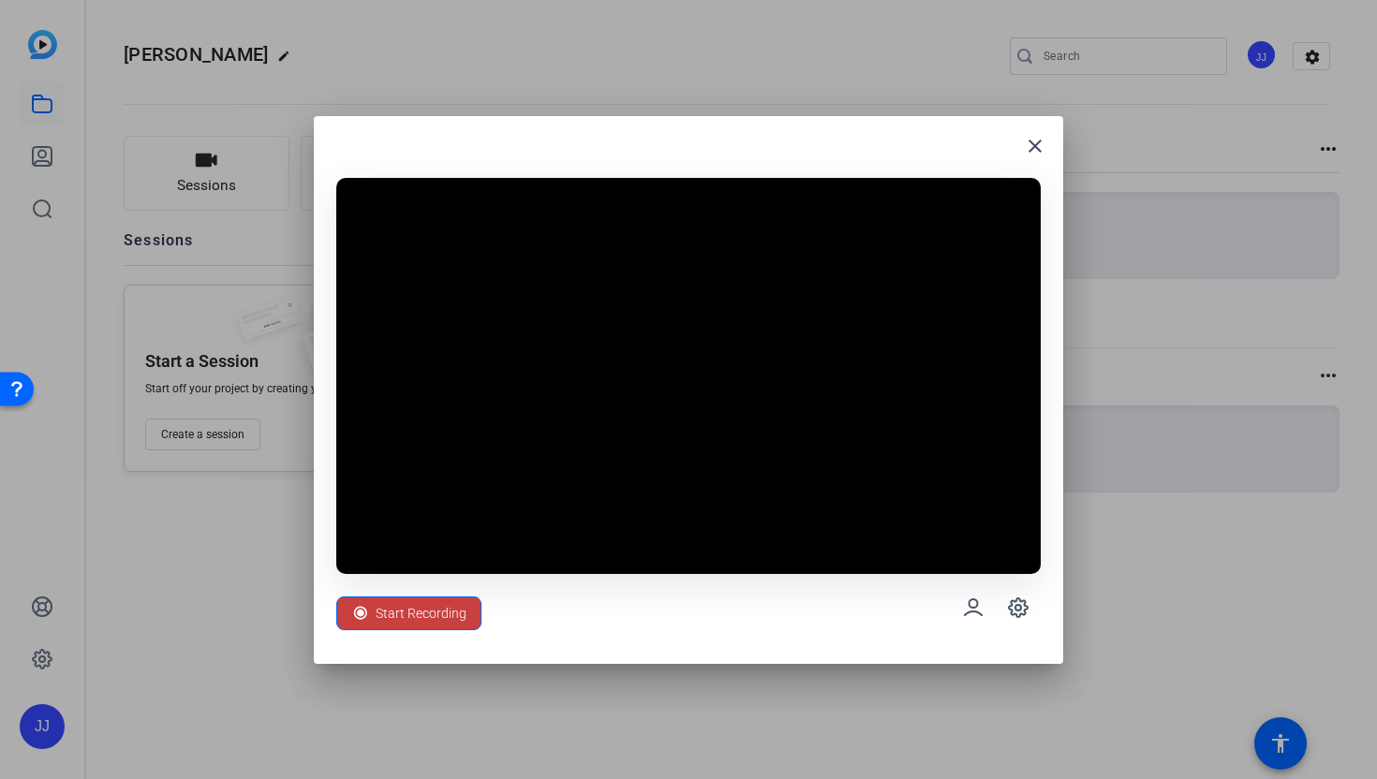
click at [449, 607] on span "Start Recording" at bounding box center [421, 614] width 91 height 36
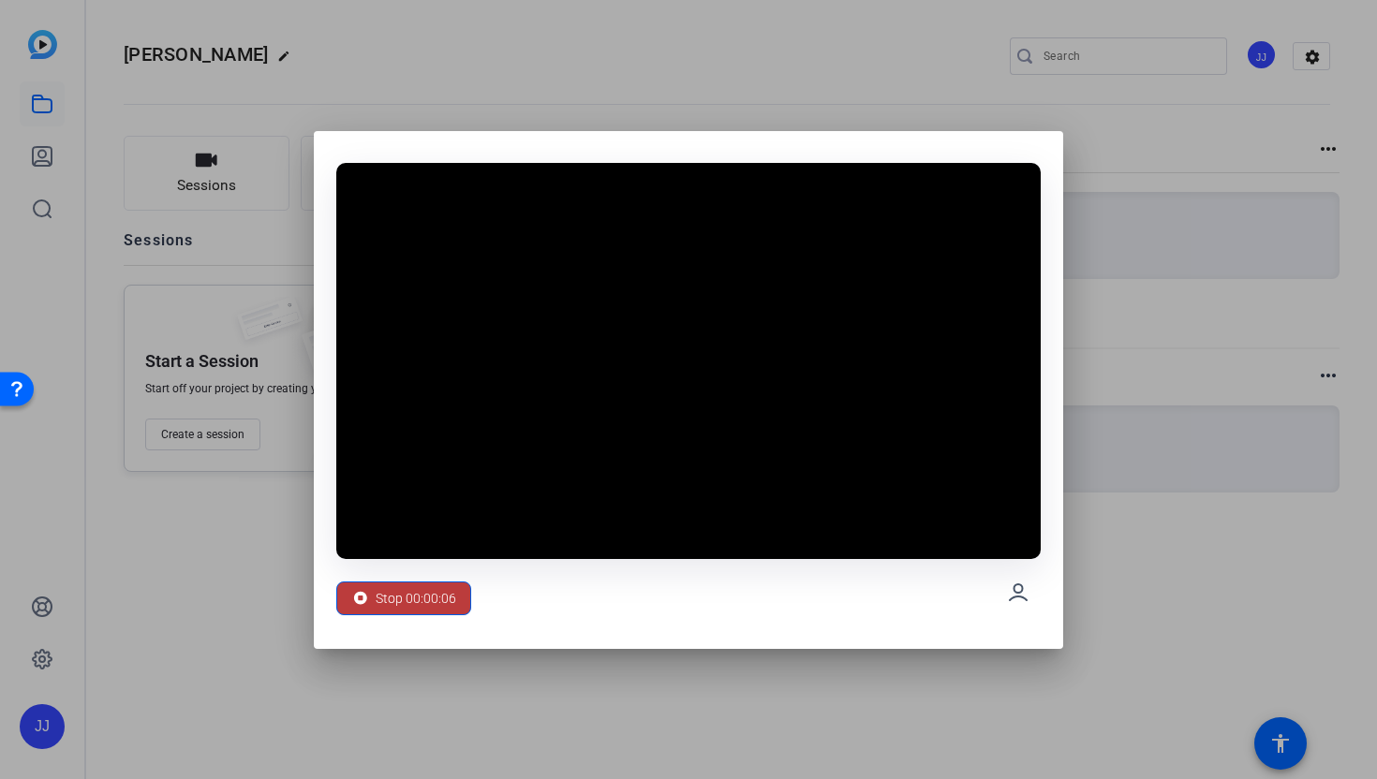
click at [449, 607] on span "Stop 00:00:06" at bounding box center [416, 599] width 81 height 36
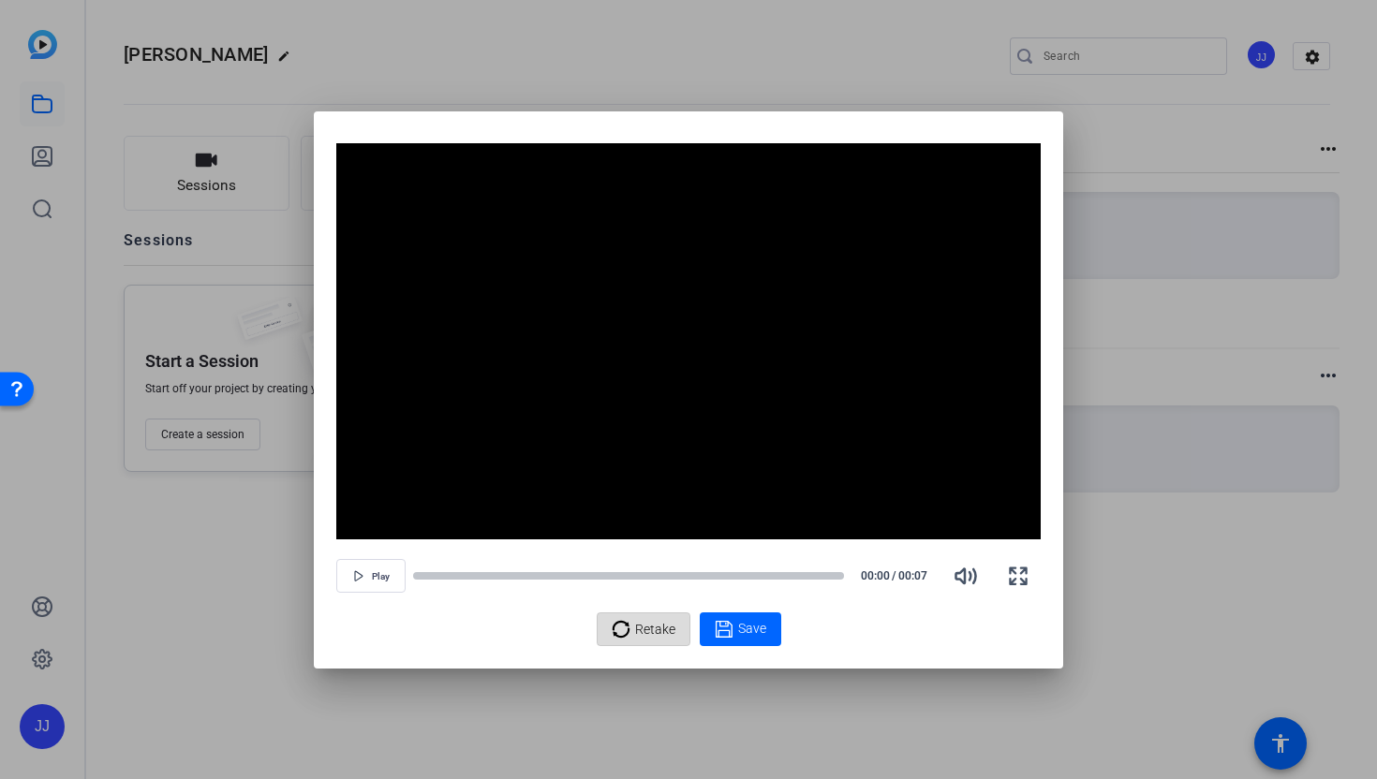
click at [667, 636] on span "Retake" at bounding box center [655, 630] width 40 height 36
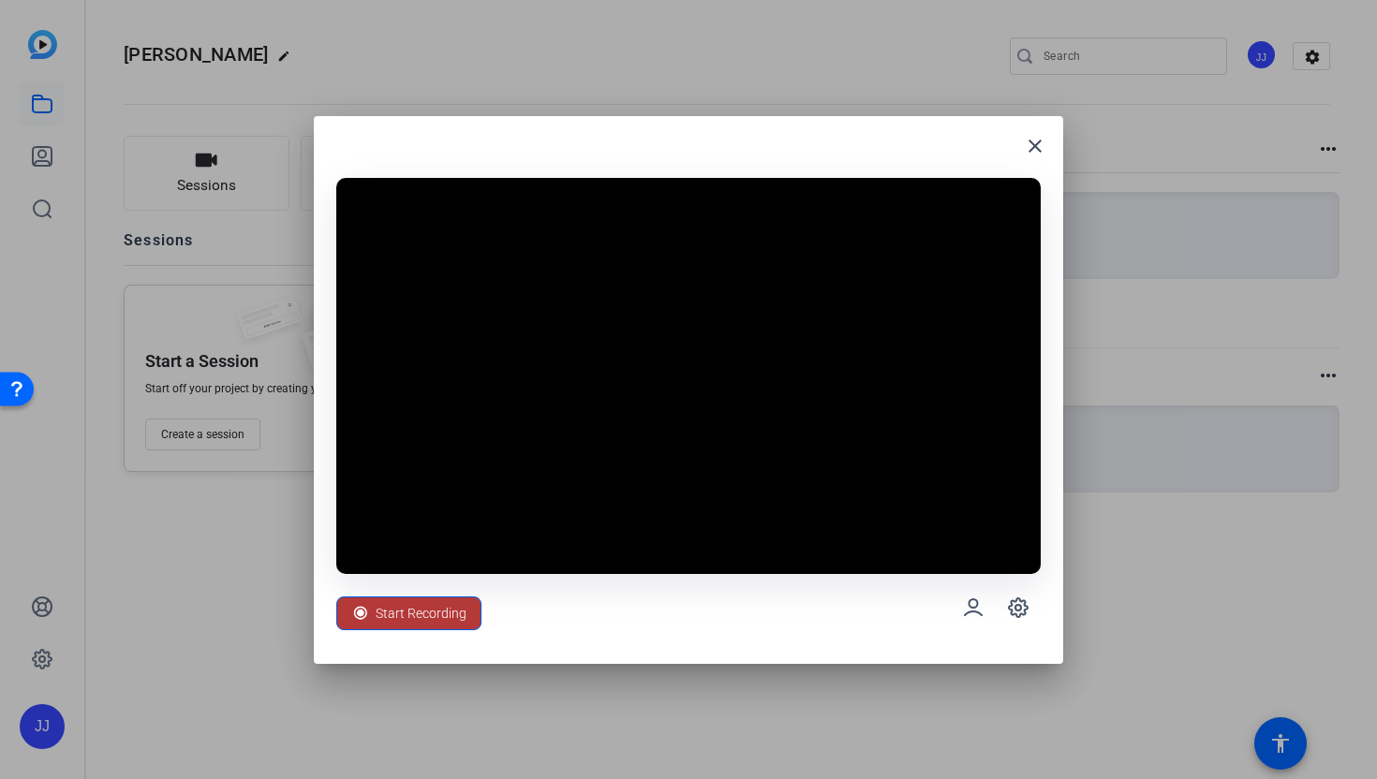
click at [462, 609] on span "Start Recording" at bounding box center [421, 614] width 91 height 36
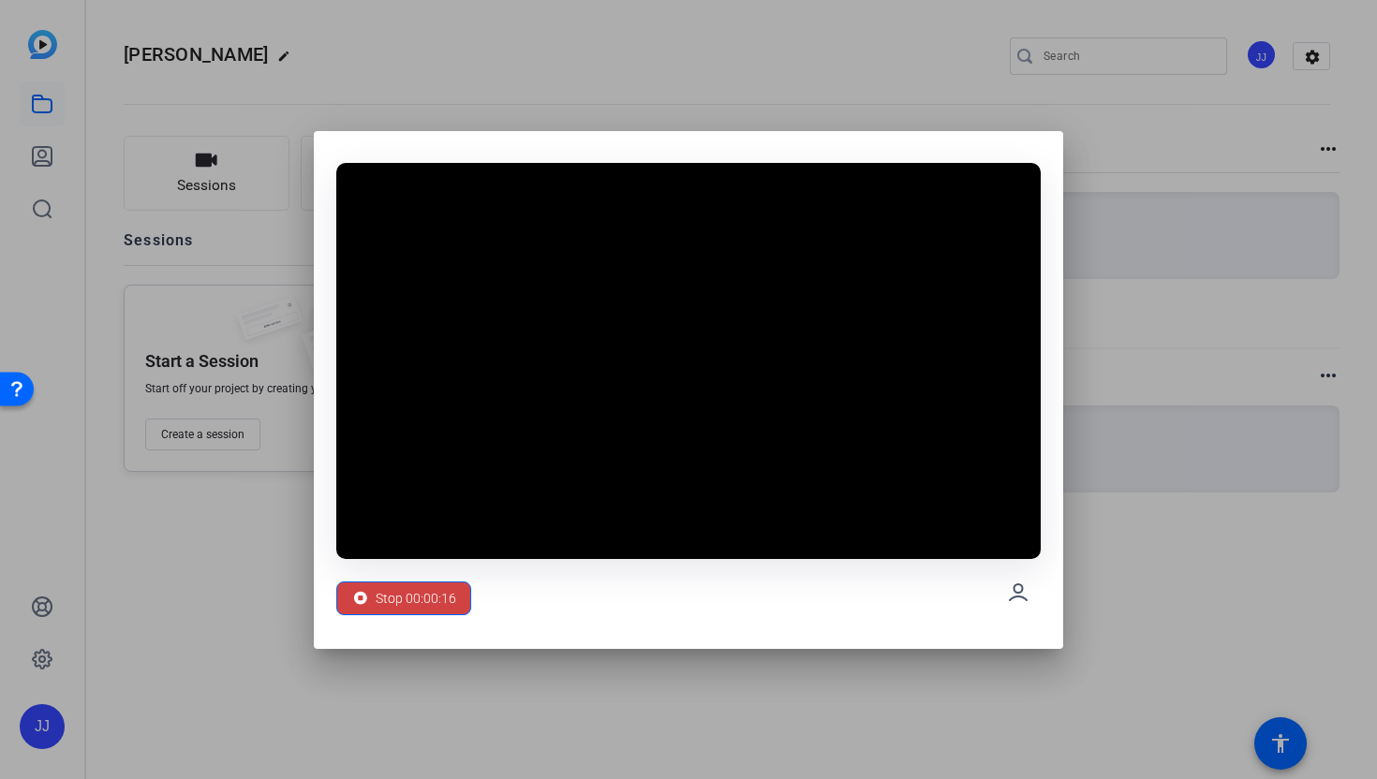
click at [462, 609] on span at bounding box center [403, 598] width 133 height 45
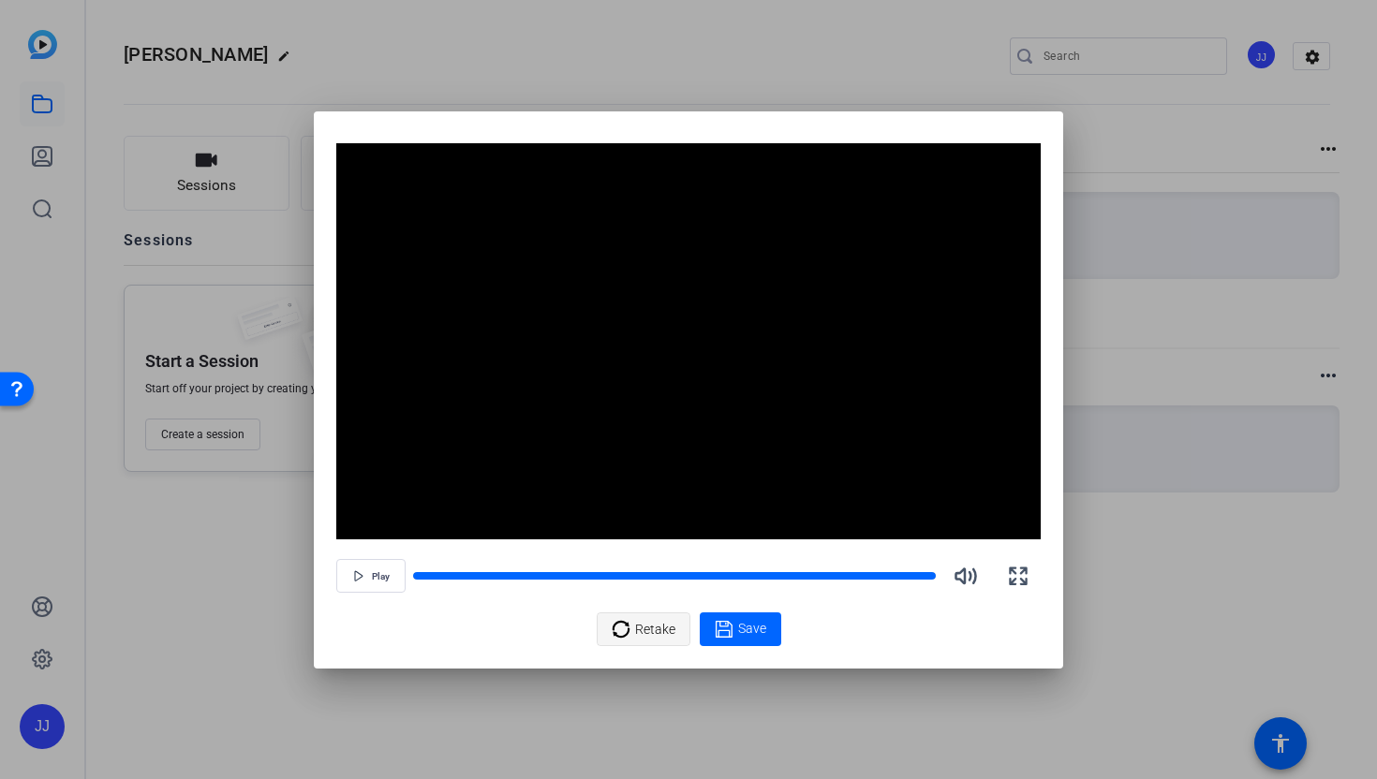
click at [629, 625] on icon at bounding box center [621, 629] width 19 height 22
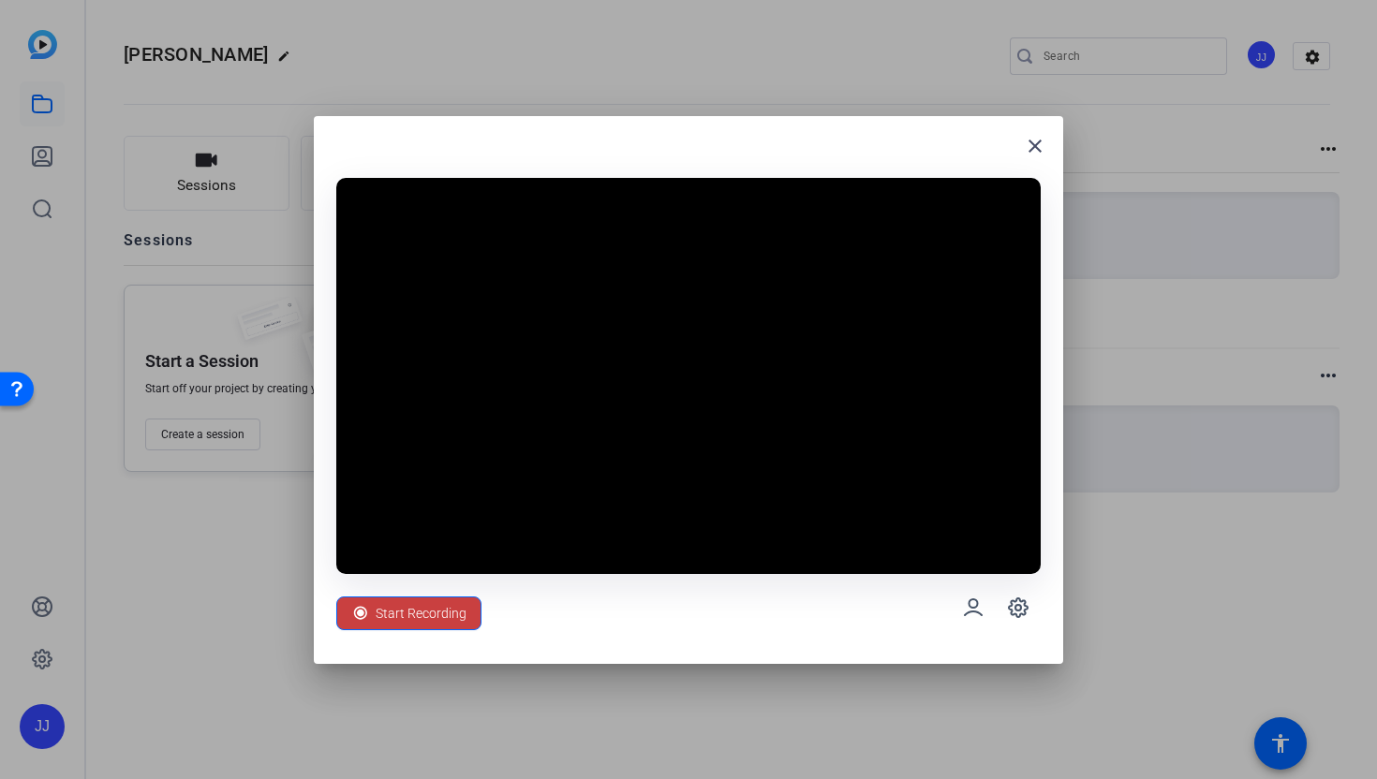
click at [413, 608] on span "Start Recording" at bounding box center [421, 614] width 91 height 36
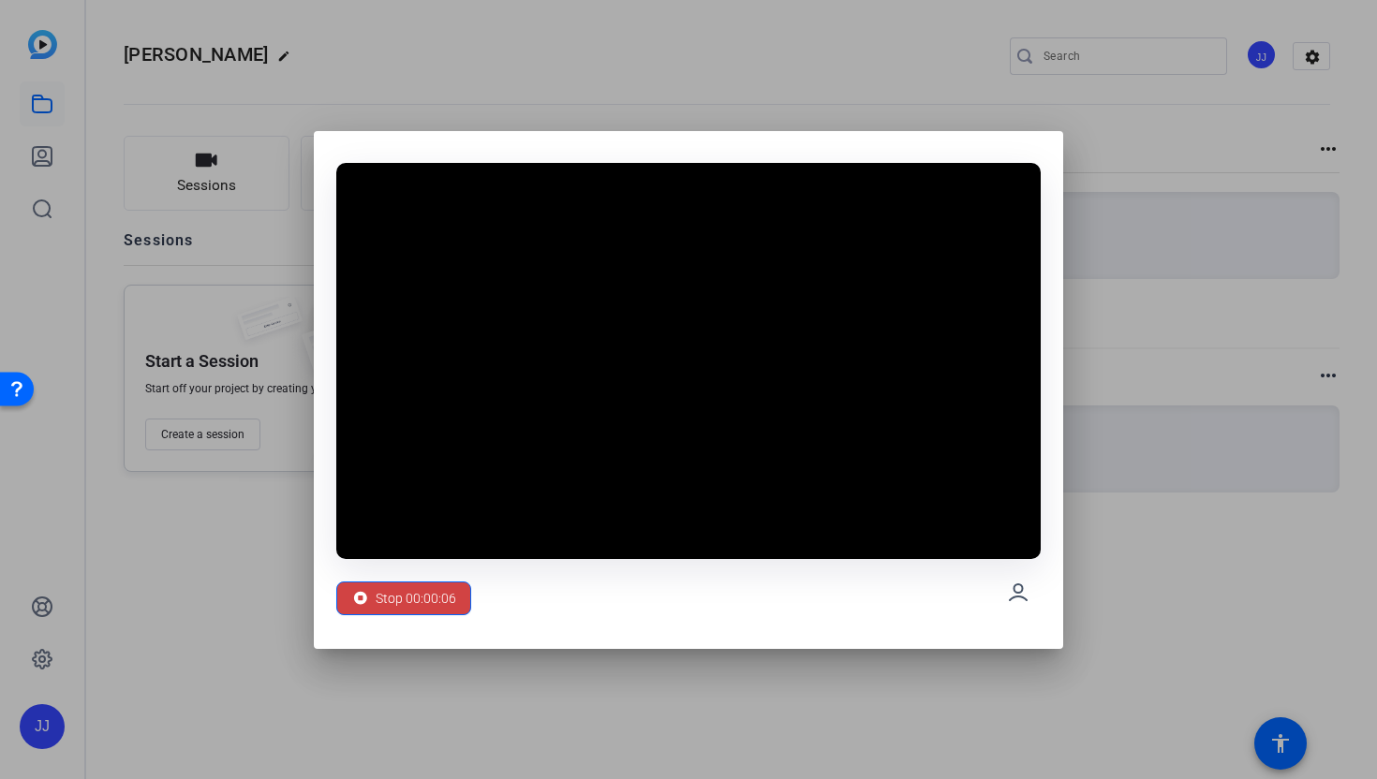
click at [413, 608] on span "Stop 00:00:06" at bounding box center [416, 599] width 81 height 36
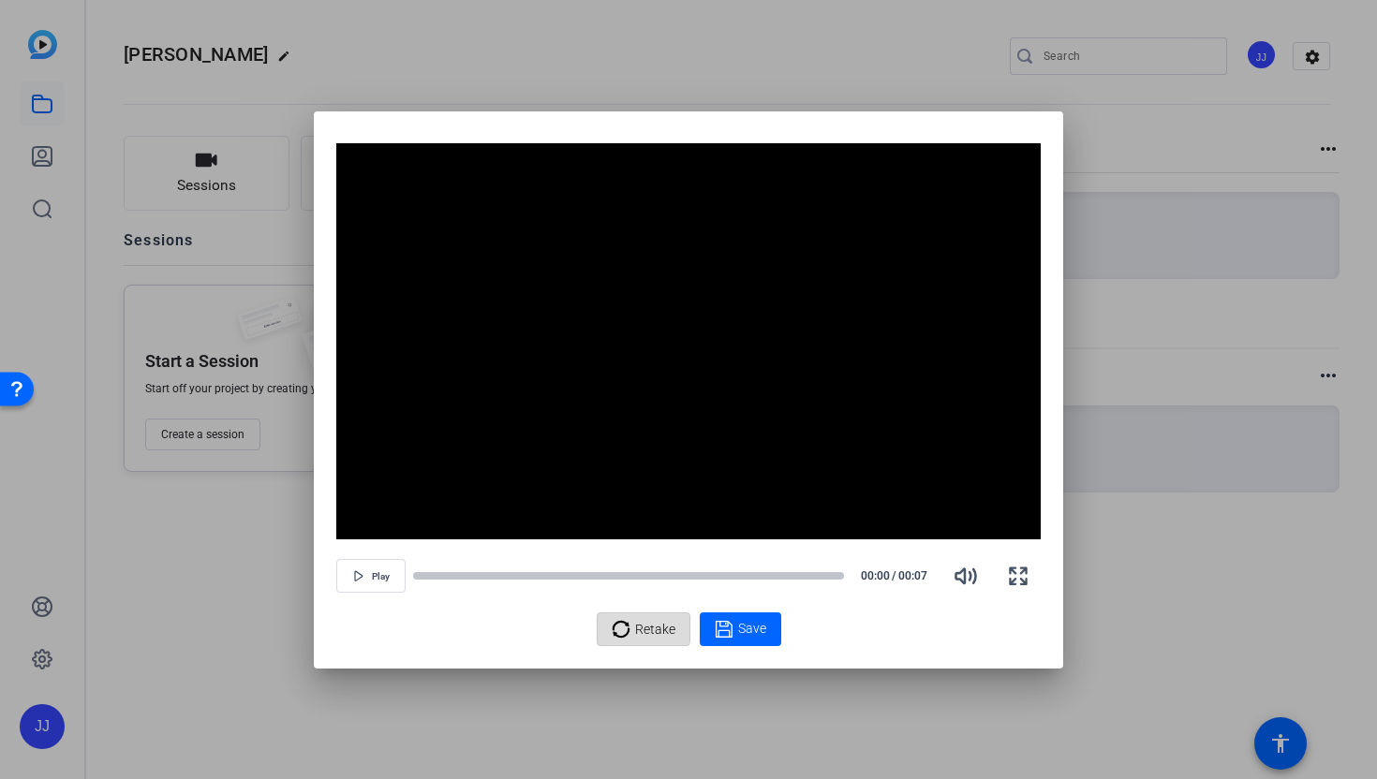
click at [604, 623] on span at bounding box center [644, 629] width 92 height 45
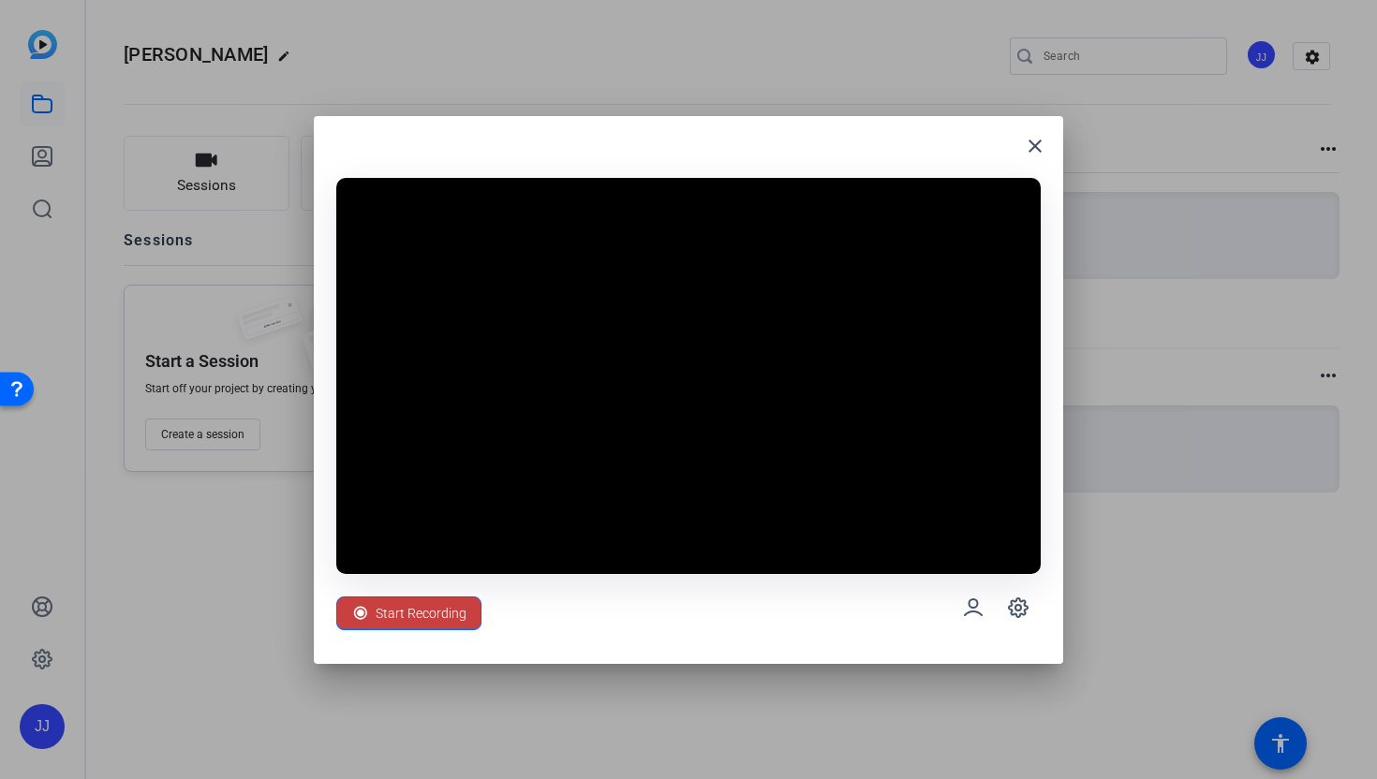
click at [437, 616] on span "Start Recording" at bounding box center [421, 614] width 91 height 36
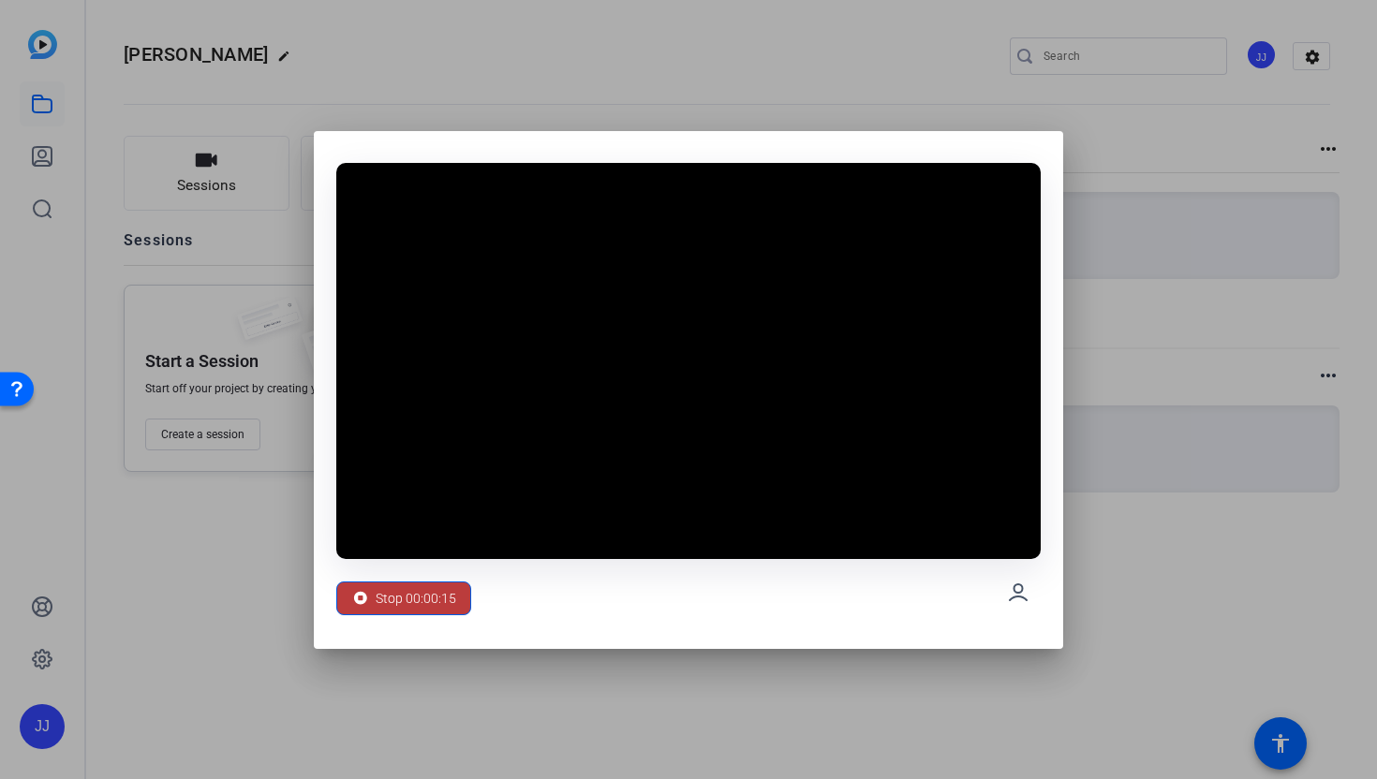
click at [437, 616] on span at bounding box center [403, 598] width 133 height 45
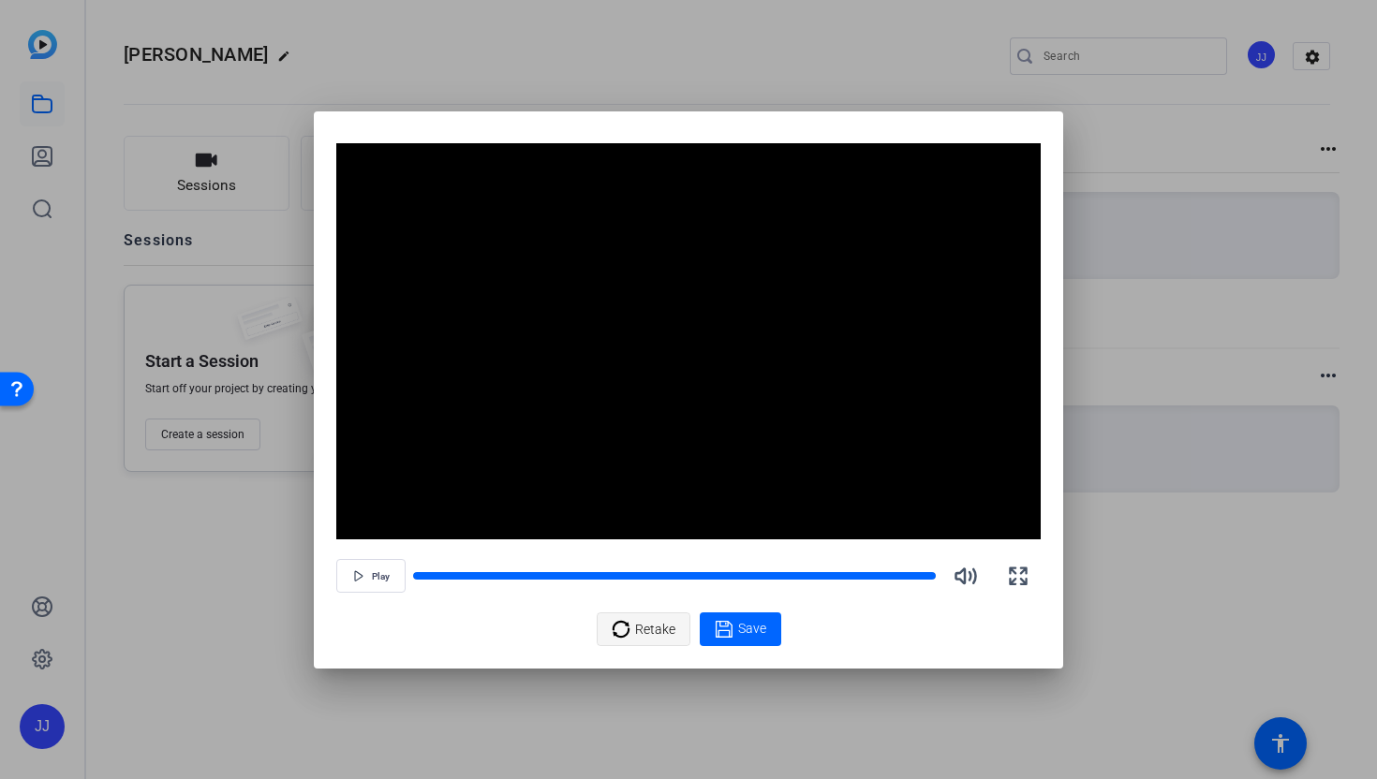
click at [623, 639] on icon at bounding box center [621, 629] width 19 height 22
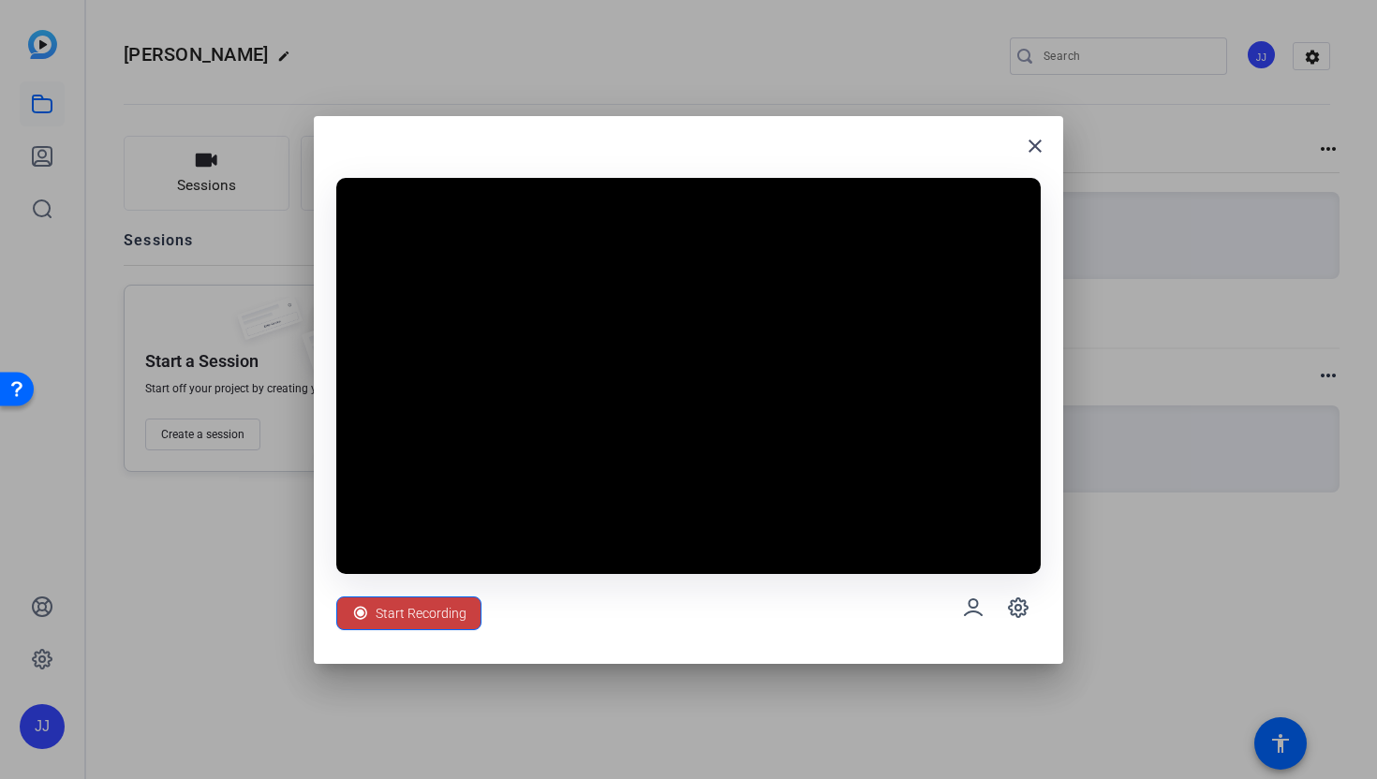
click at [398, 609] on span "Start Recording" at bounding box center [421, 614] width 91 height 36
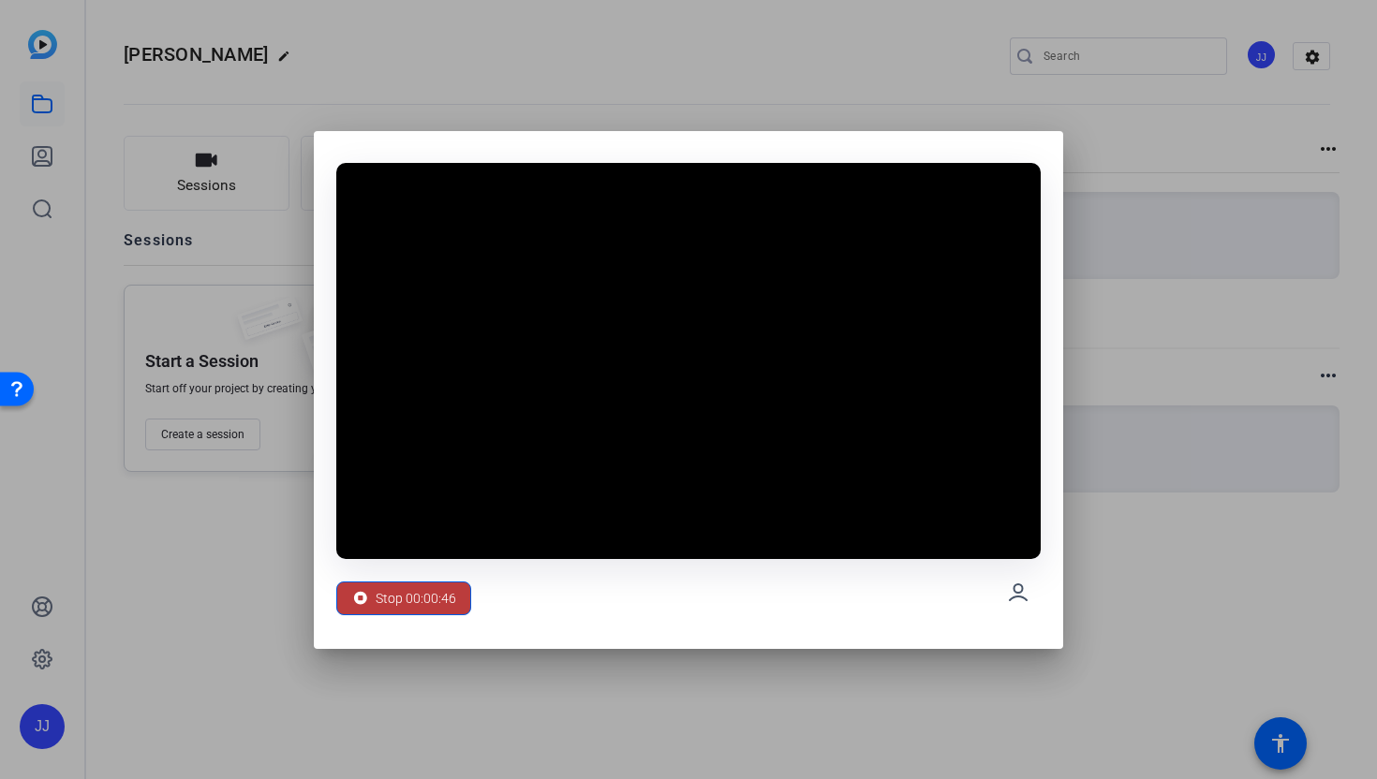
click at [398, 609] on span "Stop 00:00:46" at bounding box center [416, 599] width 81 height 36
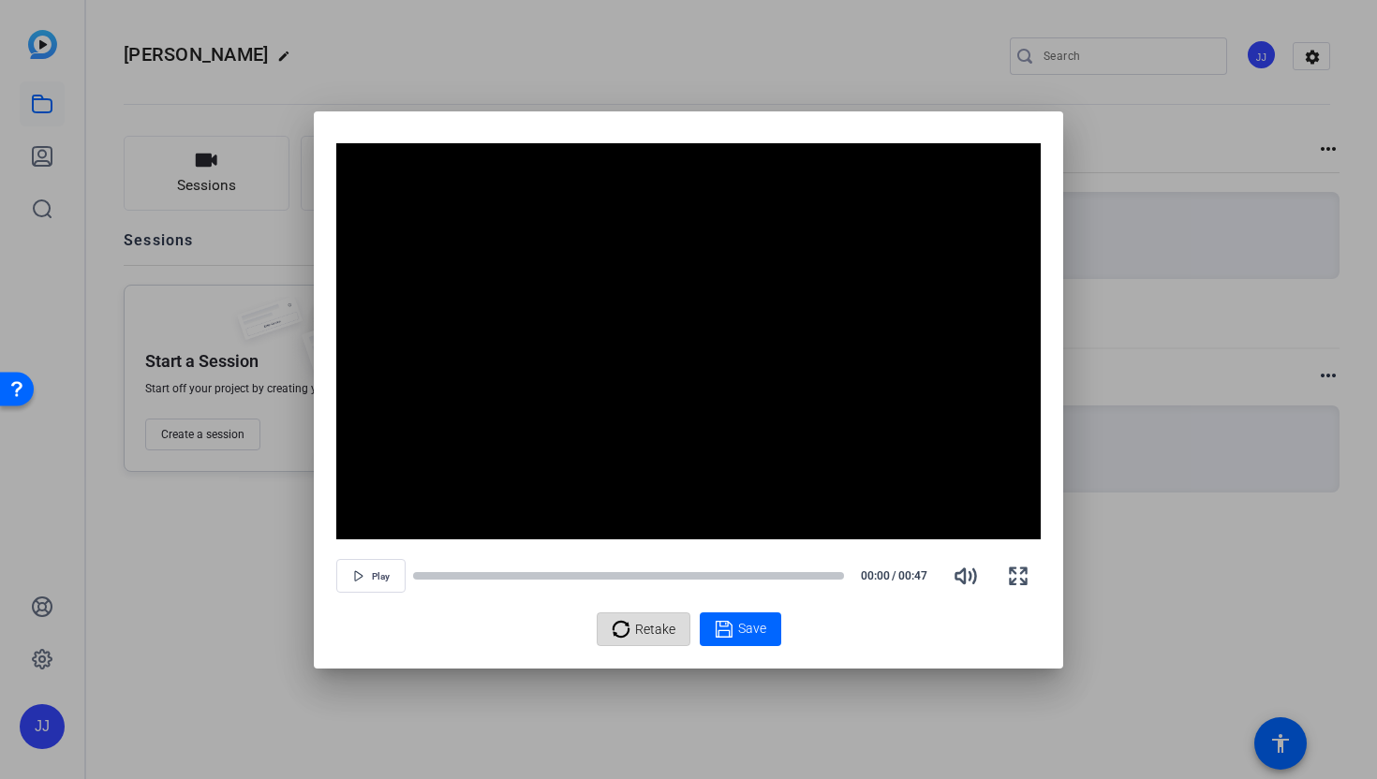
click at [658, 613] on span "Retake" at bounding box center [655, 630] width 40 height 36
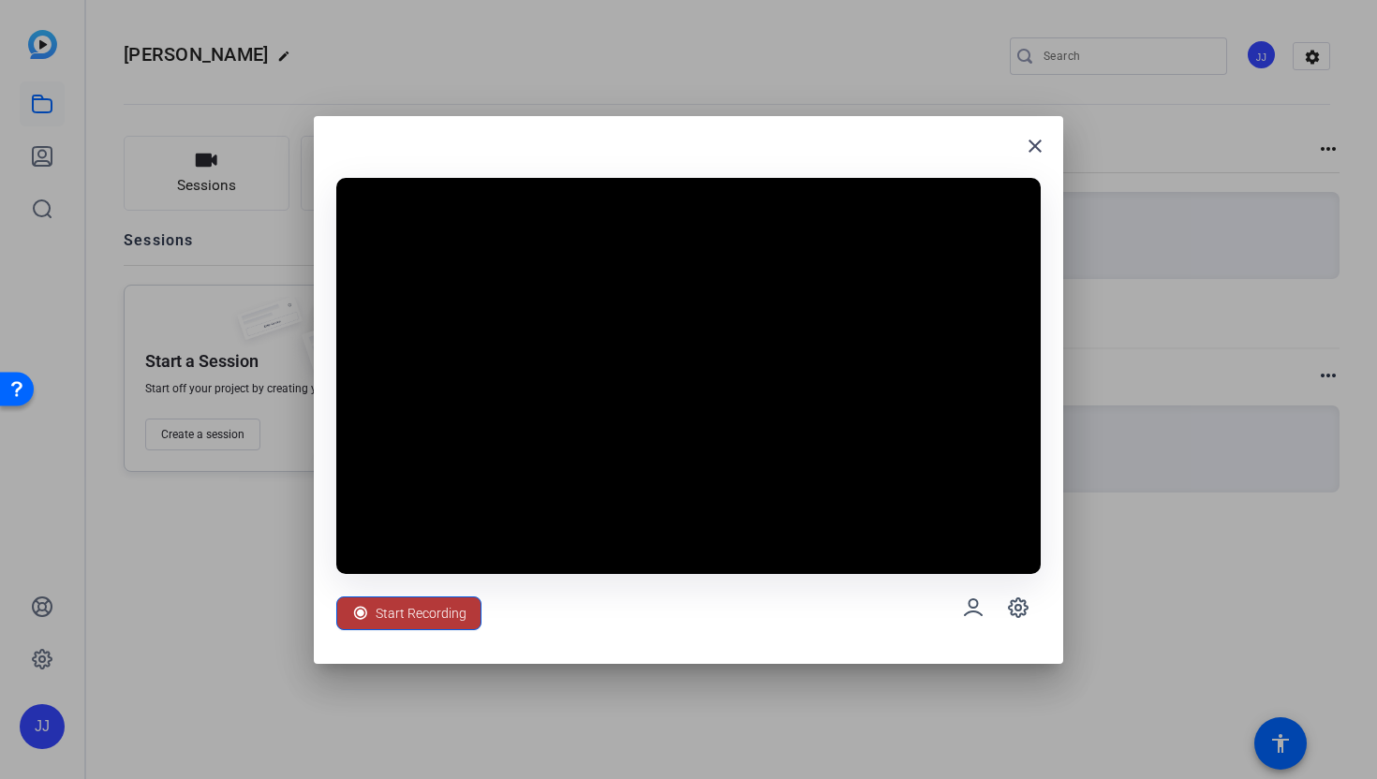
click at [414, 627] on span "Start Recording" at bounding box center [421, 614] width 91 height 36
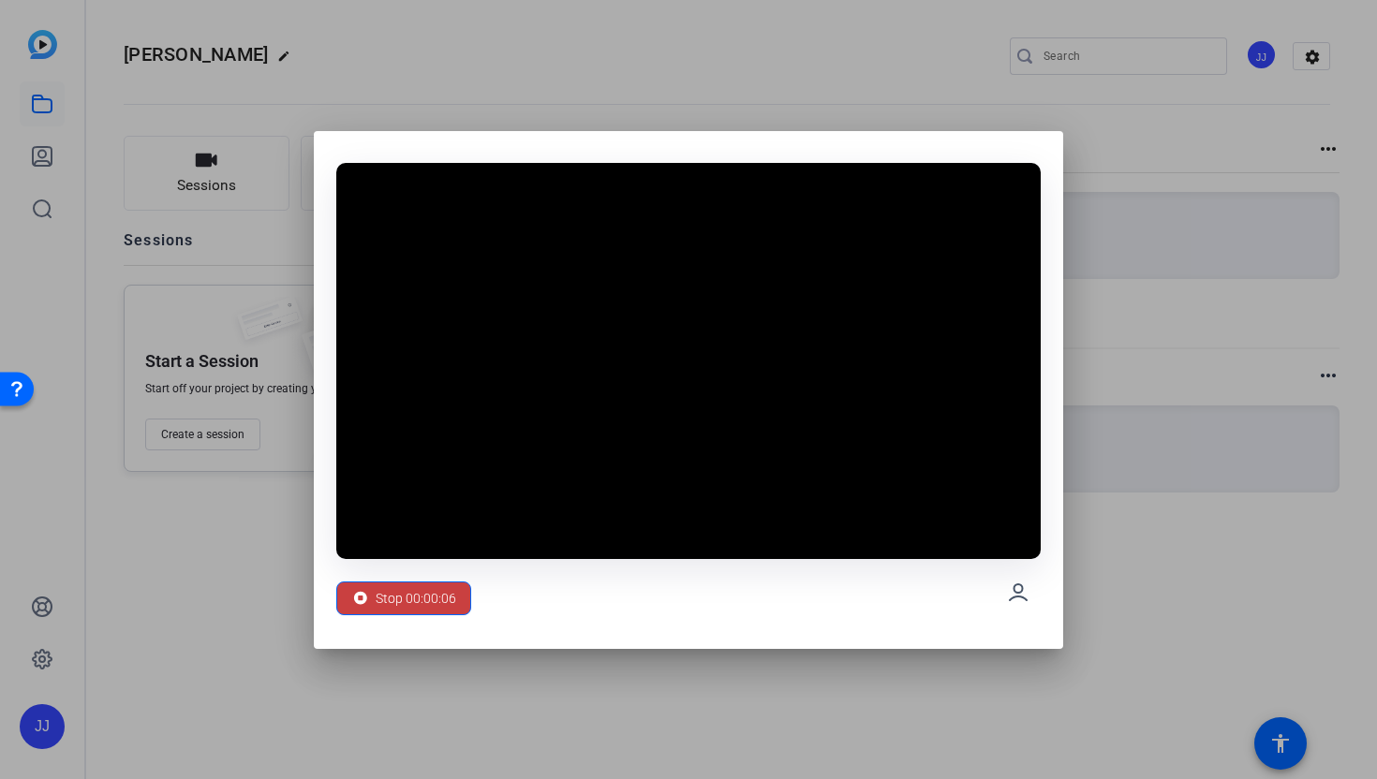
click at [416, 608] on span "Stop 00:00:06" at bounding box center [416, 599] width 81 height 36
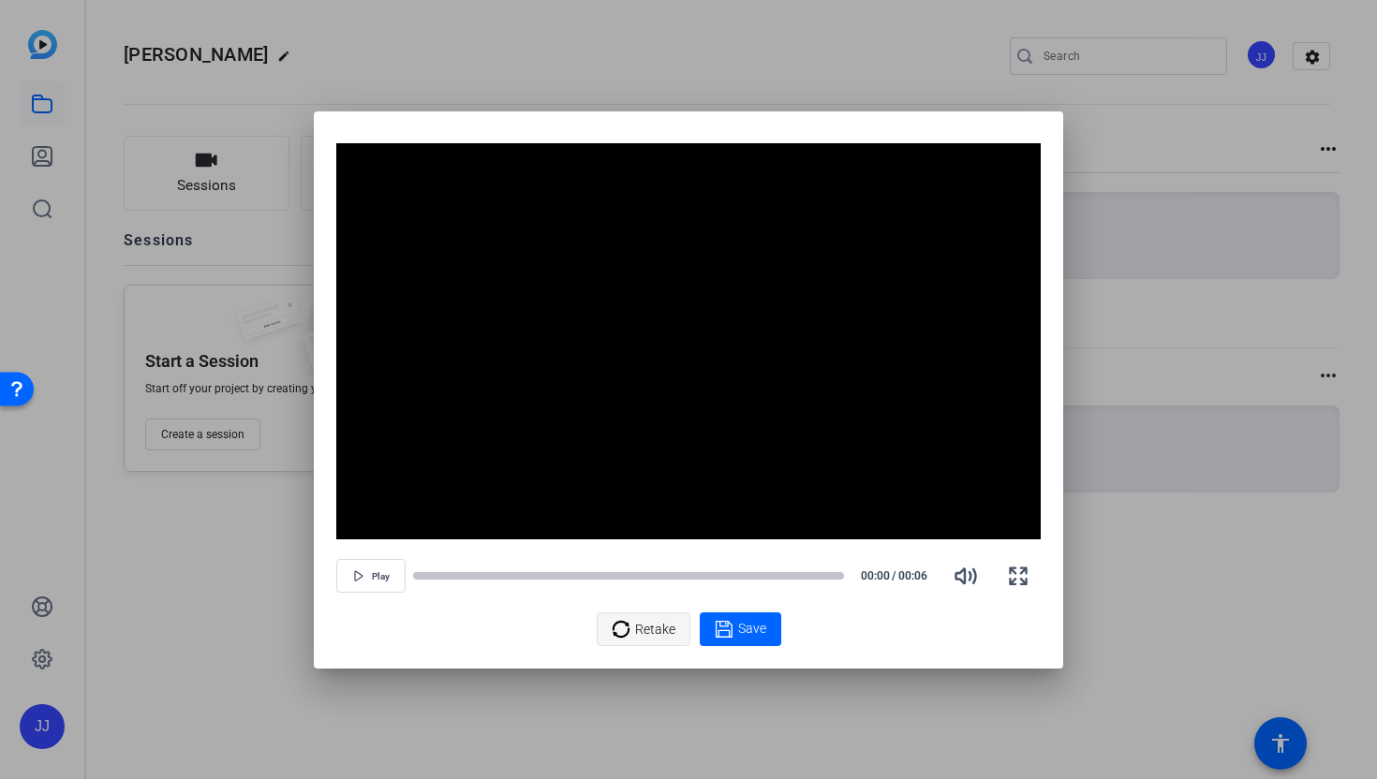
click at [641, 615] on span "Retake" at bounding box center [655, 630] width 40 height 36
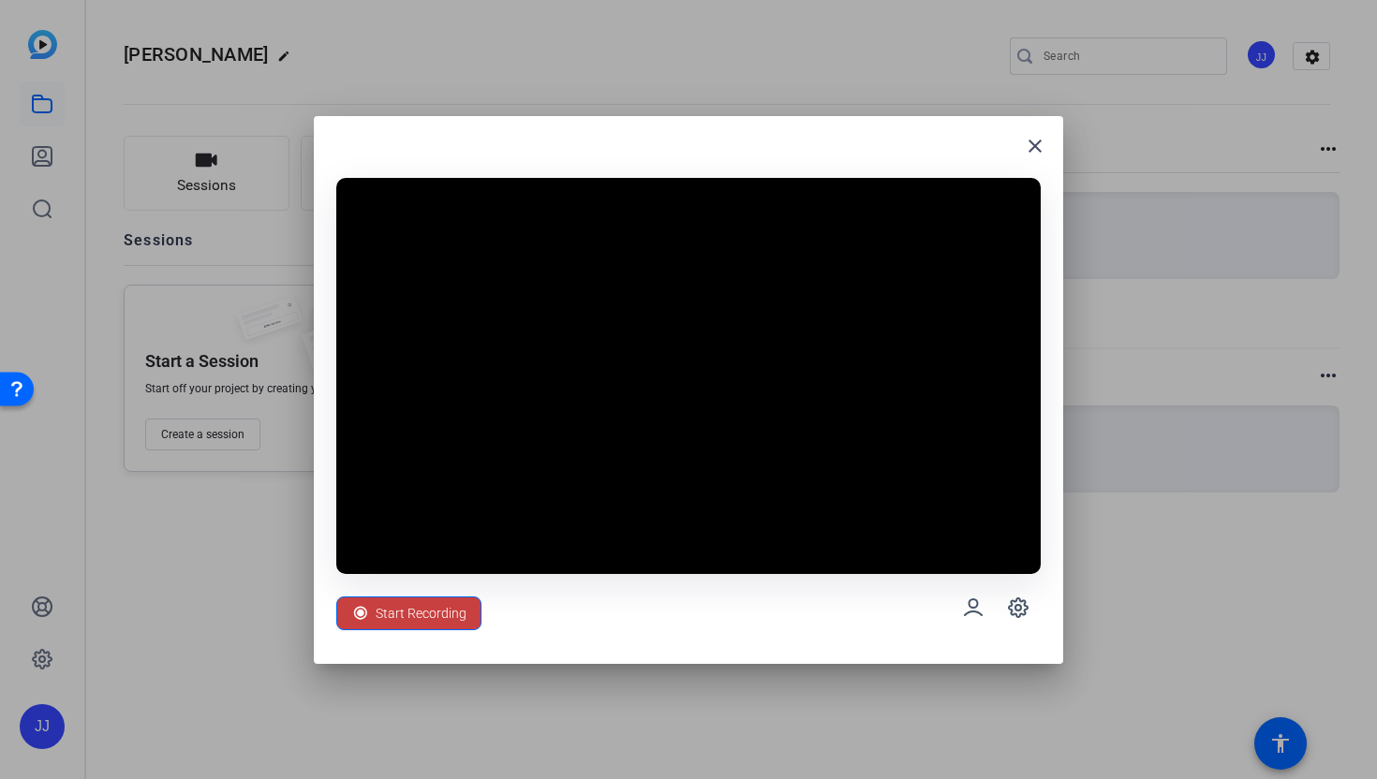
click at [421, 613] on span "Start Recording" at bounding box center [421, 614] width 91 height 36
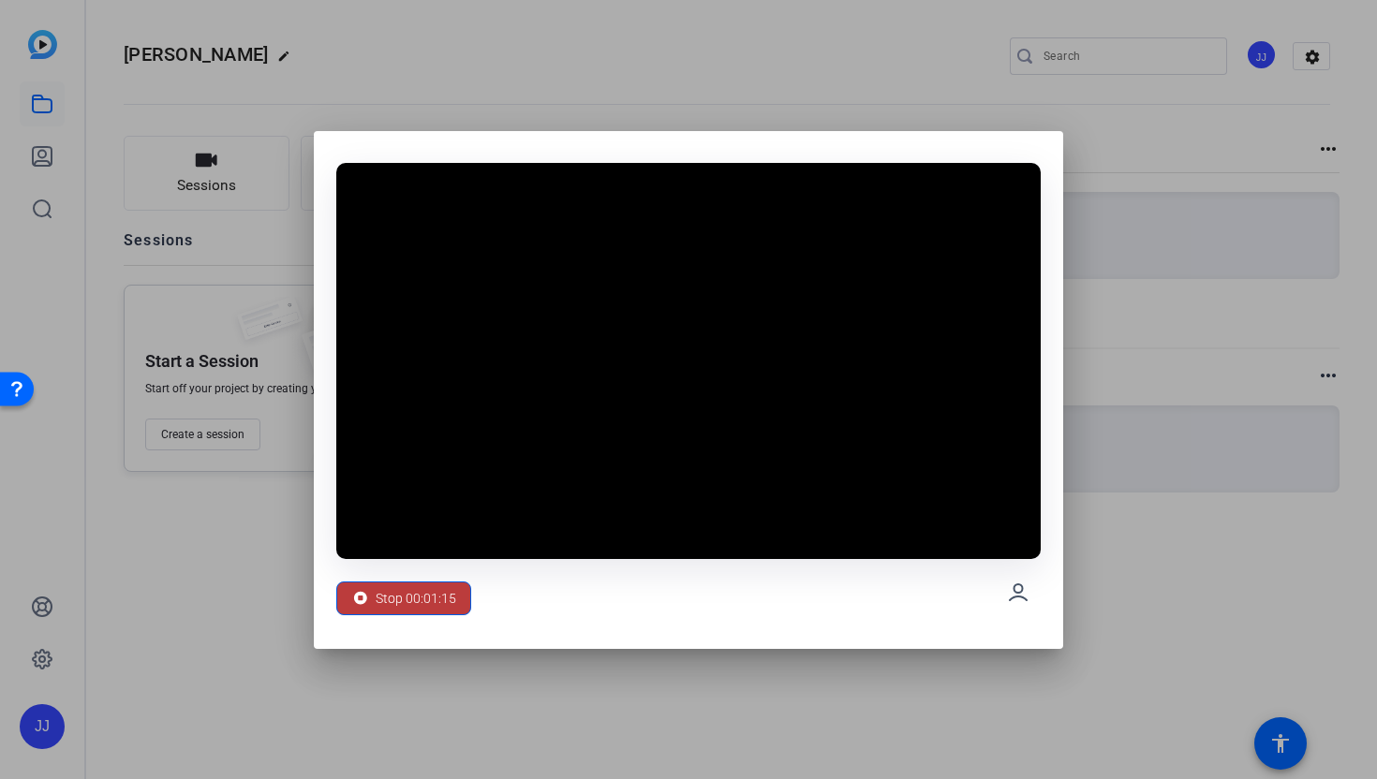
click at [421, 613] on span "Stop 00:01:15" at bounding box center [416, 599] width 81 height 36
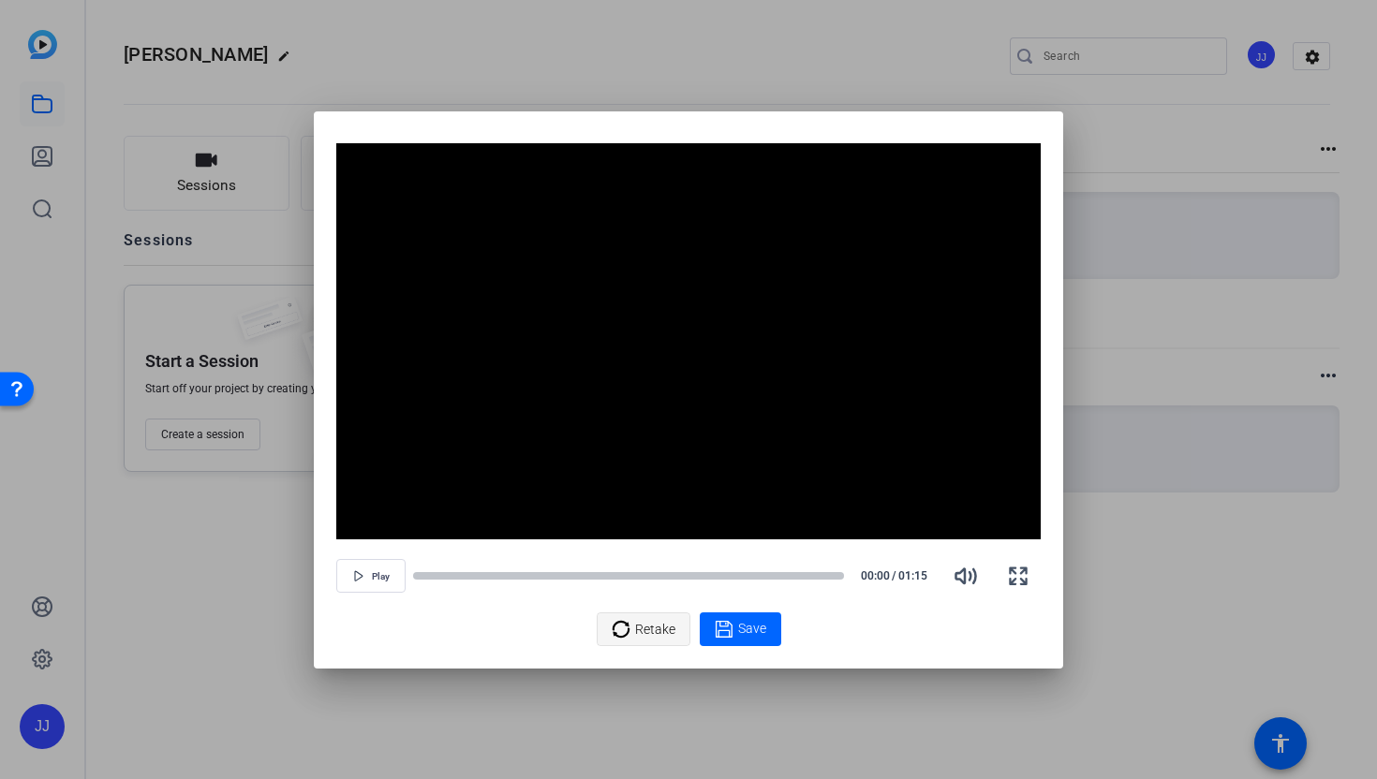
click at [656, 627] on span "Retake" at bounding box center [655, 630] width 40 height 36
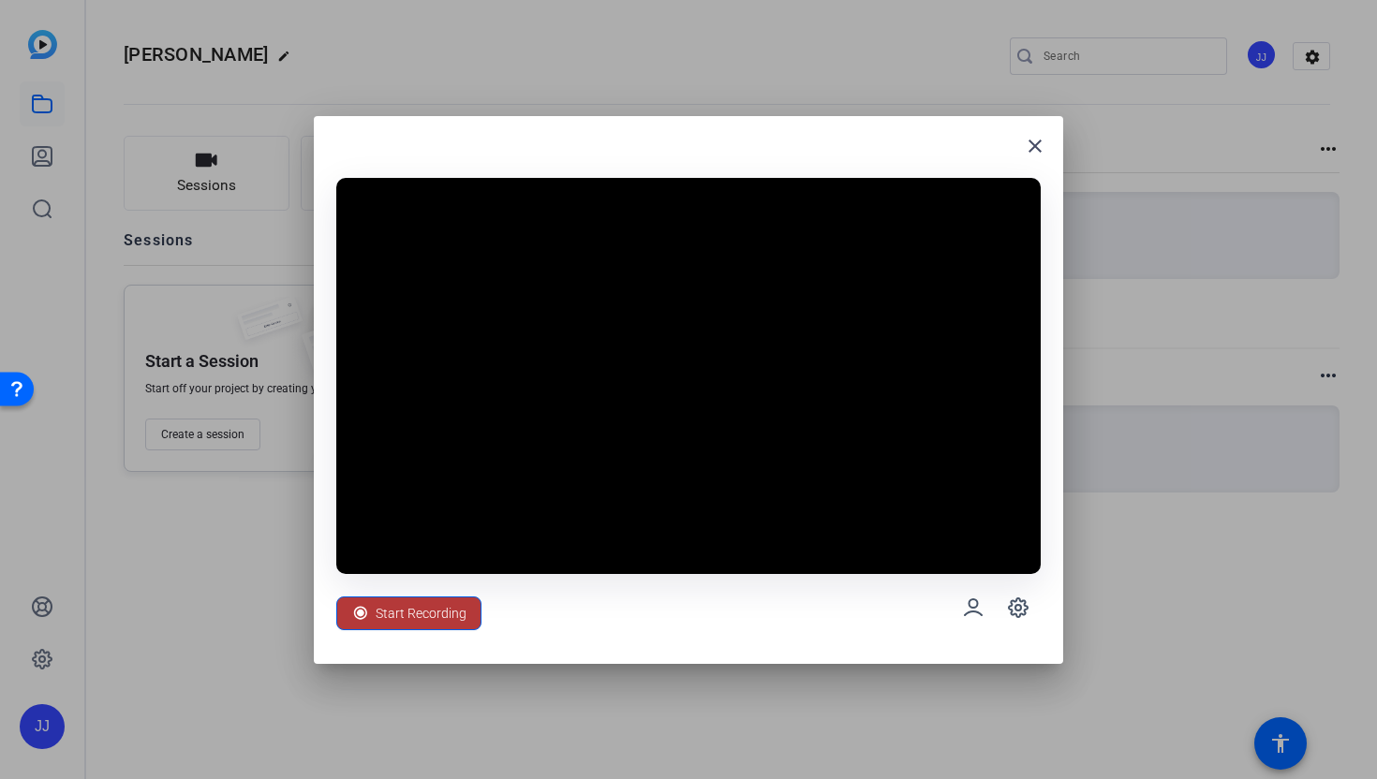
click at [434, 601] on span "Start Recording" at bounding box center [421, 614] width 91 height 36
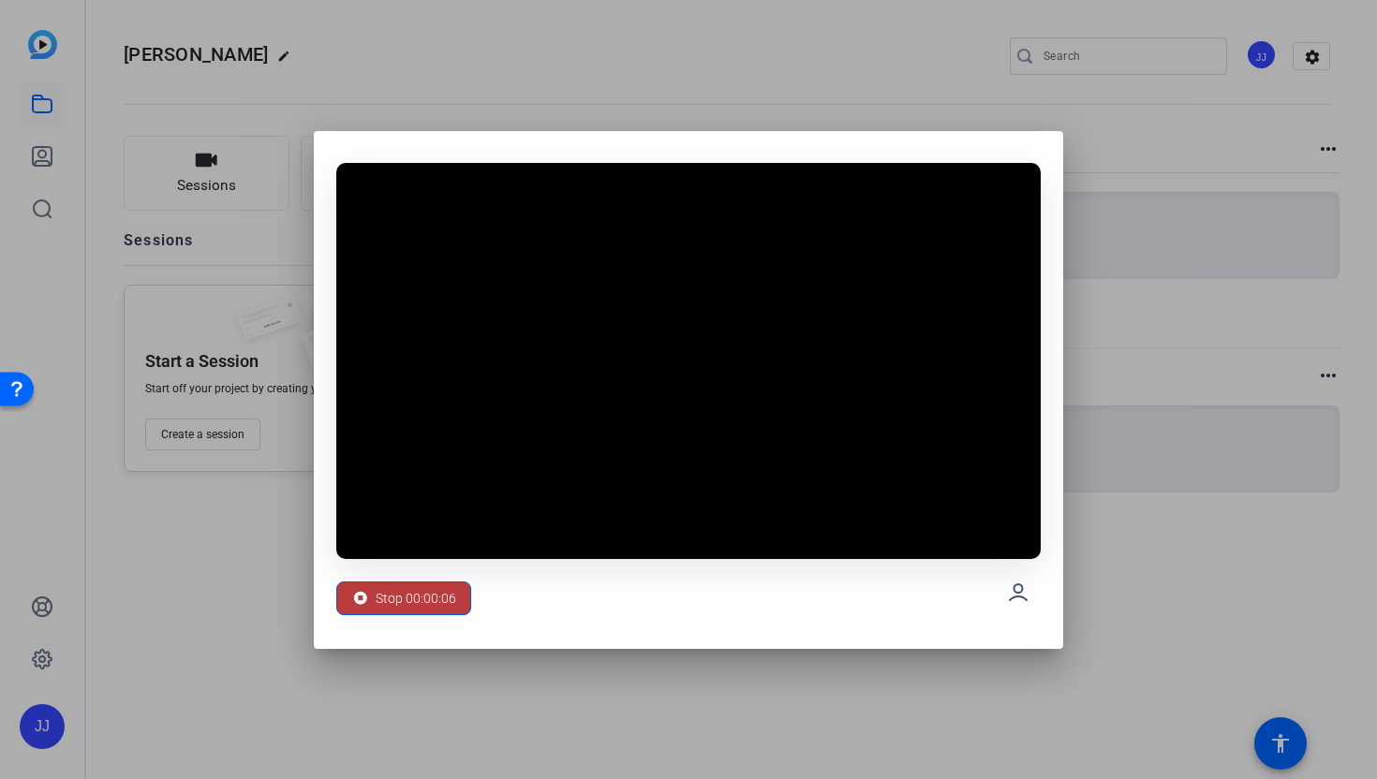
click at [434, 601] on span "Stop 00:00:06" at bounding box center [416, 599] width 81 height 36
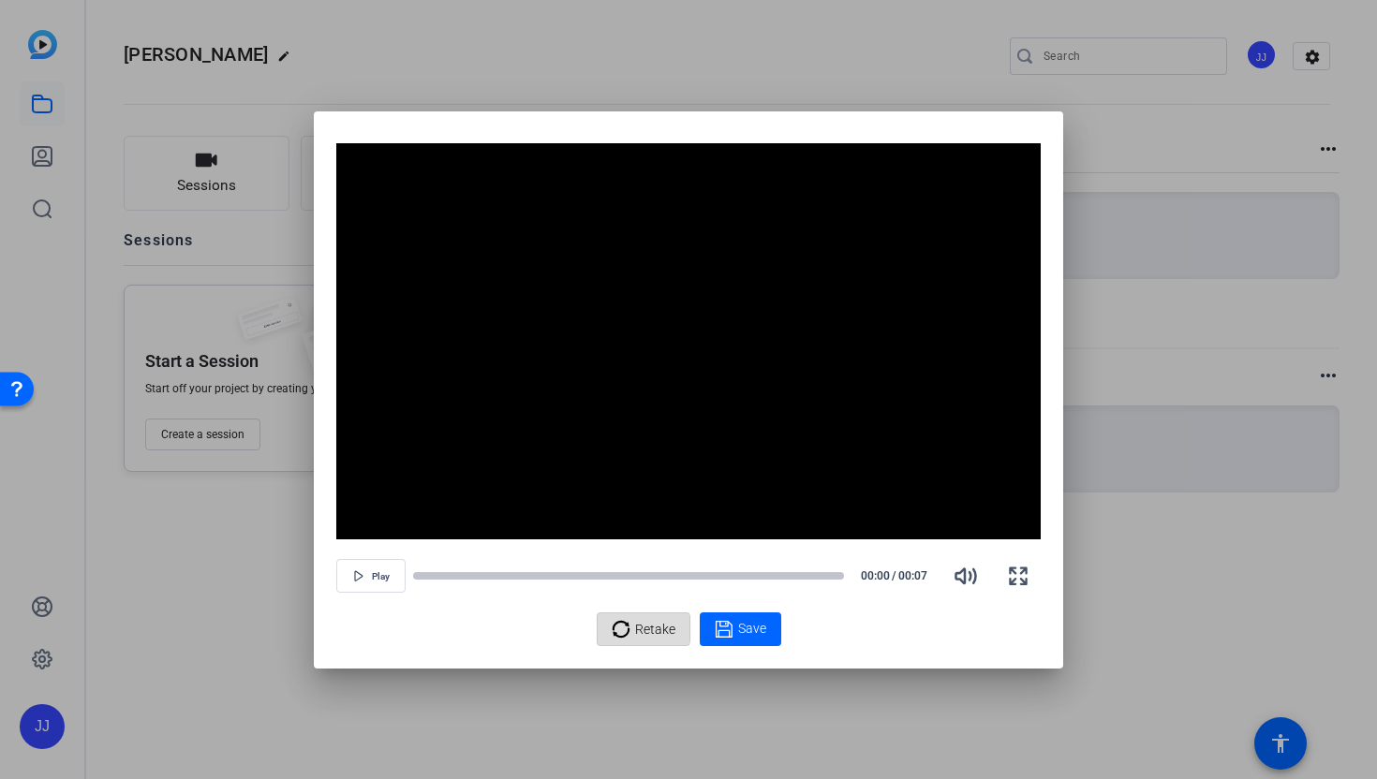
click at [620, 628] on icon at bounding box center [621, 629] width 19 height 22
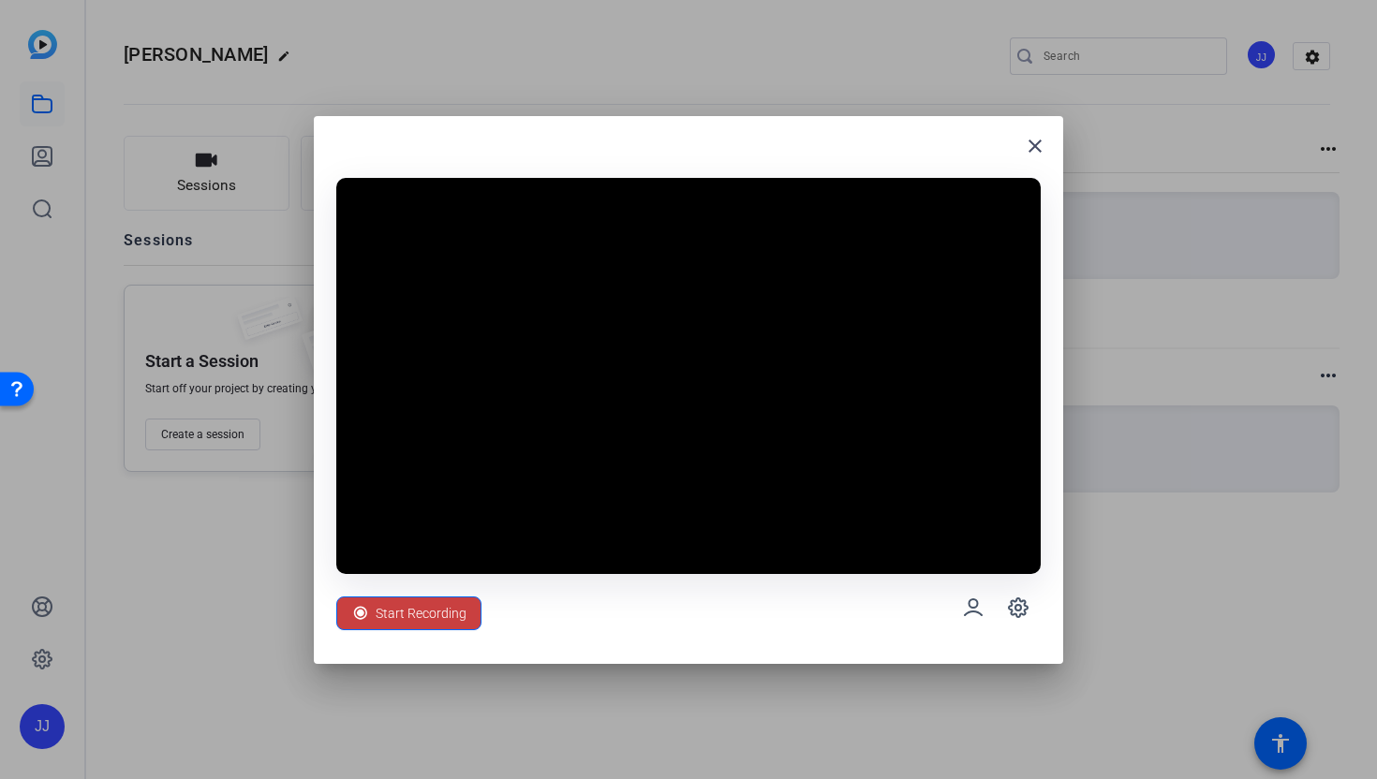
click at [429, 610] on span "Start Recording" at bounding box center [421, 614] width 91 height 36
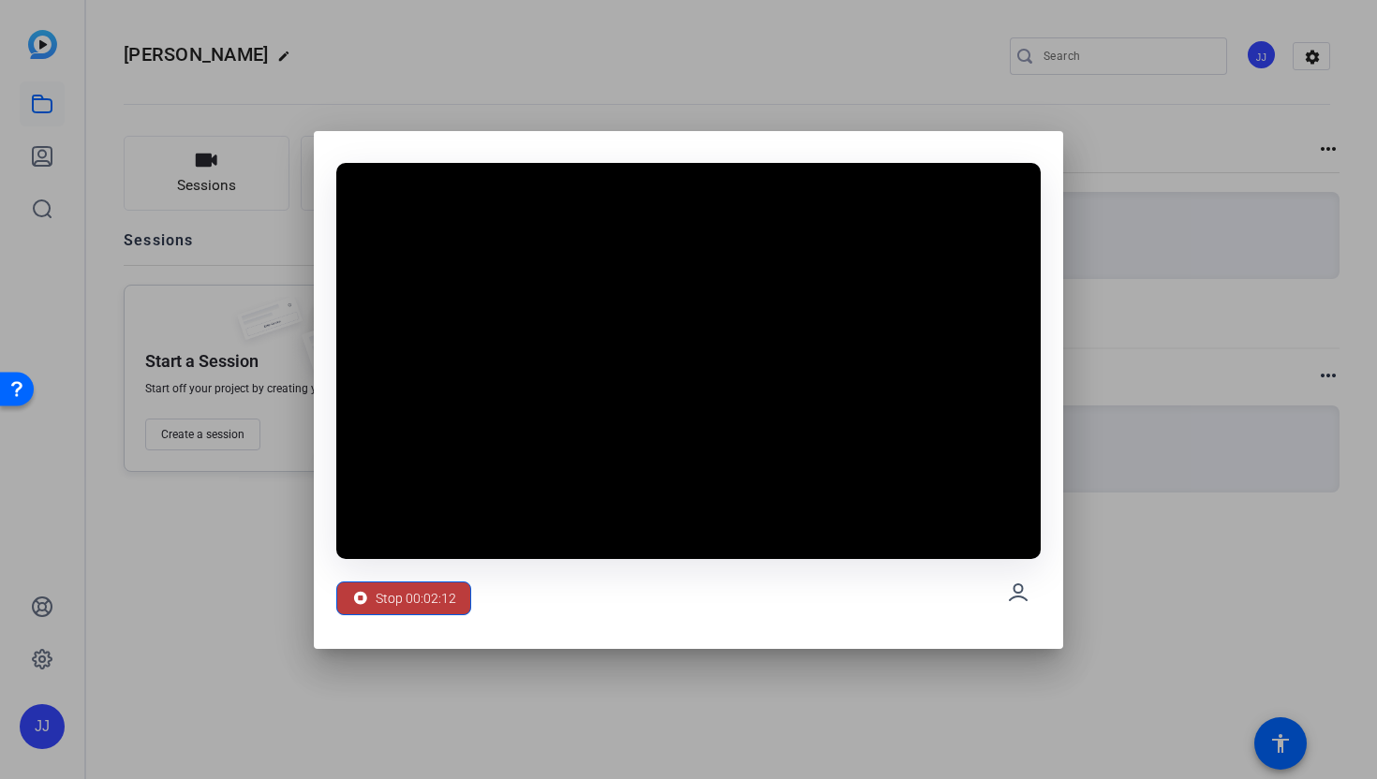
click at [429, 610] on span "Stop 00:02:12" at bounding box center [416, 599] width 81 height 36
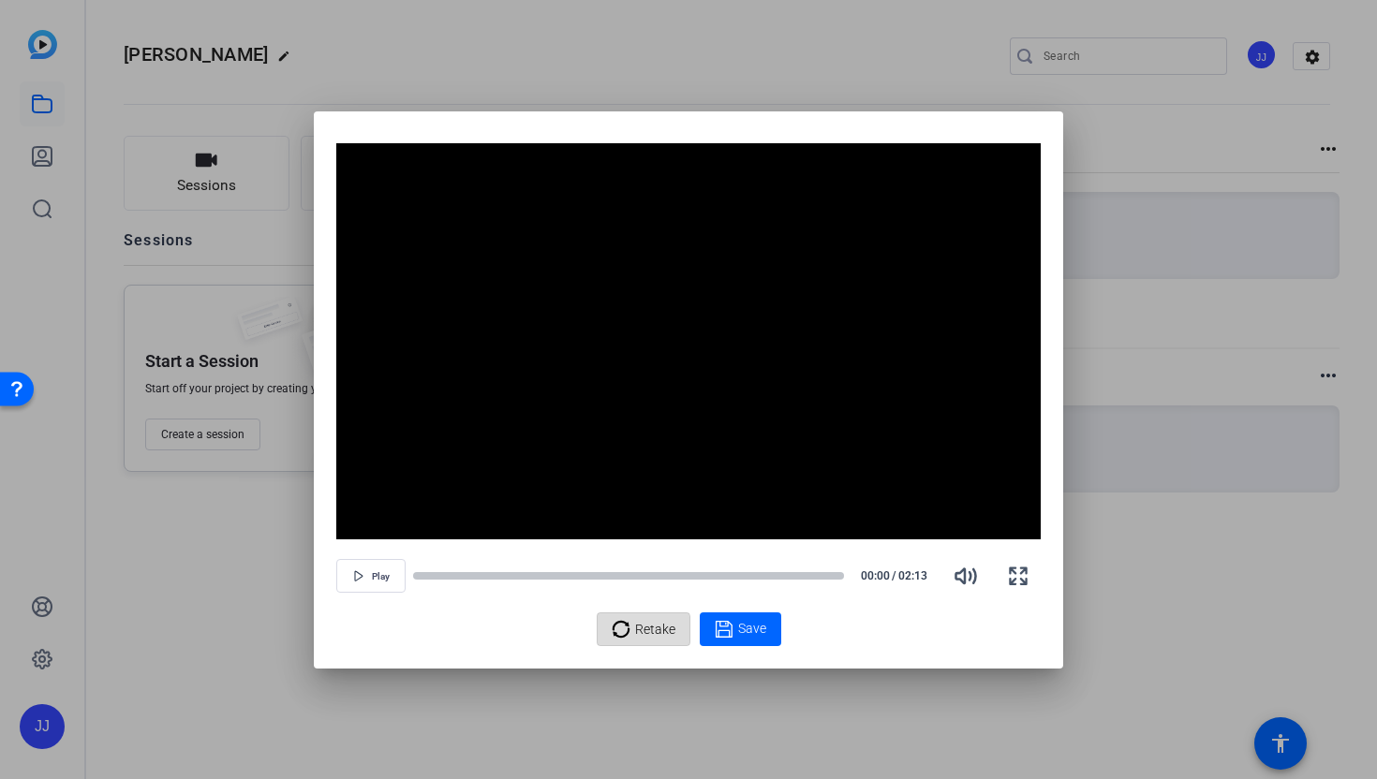
click at [614, 634] on icon at bounding box center [620, 628] width 17 height 17
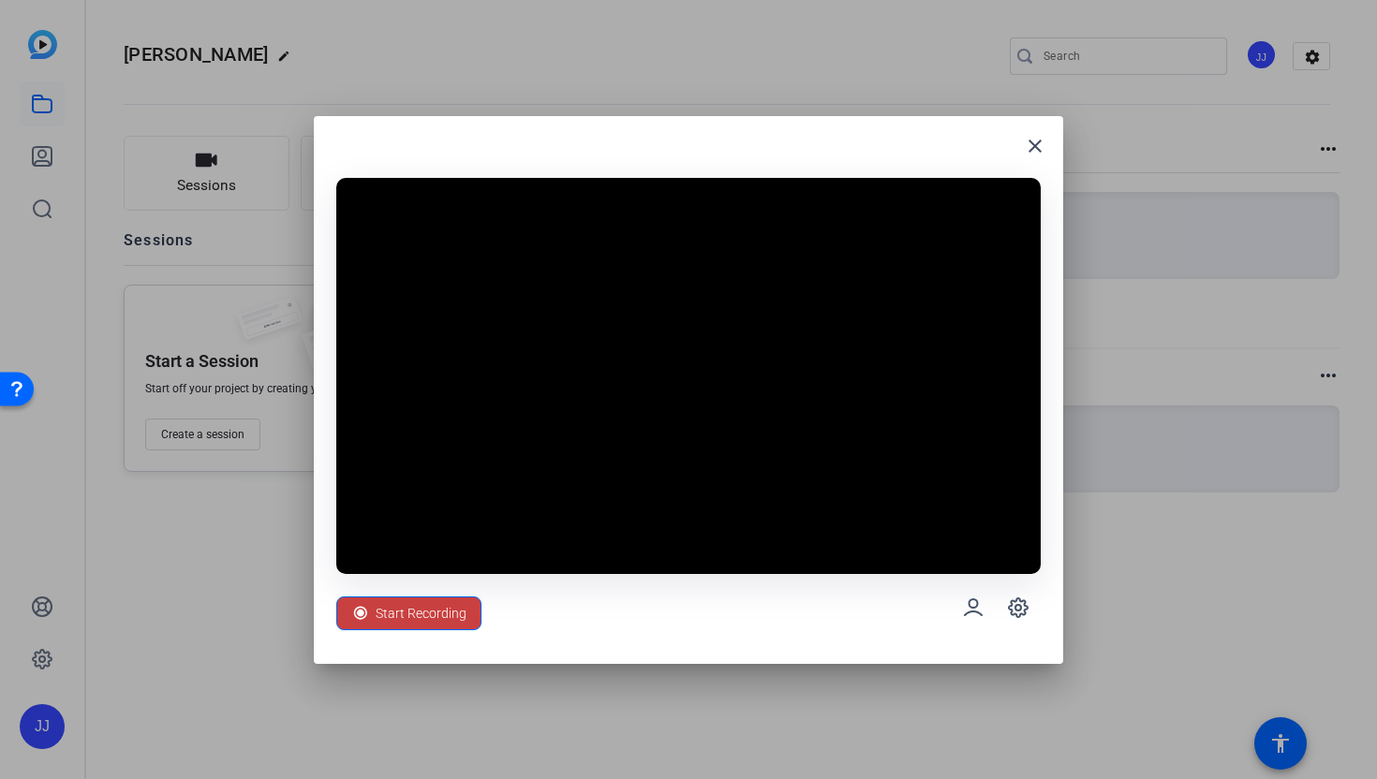
click at [448, 614] on span "Start Recording" at bounding box center [421, 614] width 91 height 36
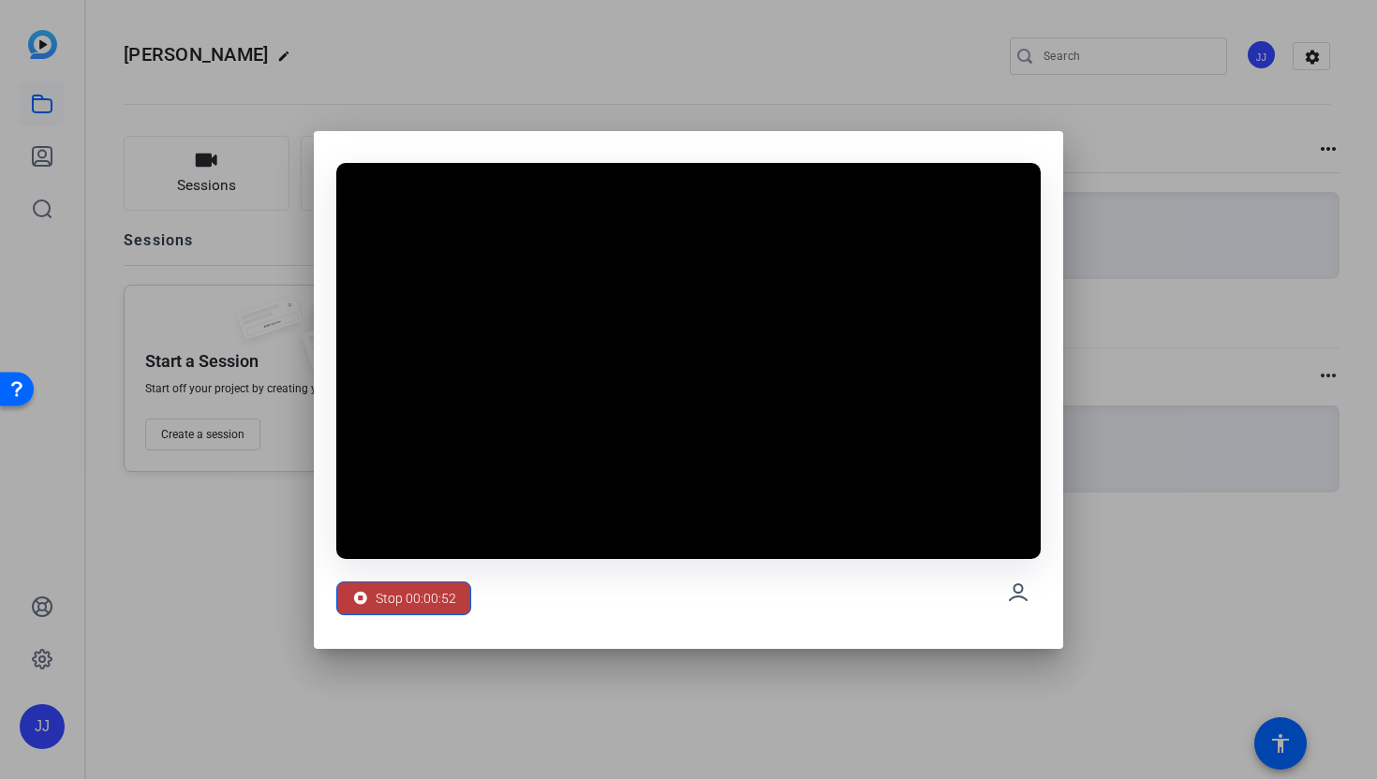
click at [448, 614] on span "Stop 00:00:52" at bounding box center [416, 599] width 81 height 36
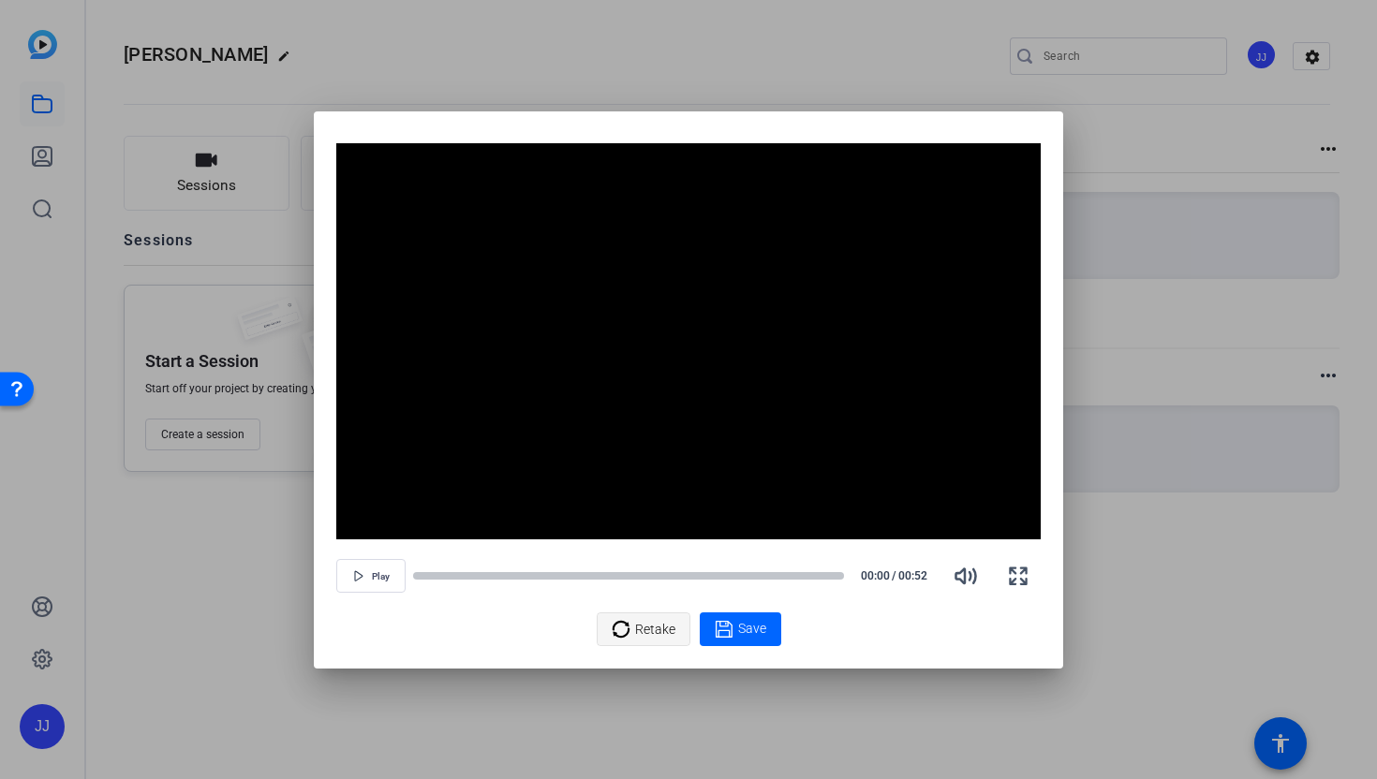
click at [635, 640] on span "Retake" at bounding box center [655, 630] width 40 height 36
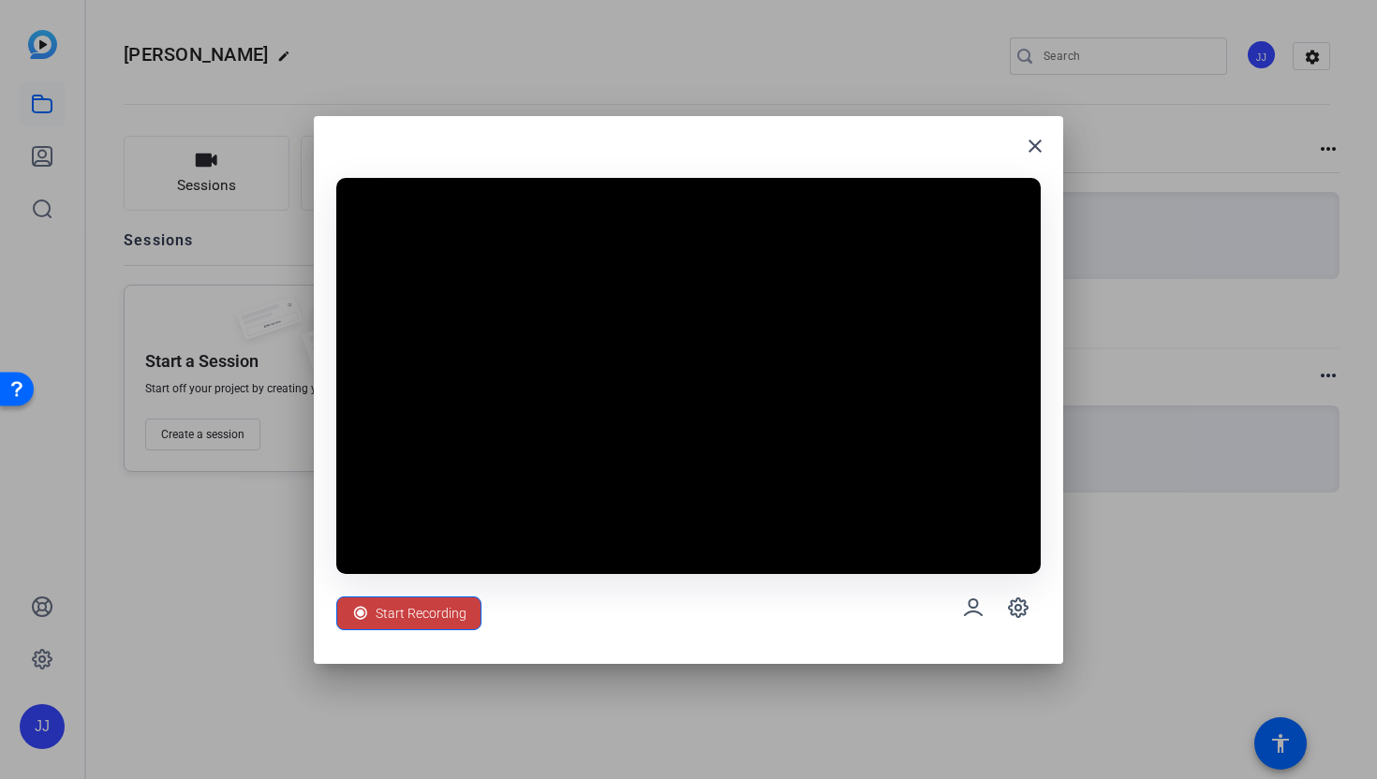
click at [422, 610] on span "Start Recording" at bounding box center [421, 614] width 91 height 36
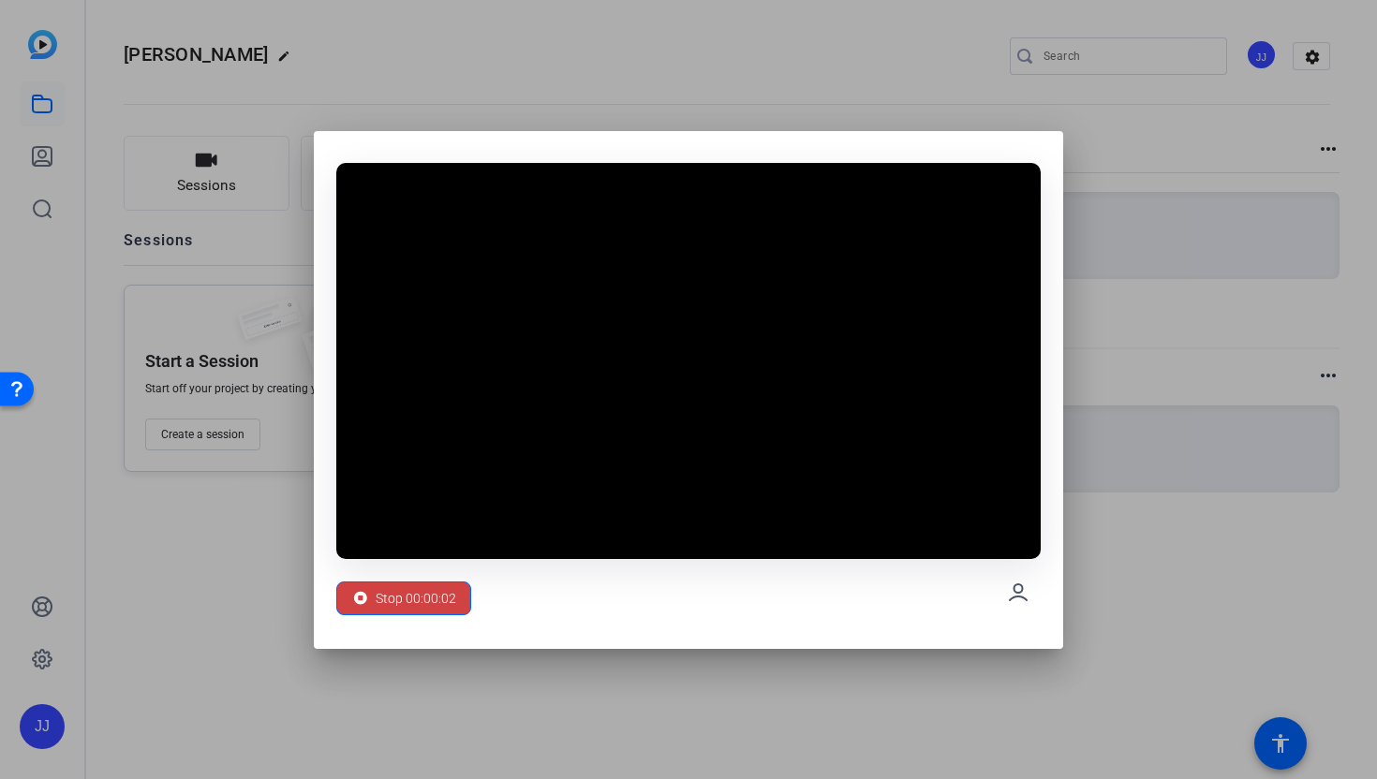
click at [422, 610] on span "Stop 00:00:02" at bounding box center [416, 599] width 81 height 36
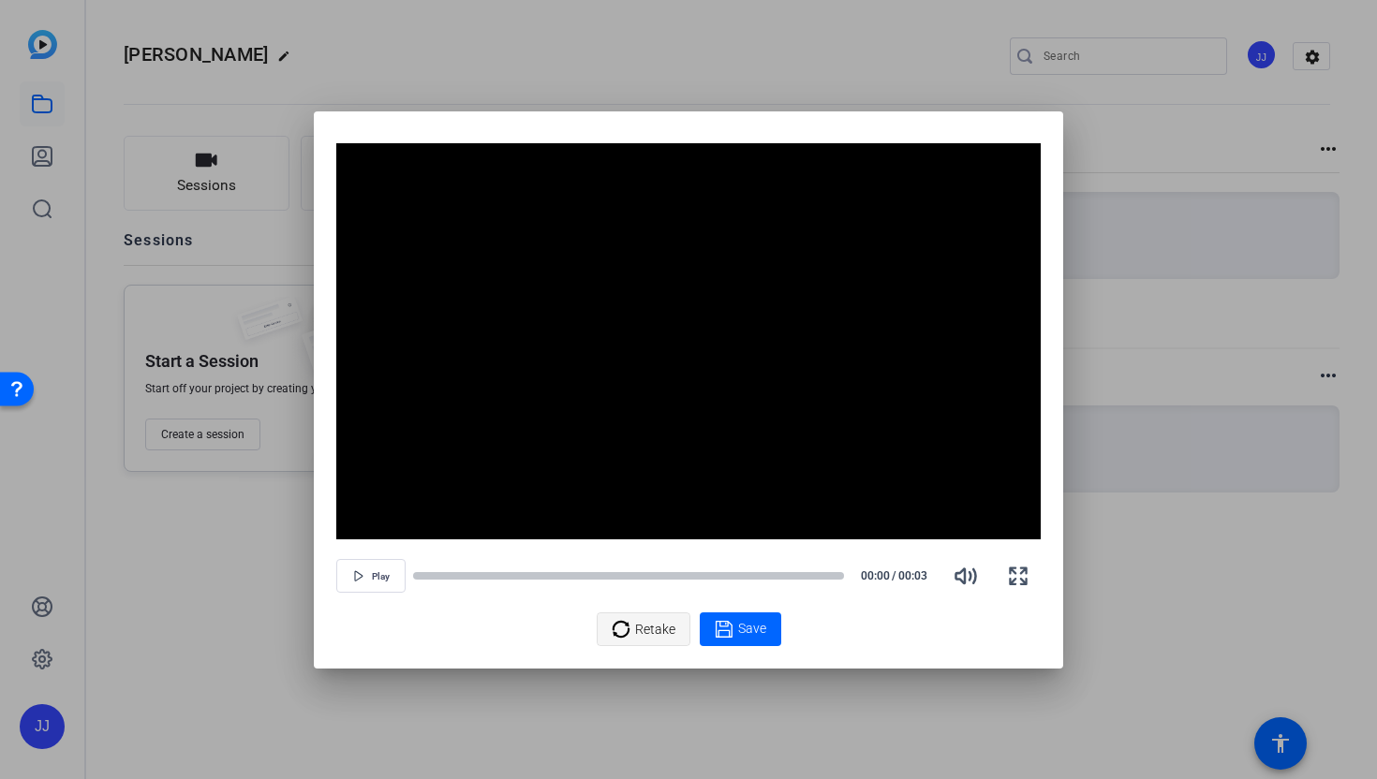
click at [664, 635] on span "Retake" at bounding box center [655, 630] width 40 height 36
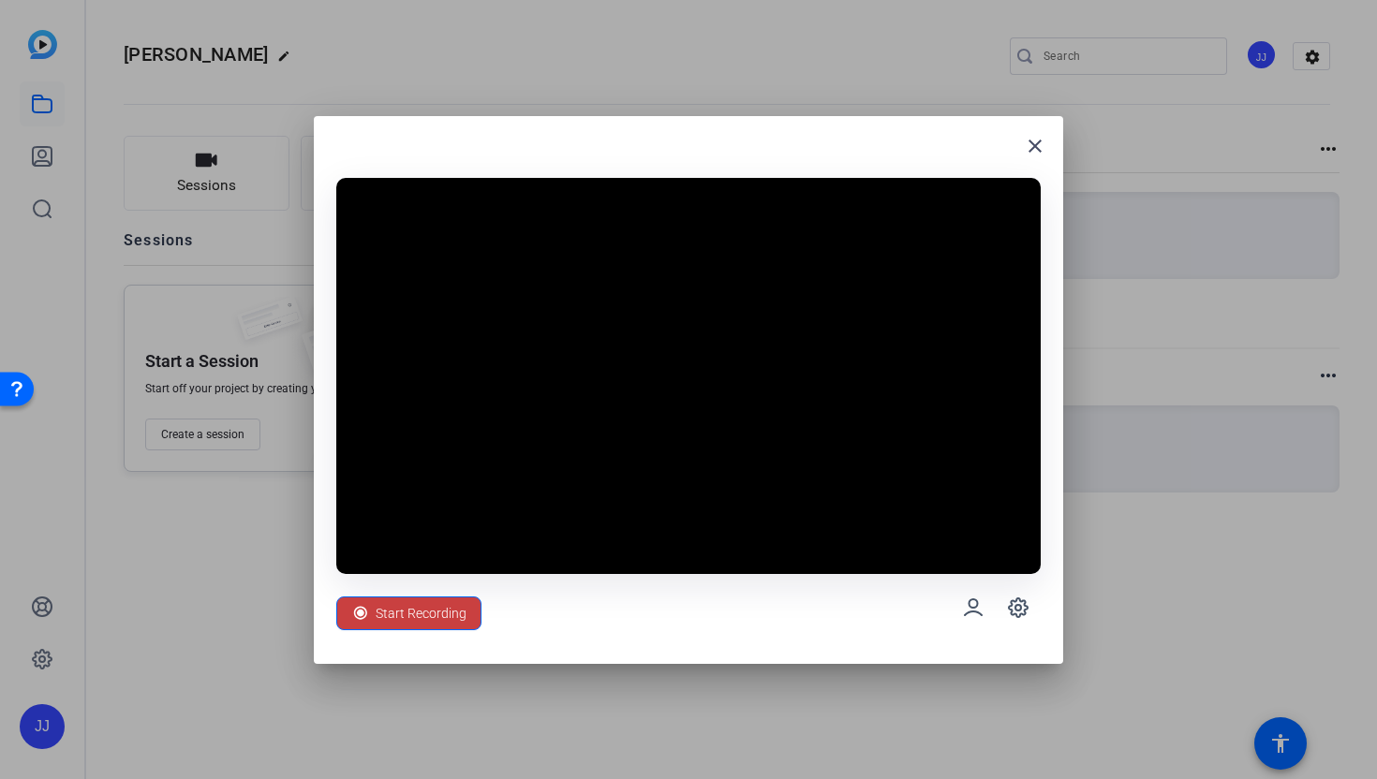
click at [459, 626] on span "Start Recording" at bounding box center [421, 614] width 91 height 36
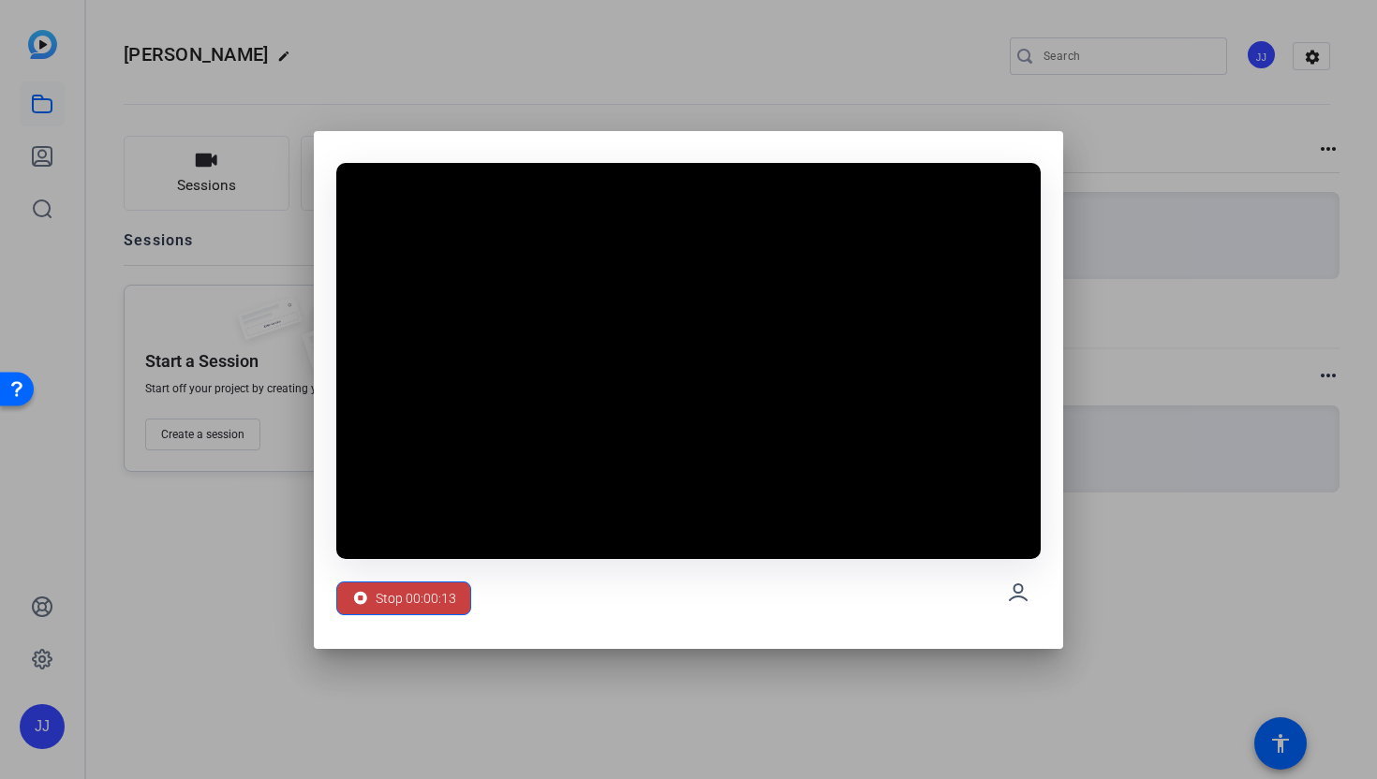
click at [436, 600] on span "Stop 00:00:13" at bounding box center [416, 599] width 81 height 36
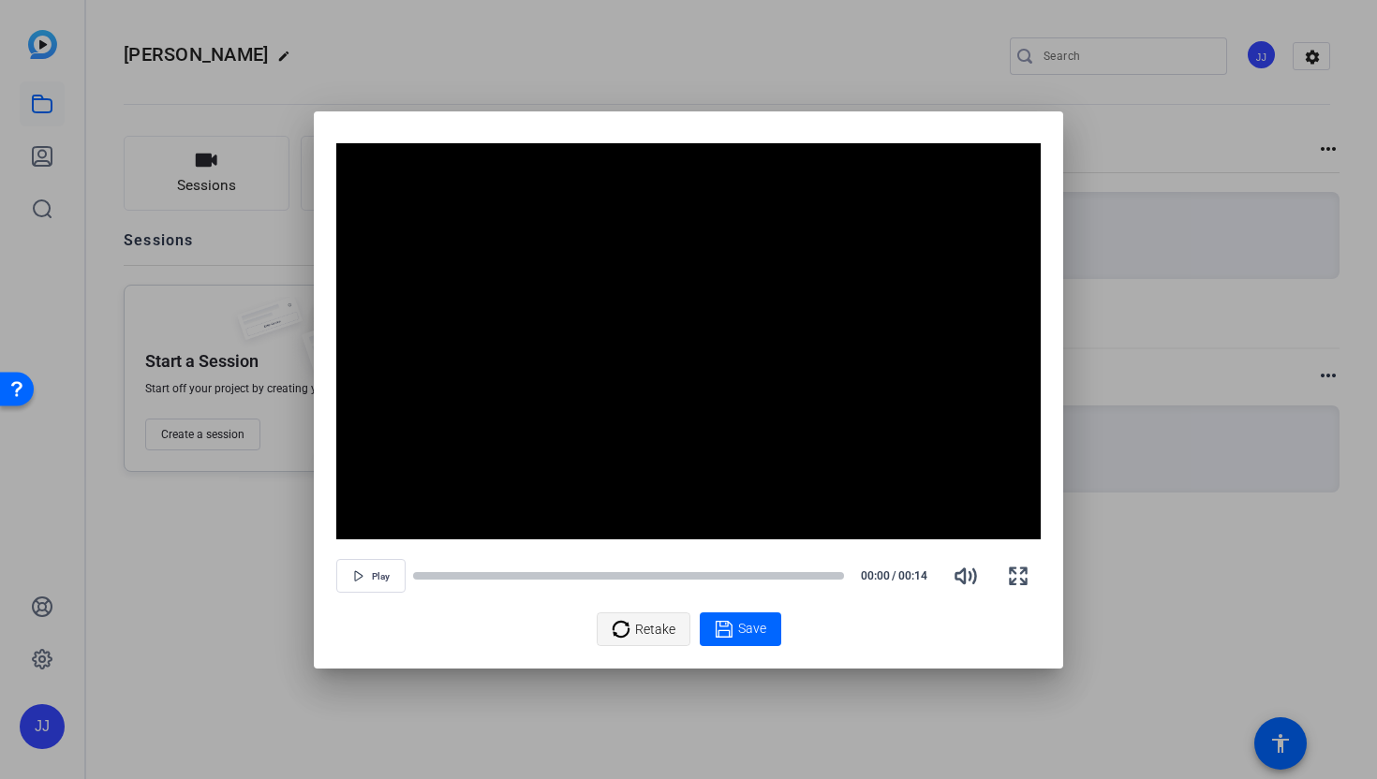
click at [644, 627] on span "Retake" at bounding box center [655, 630] width 40 height 36
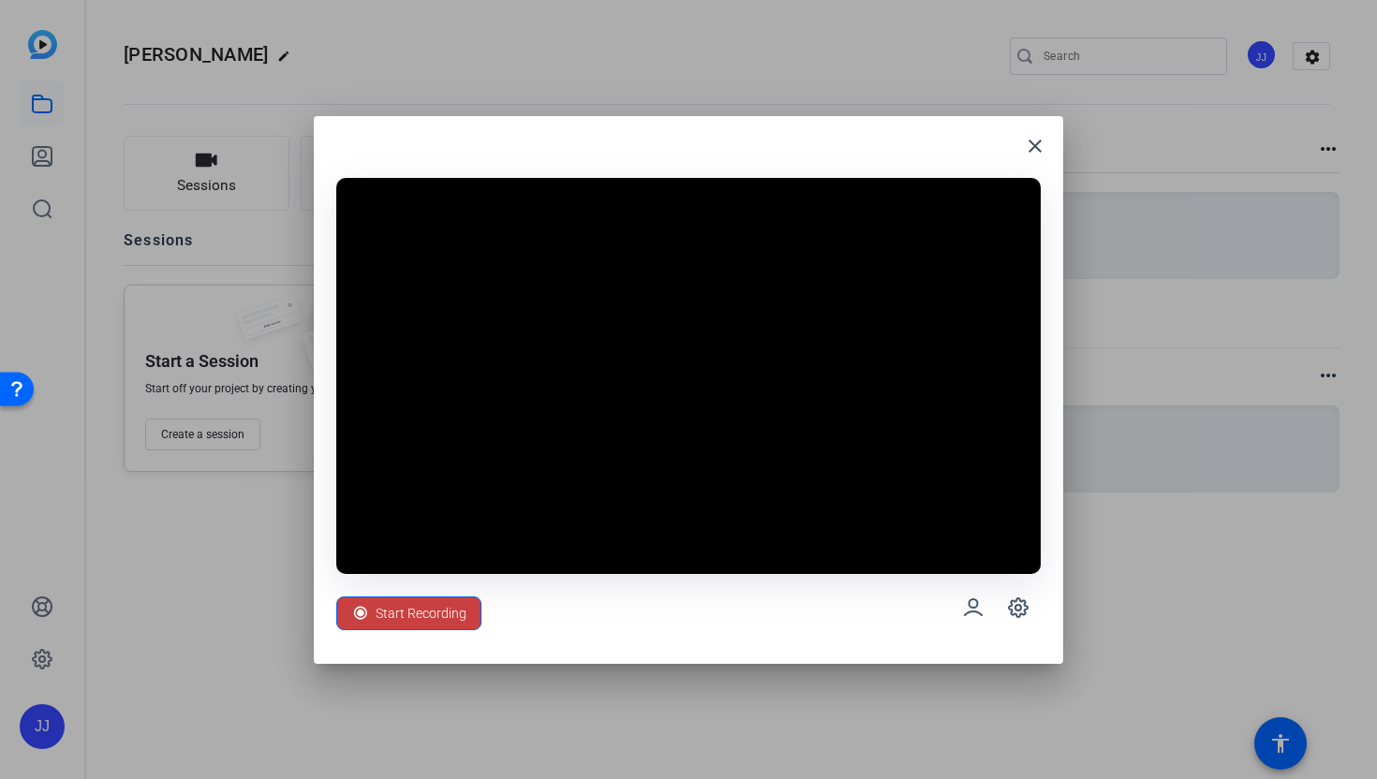
click at [424, 610] on span "Start Recording" at bounding box center [421, 614] width 91 height 36
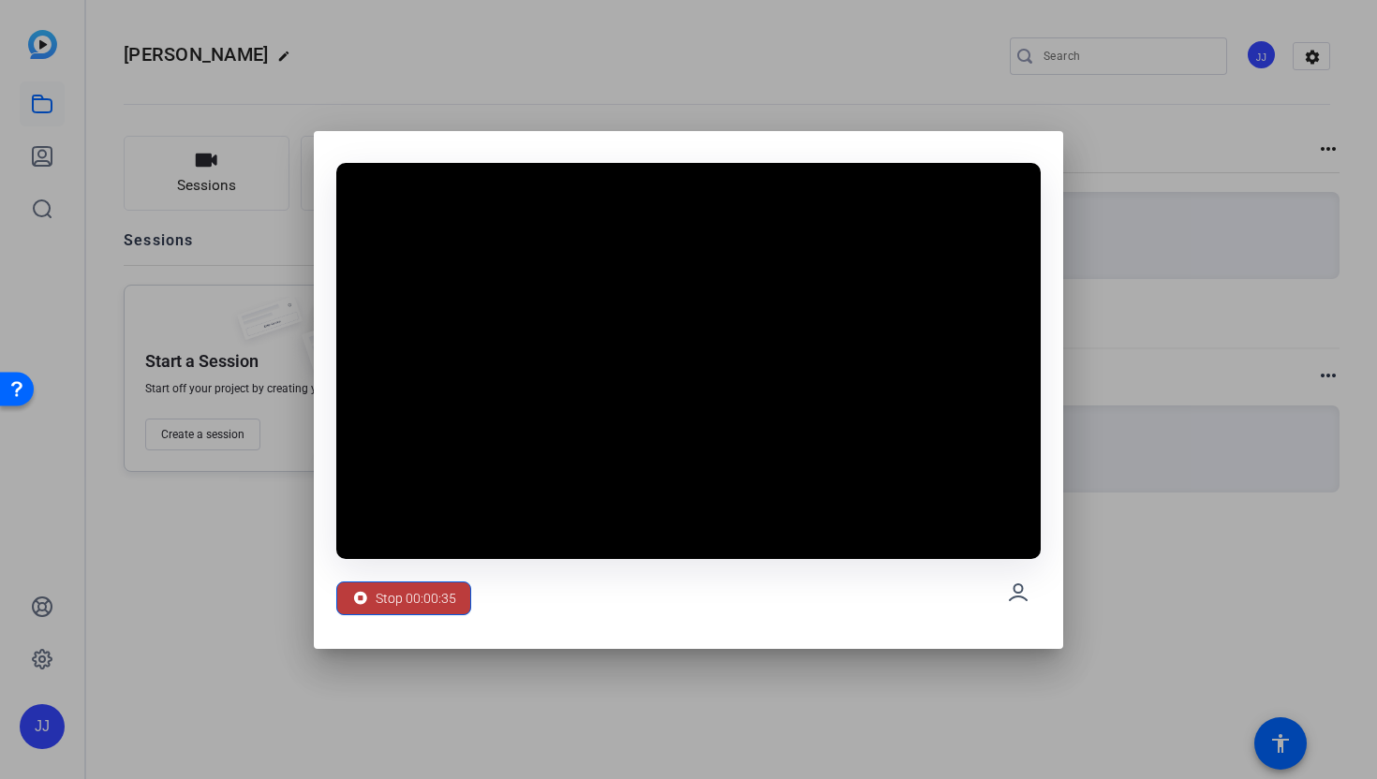
click at [424, 610] on span "Stop 00:00:35" at bounding box center [416, 599] width 81 height 36
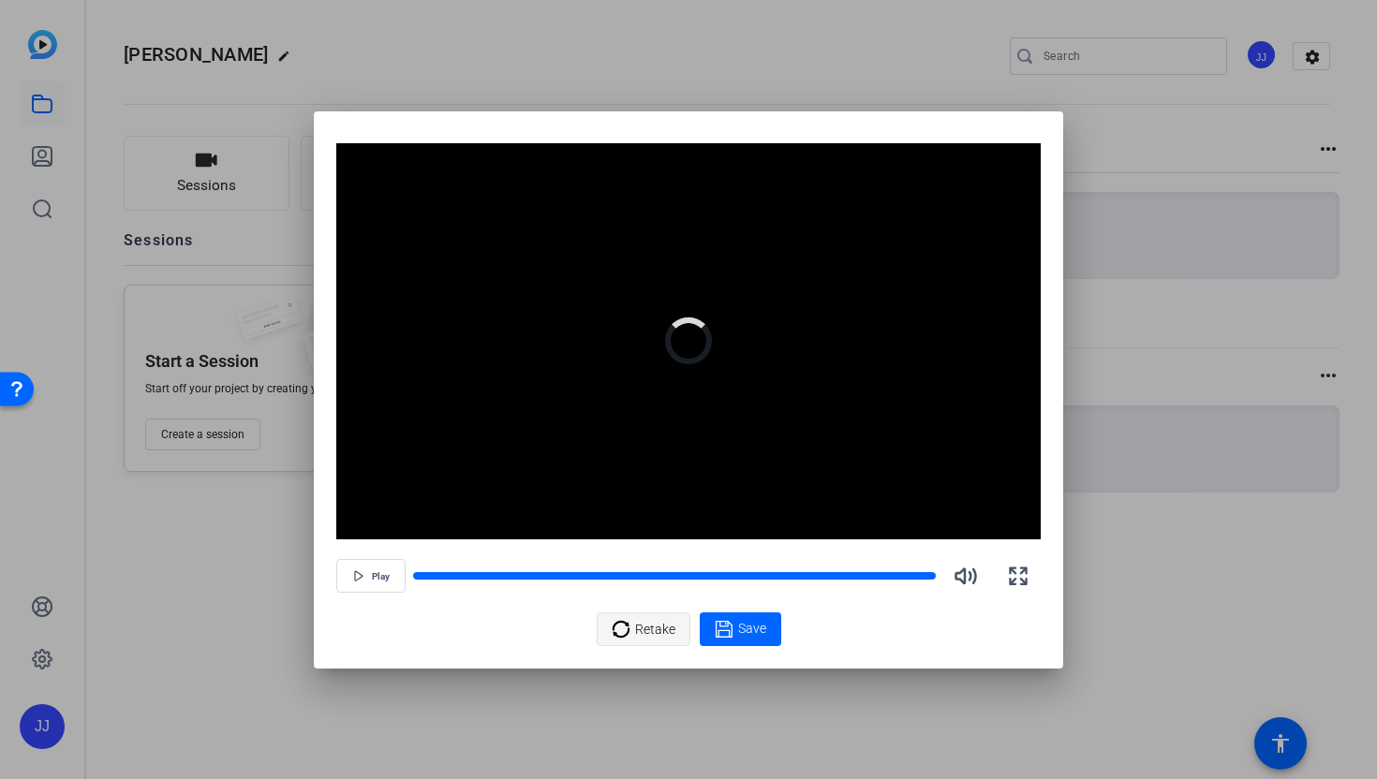
click at [659, 633] on span "Retake" at bounding box center [655, 630] width 40 height 36
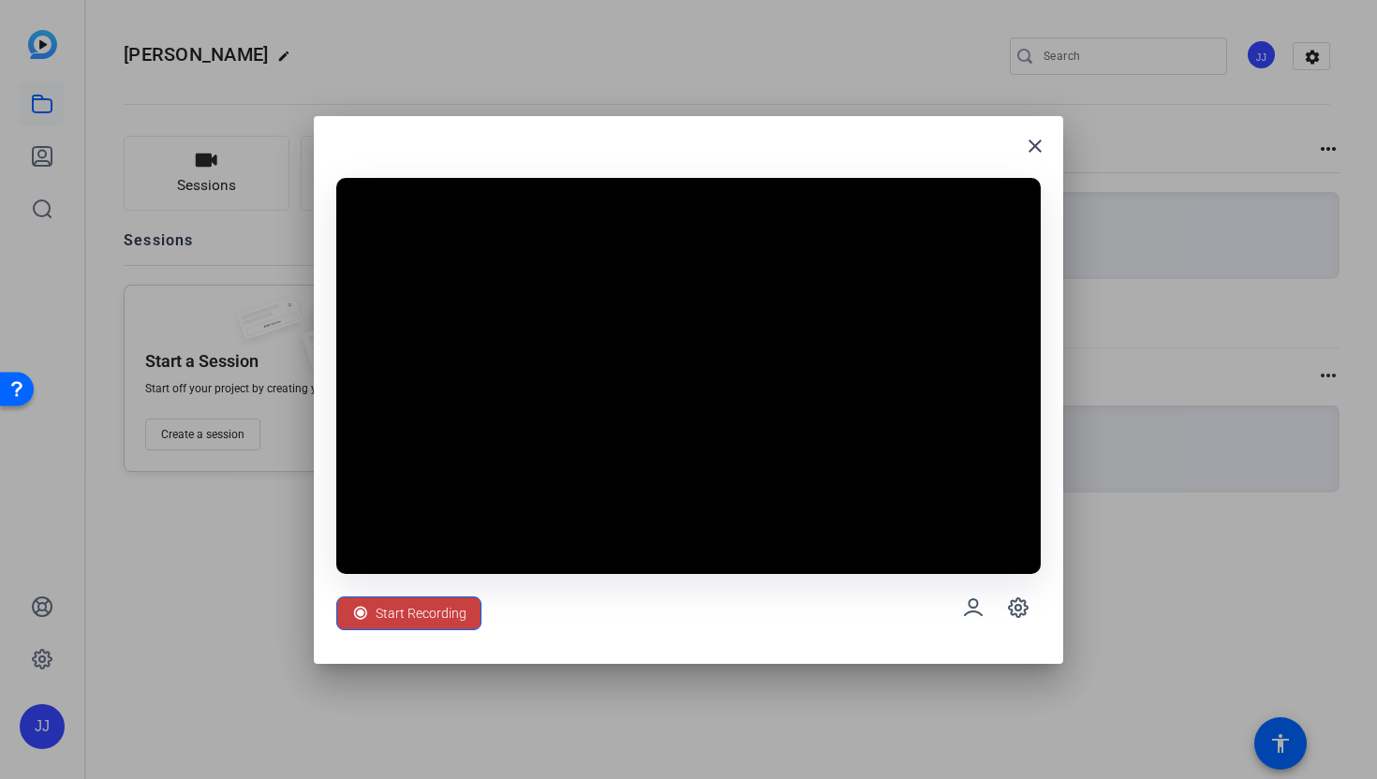
click at [381, 599] on span "Start Recording" at bounding box center [421, 614] width 91 height 36
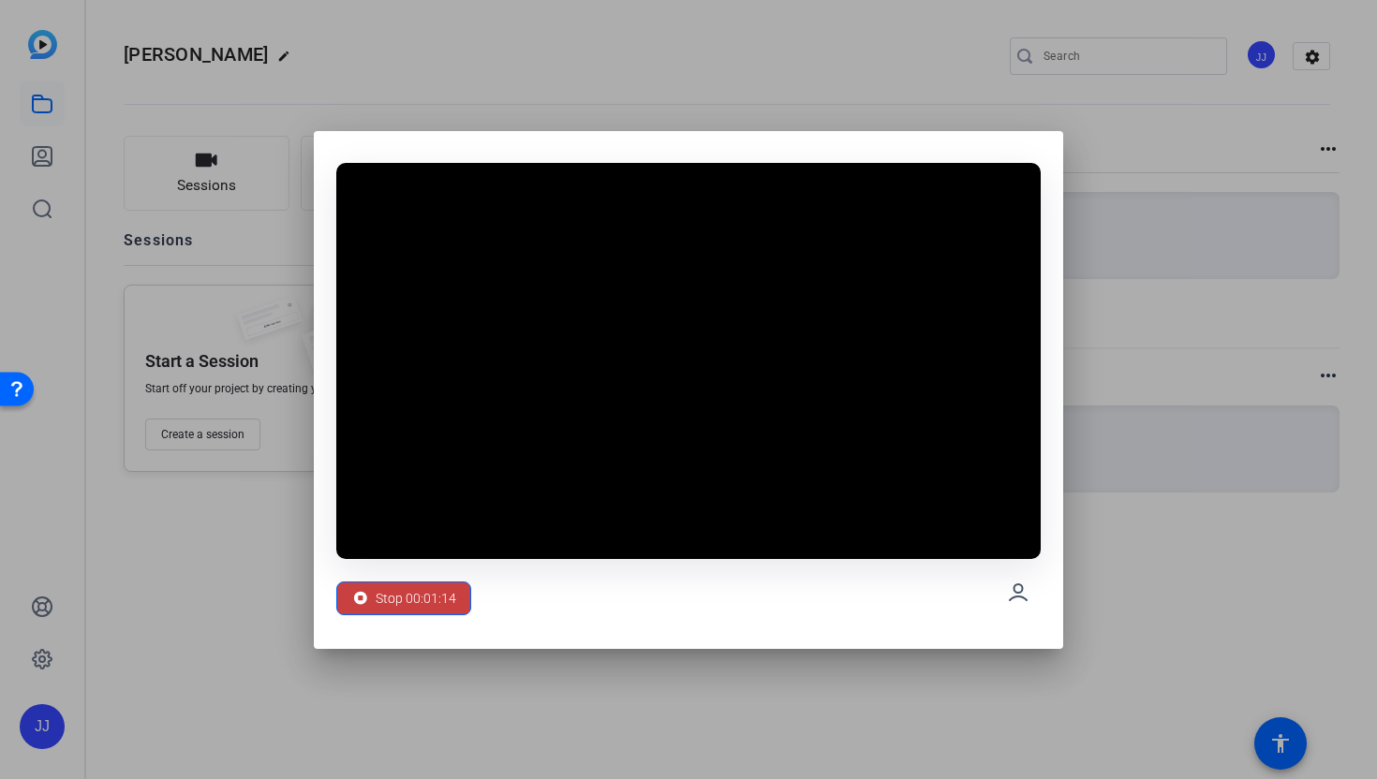
click at [382, 599] on span "Stop 00:01:14" at bounding box center [416, 599] width 81 height 36
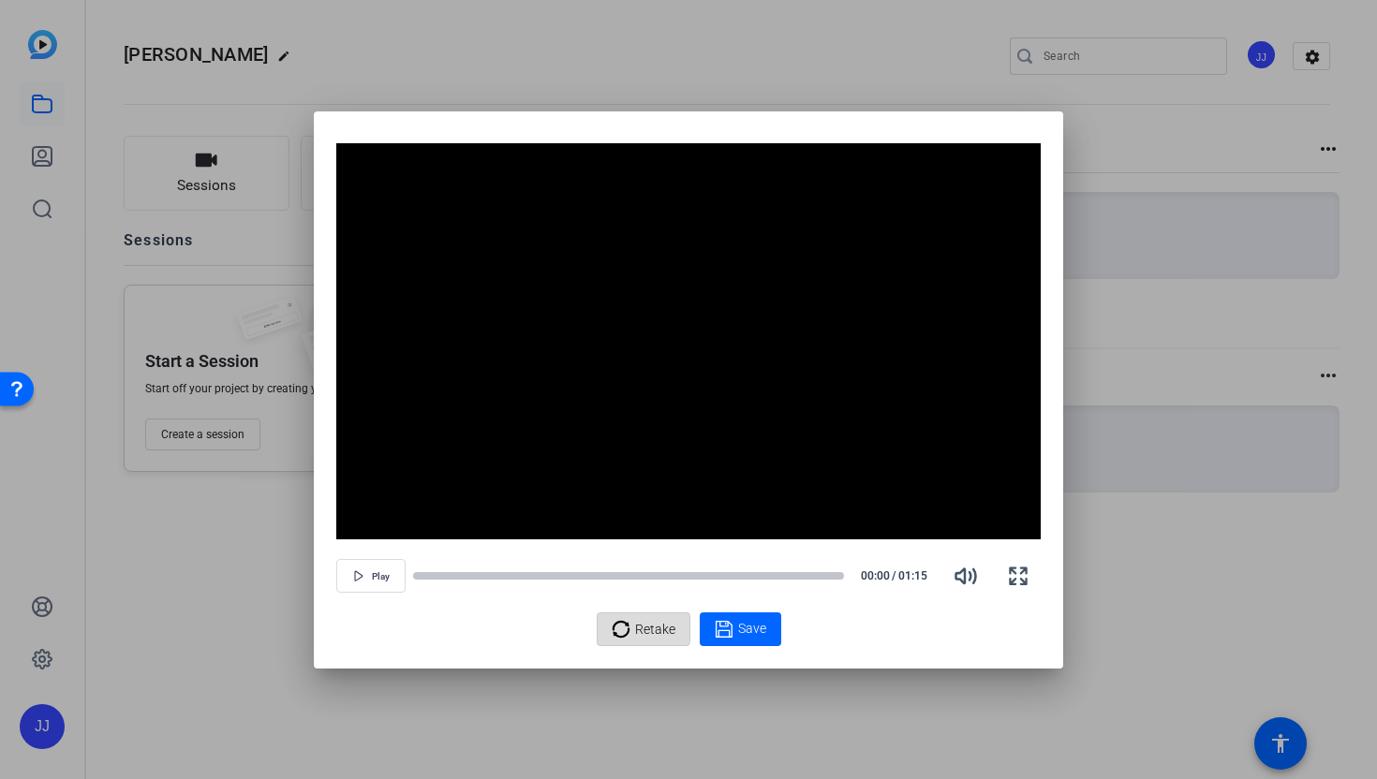
click at [624, 629] on icon at bounding box center [621, 629] width 19 height 22
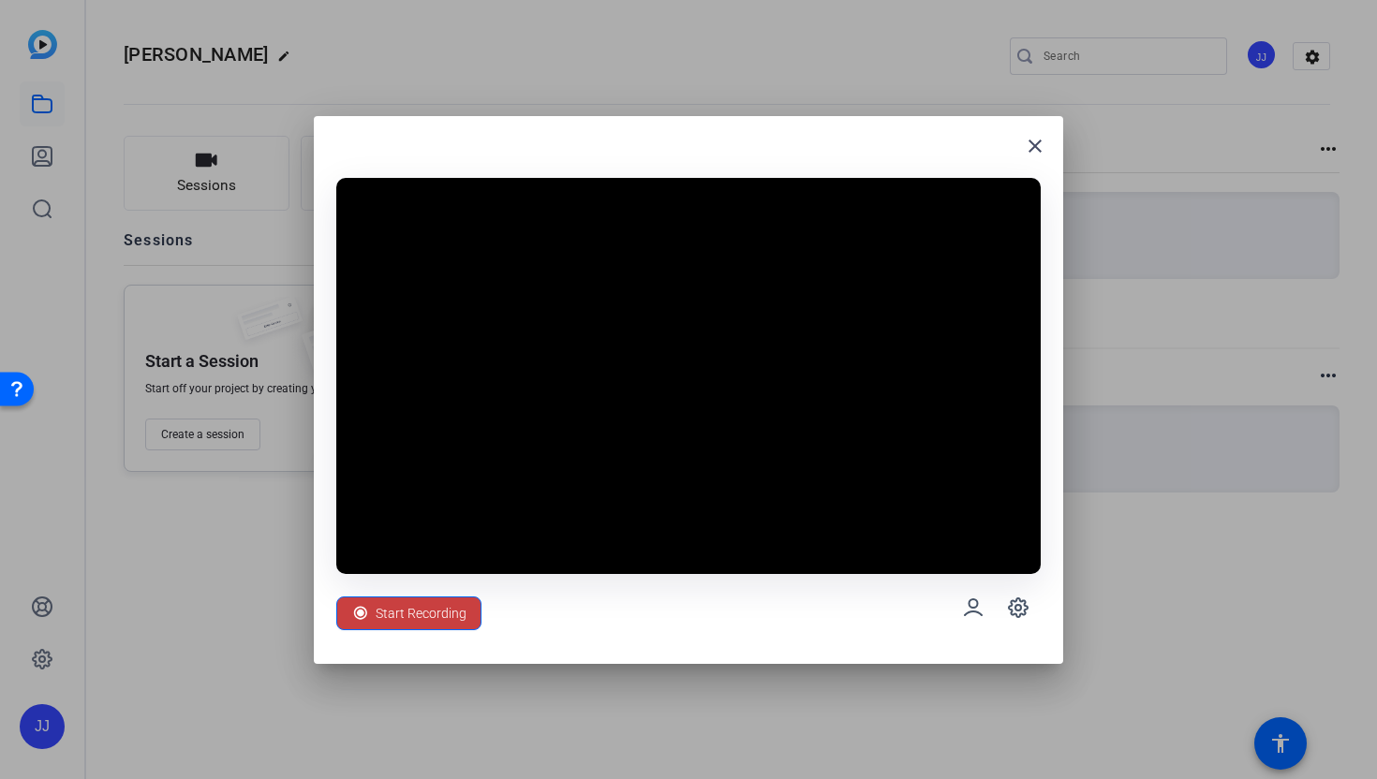
click at [465, 620] on span "Start Recording" at bounding box center [421, 614] width 91 height 36
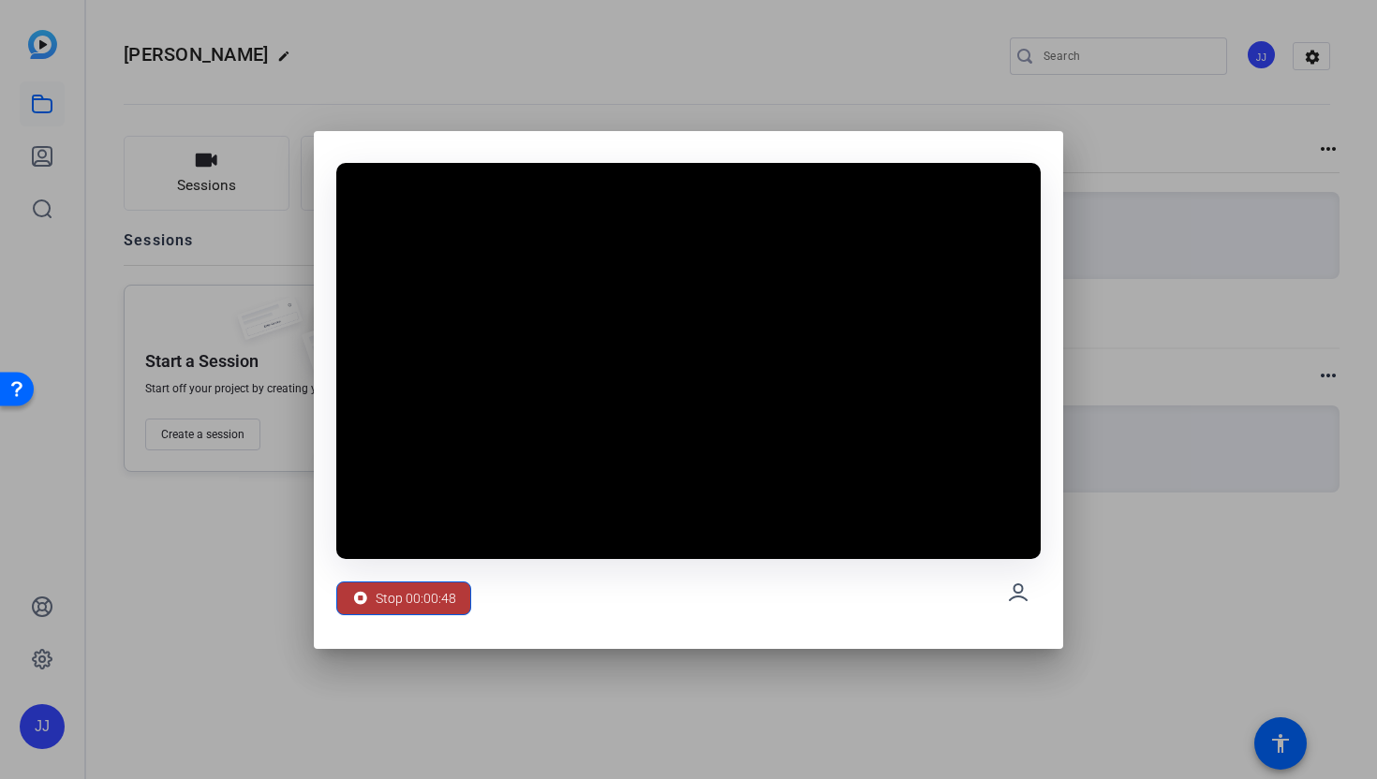
click at [457, 581] on span at bounding box center [403, 598] width 133 height 45
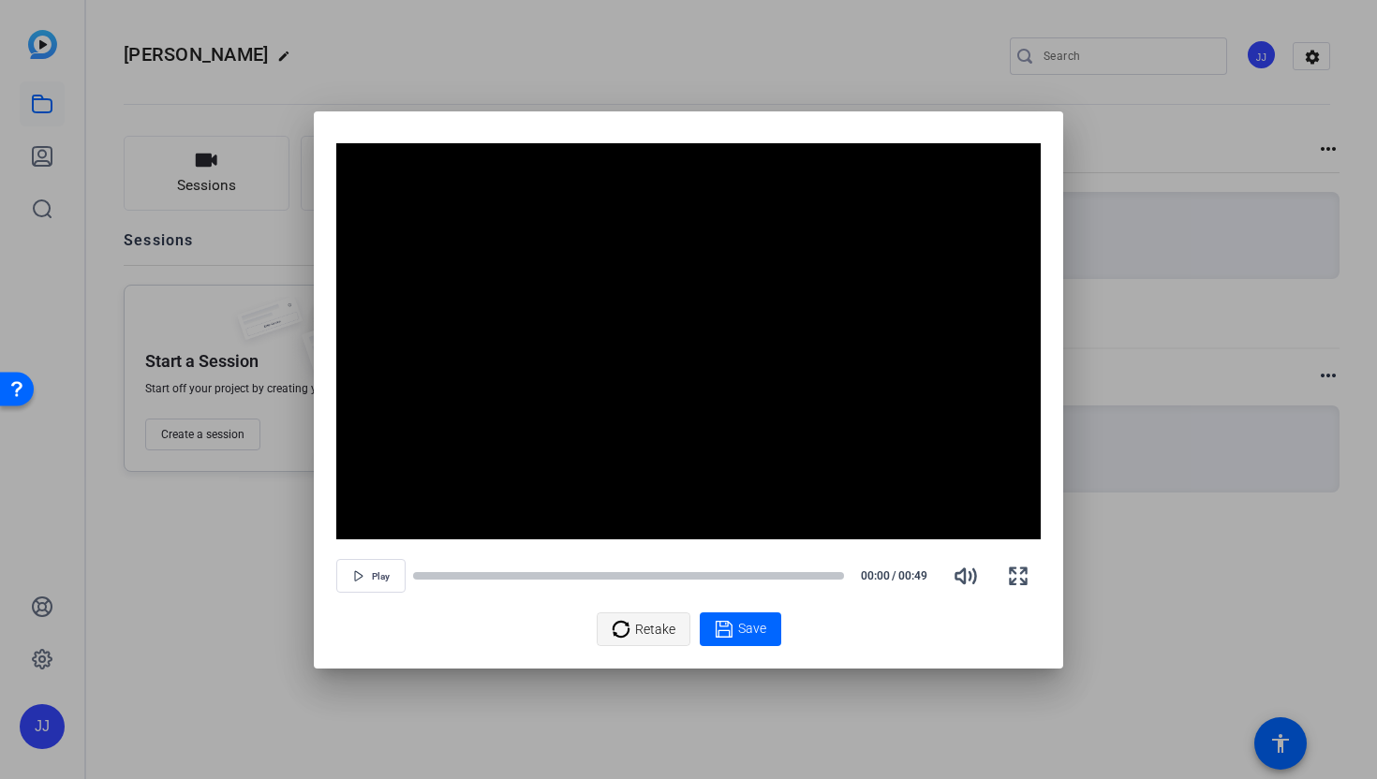
click at [642, 642] on span "Retake" at bounding box center [655, 630] width 40 height 36
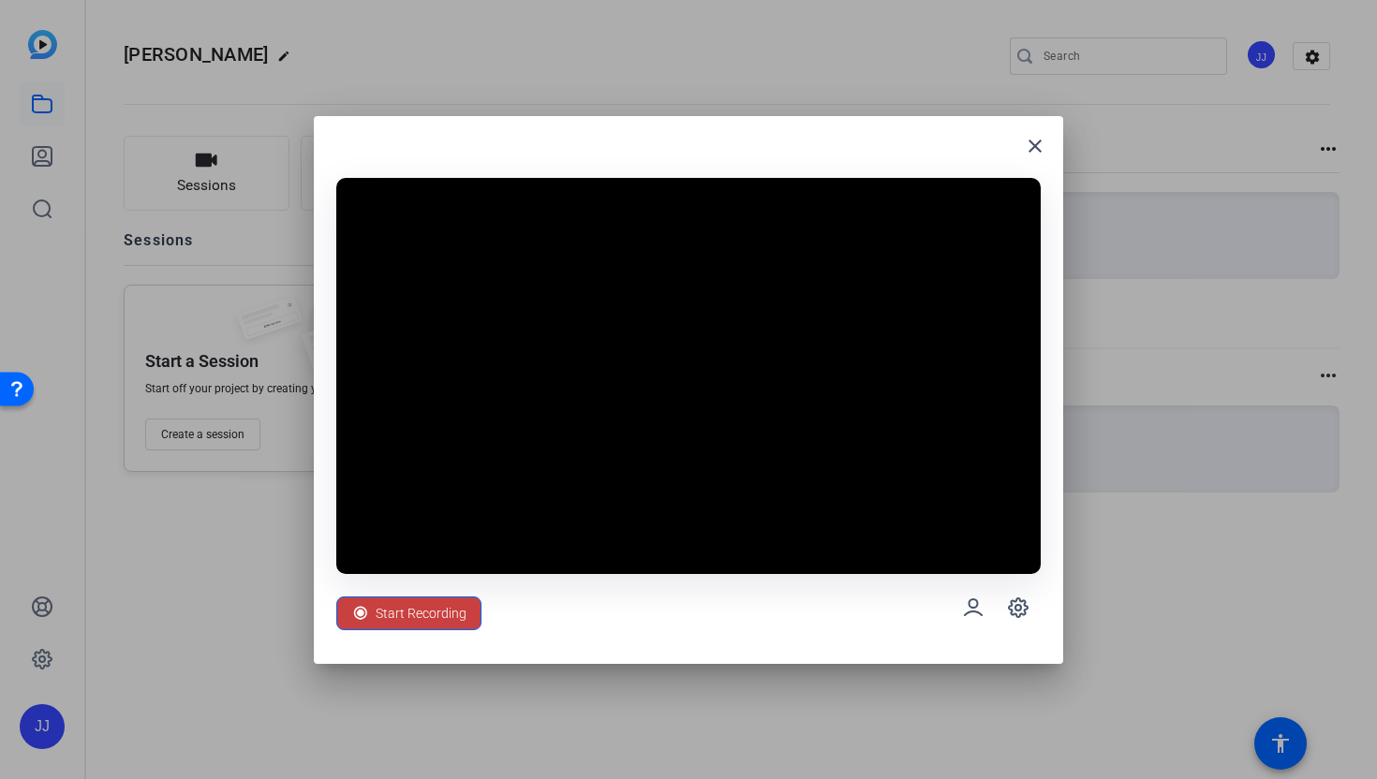
click at [376, 614] on span "Start Recording" at bounding box center [421, 614] width 91 height 36
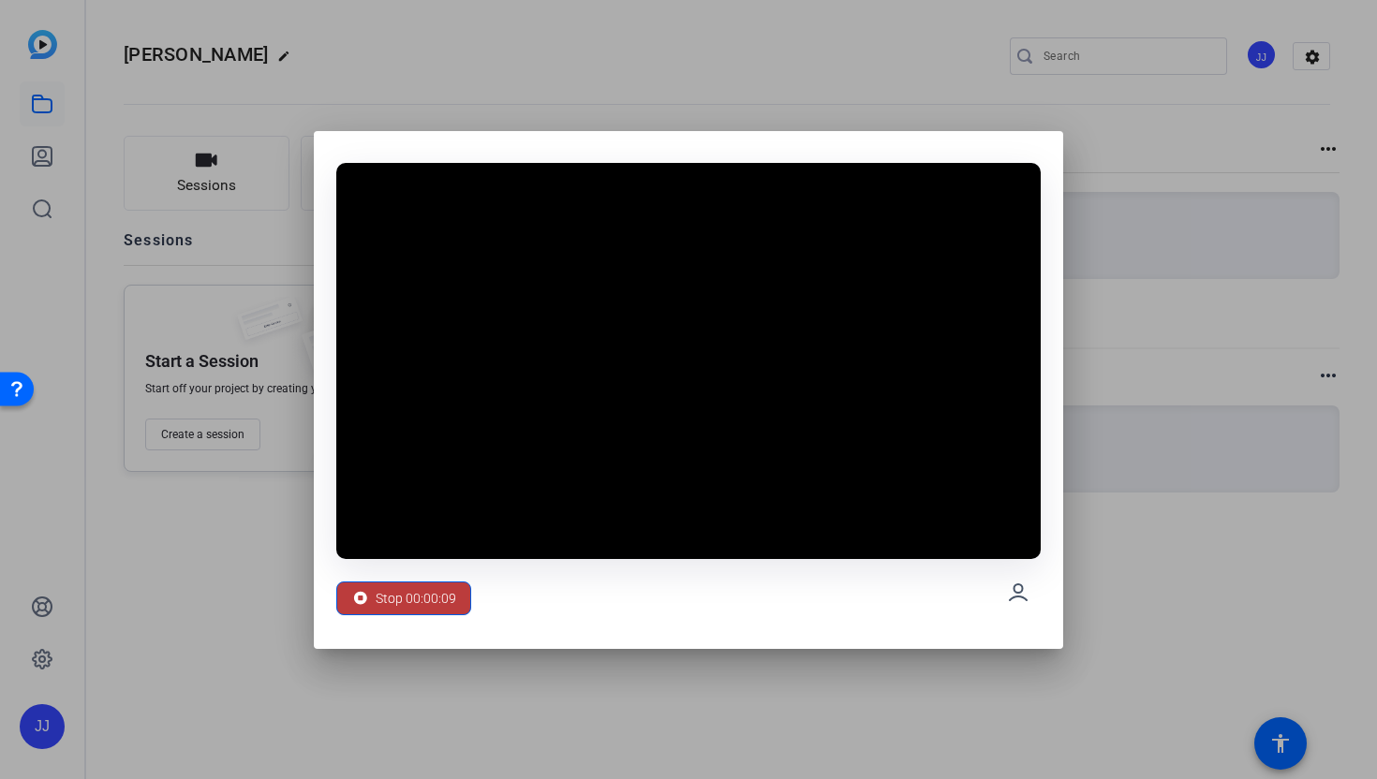
click at [376, 614] on span "Stop 00:00:09" at bounding box center [416, 599] width 81 height 36
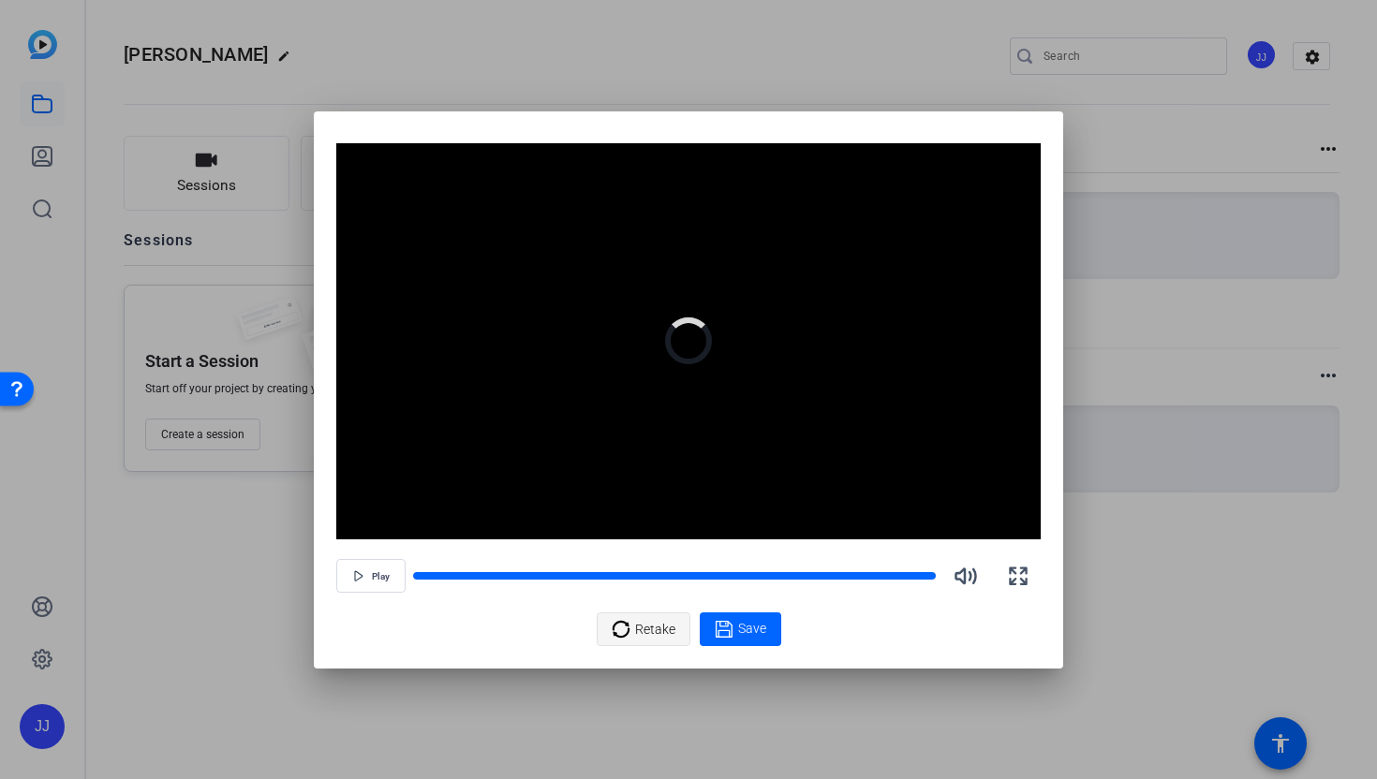
click at [627, 621] on icon at bounding box center [621, 629] width 19 height 22
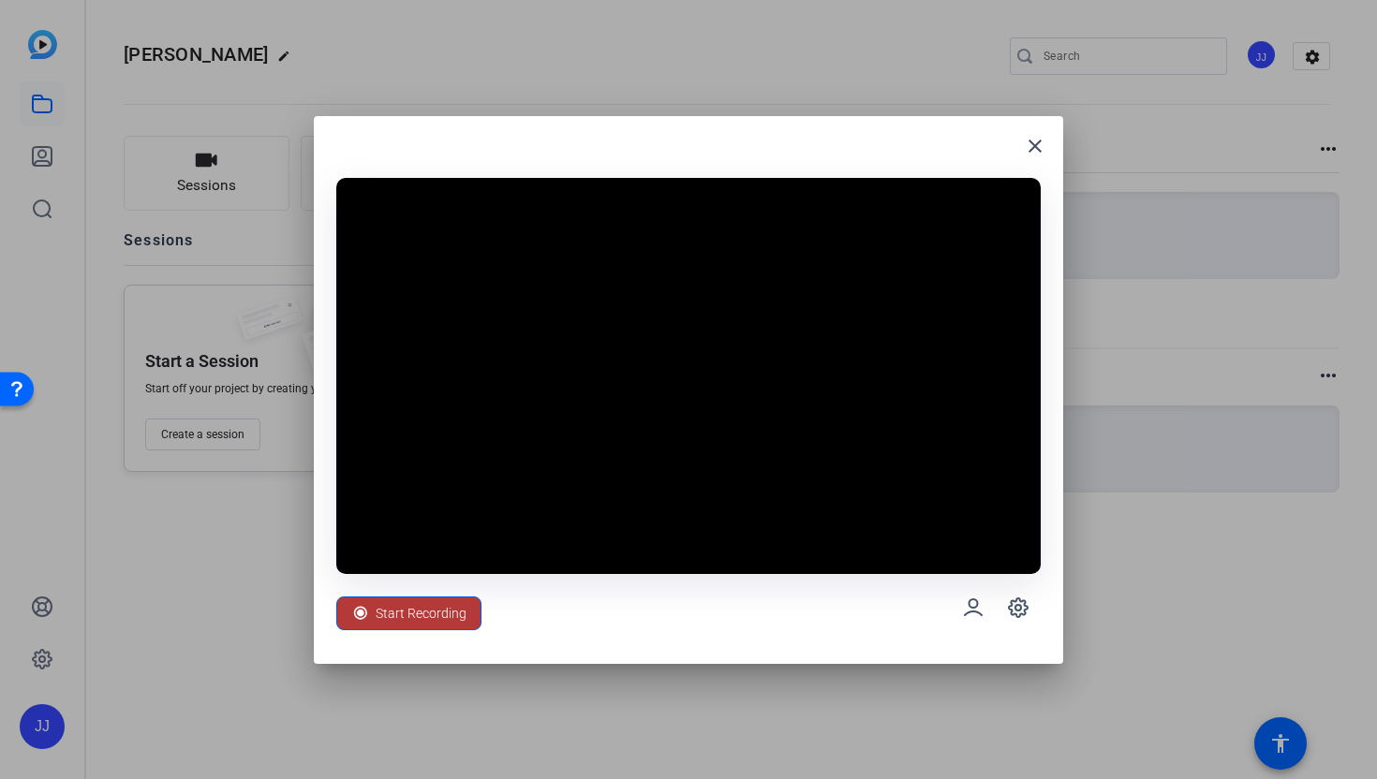
click at [449, 608] on span "Start Recording" at bounding box center [421, 614] width 91 height 36
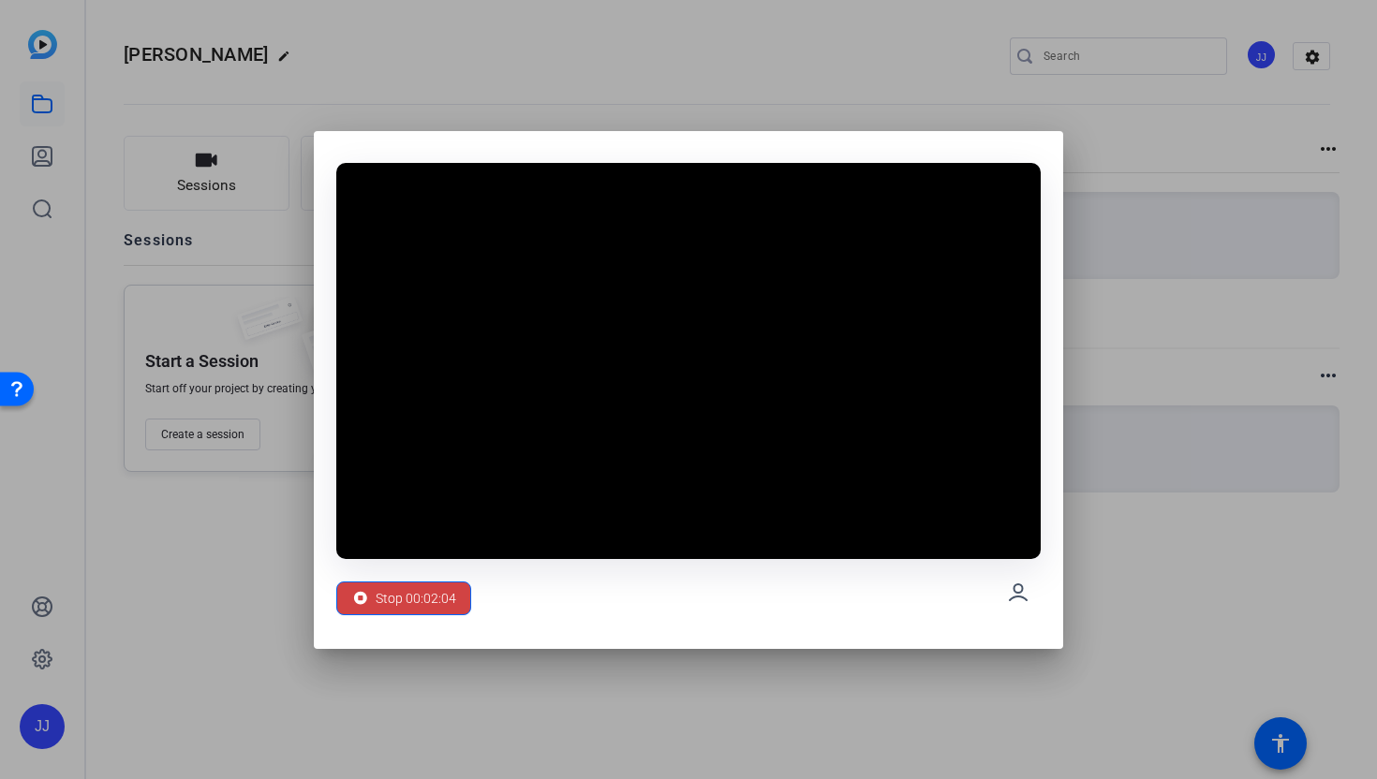
click at [449, 608] on span "Stop 00:02:04" at bounding box center [416, 599] width 81 height 36
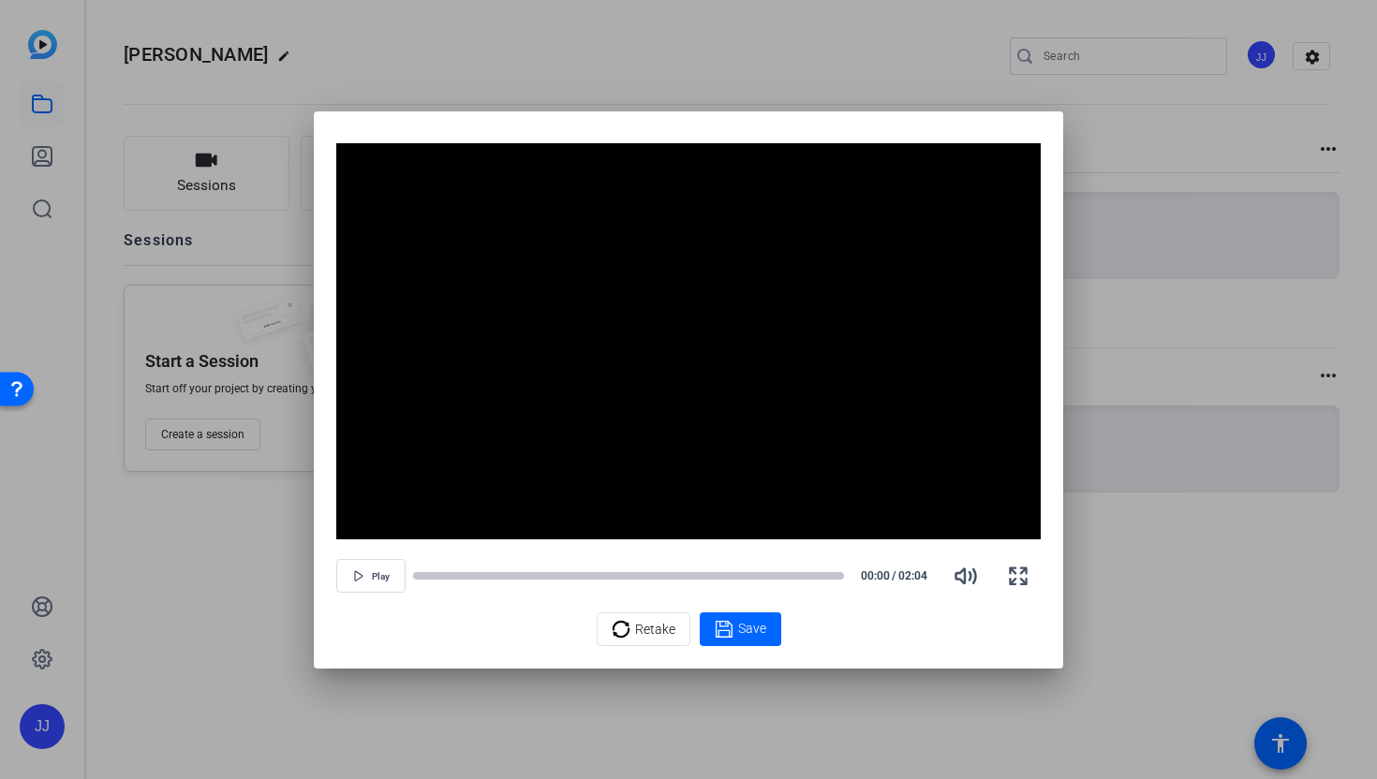
click at [693, 648] on div "Video Player is loading. Play Video Play Mute Current Time 0:00 / Duration 2:04…" at bounding box center [688, 389] width 749 height 557
click at [657, 638] on span "Retake" at bounding box center [655, 630] width 40 height 36
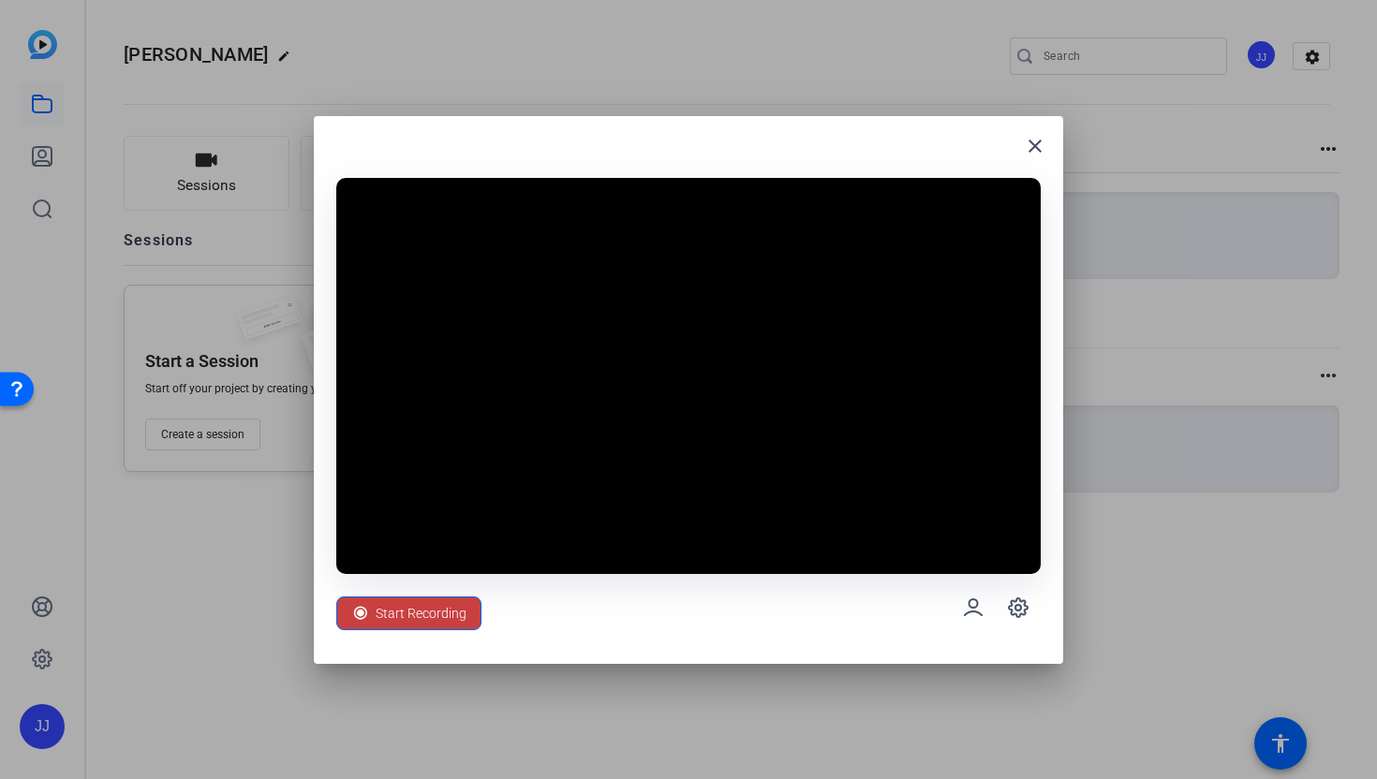
click at [453, 602] on span "Start Recording" at bounding box center [421, 614] width 91 height 36
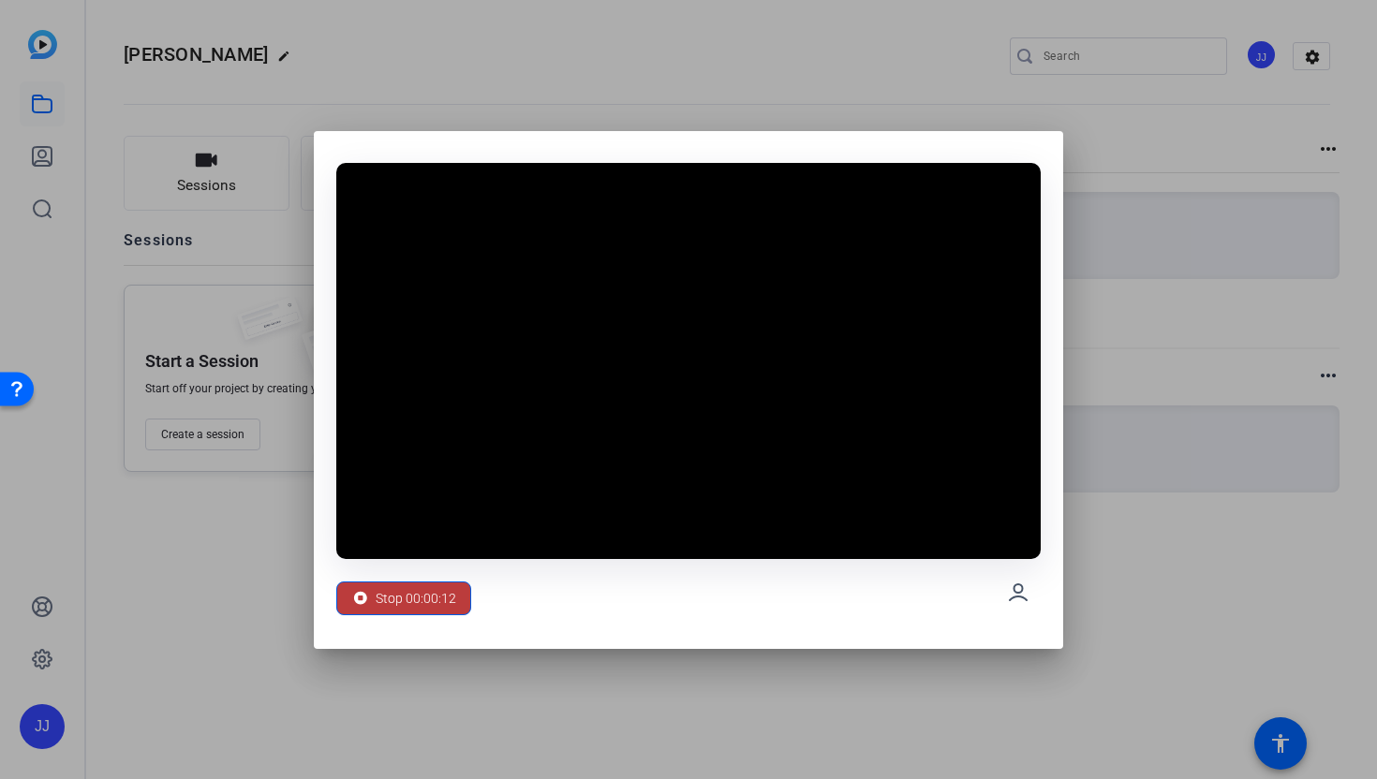
click at [453, 602] on span "Stop 00:00:12" at bounding box center [416, 599] width 81 height 36
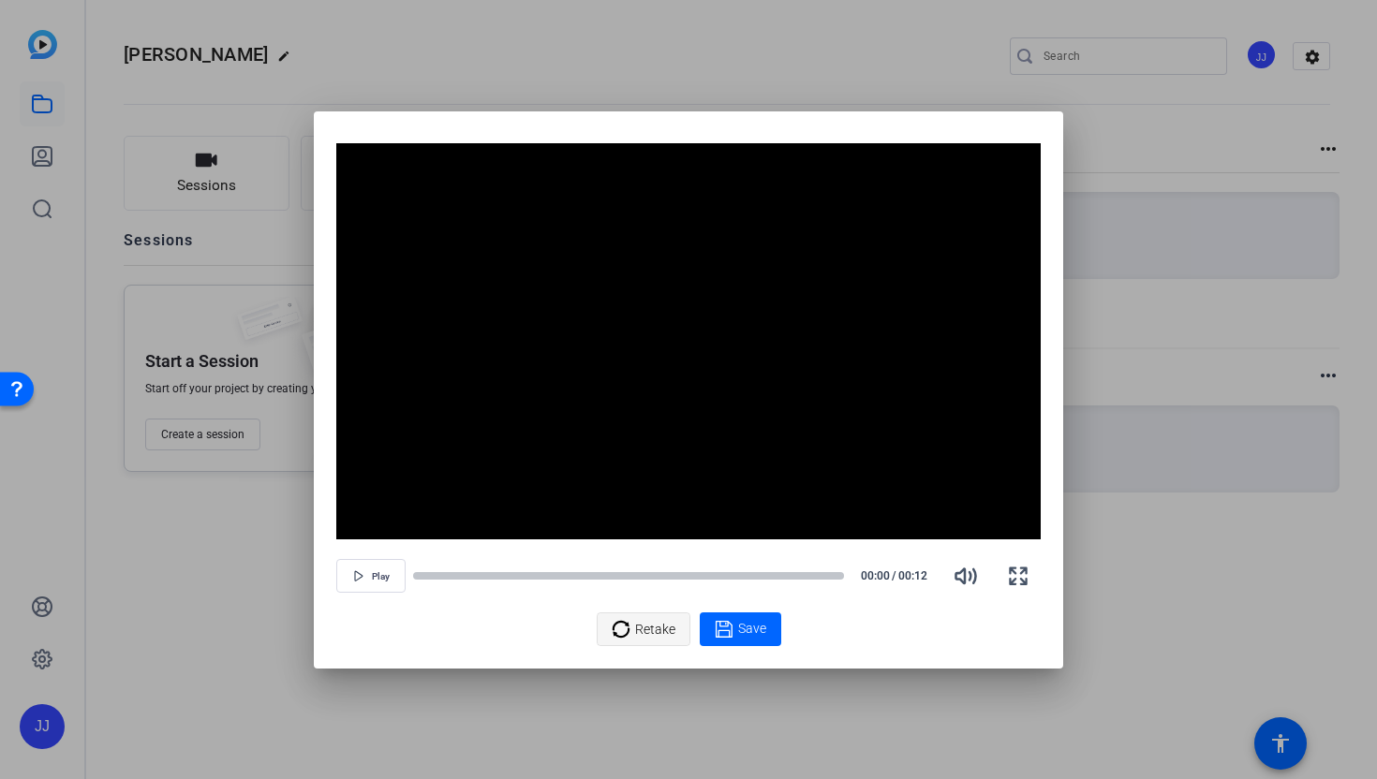
click at [609, 626] on span at bounding box center [644, 629] width 92 height 45
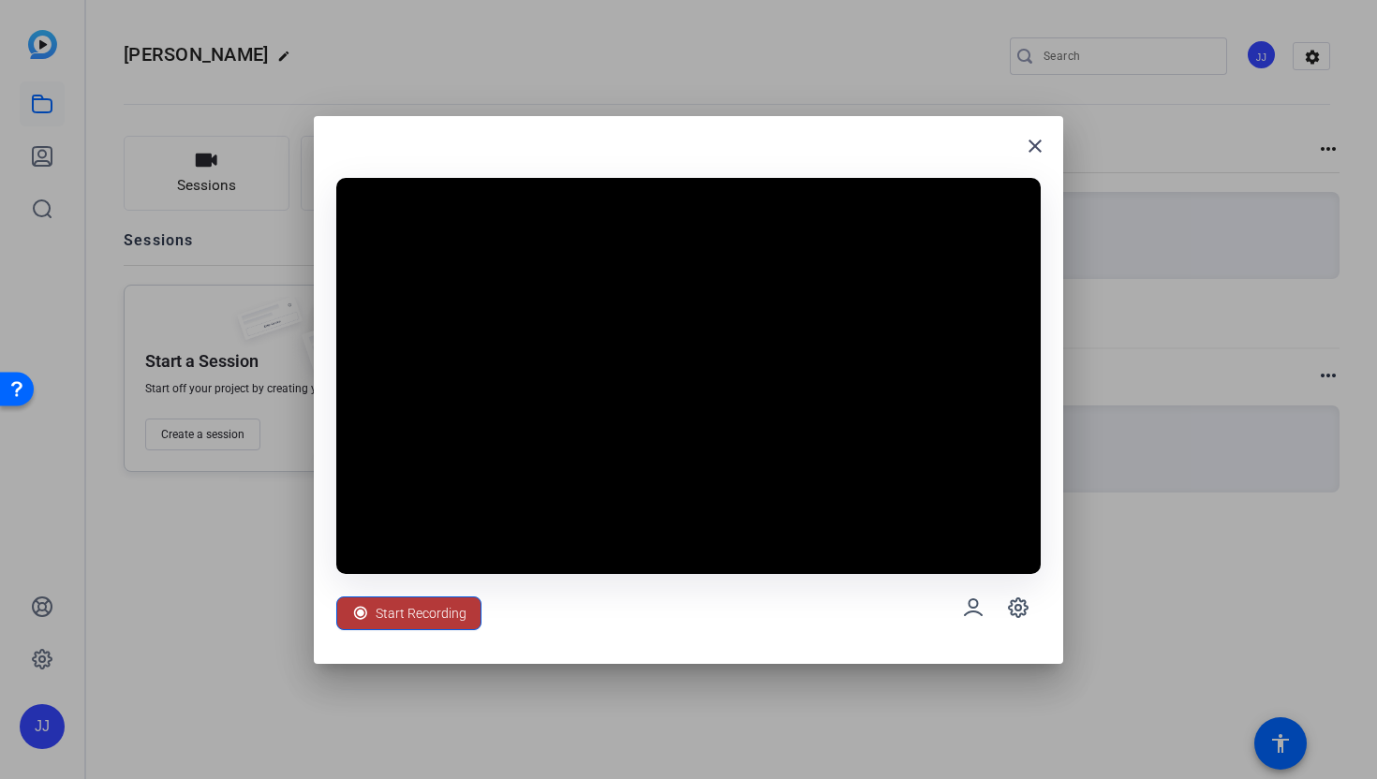
click at [463, 606] on span "Start Recording" at bounding box center [421, 614] width 91 height 36
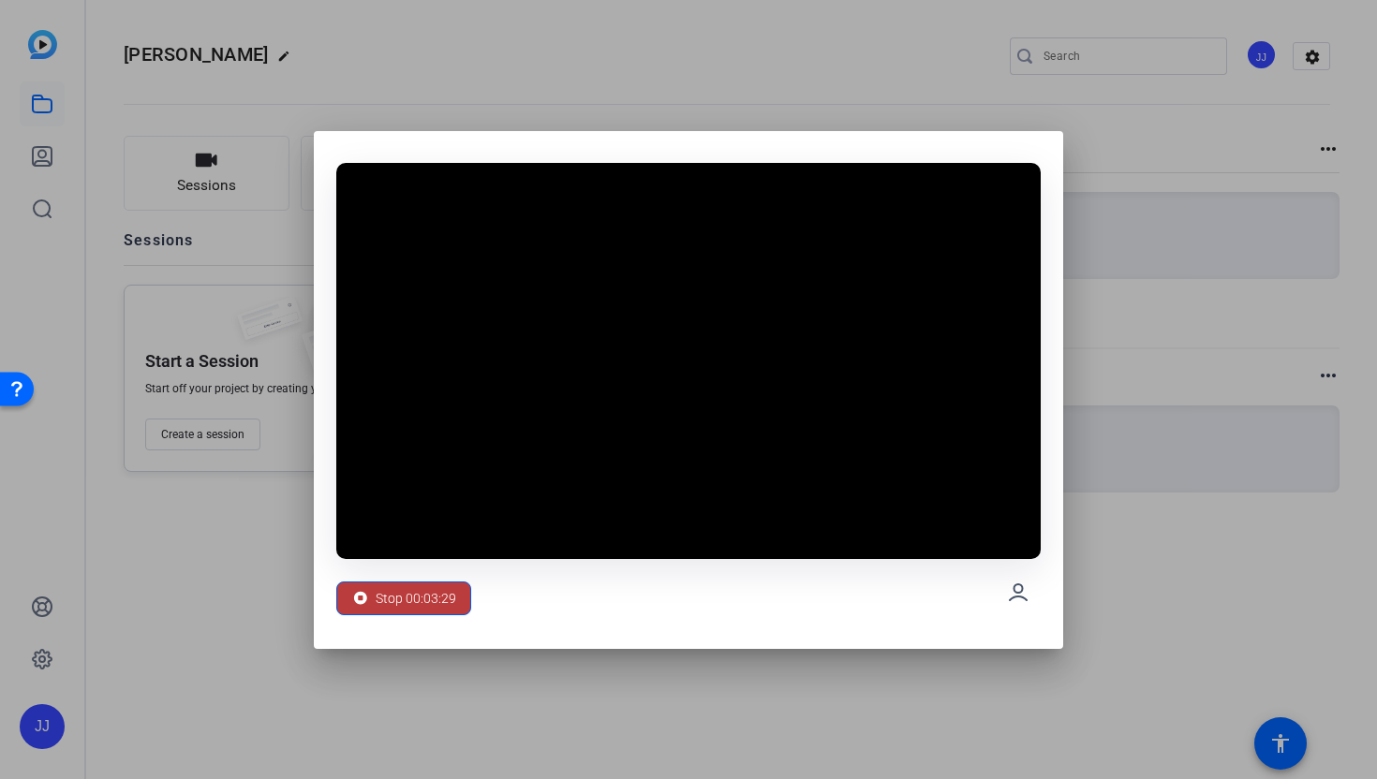
click at [463, 606] on span at bounding box center [403, 598] width 133 height 45
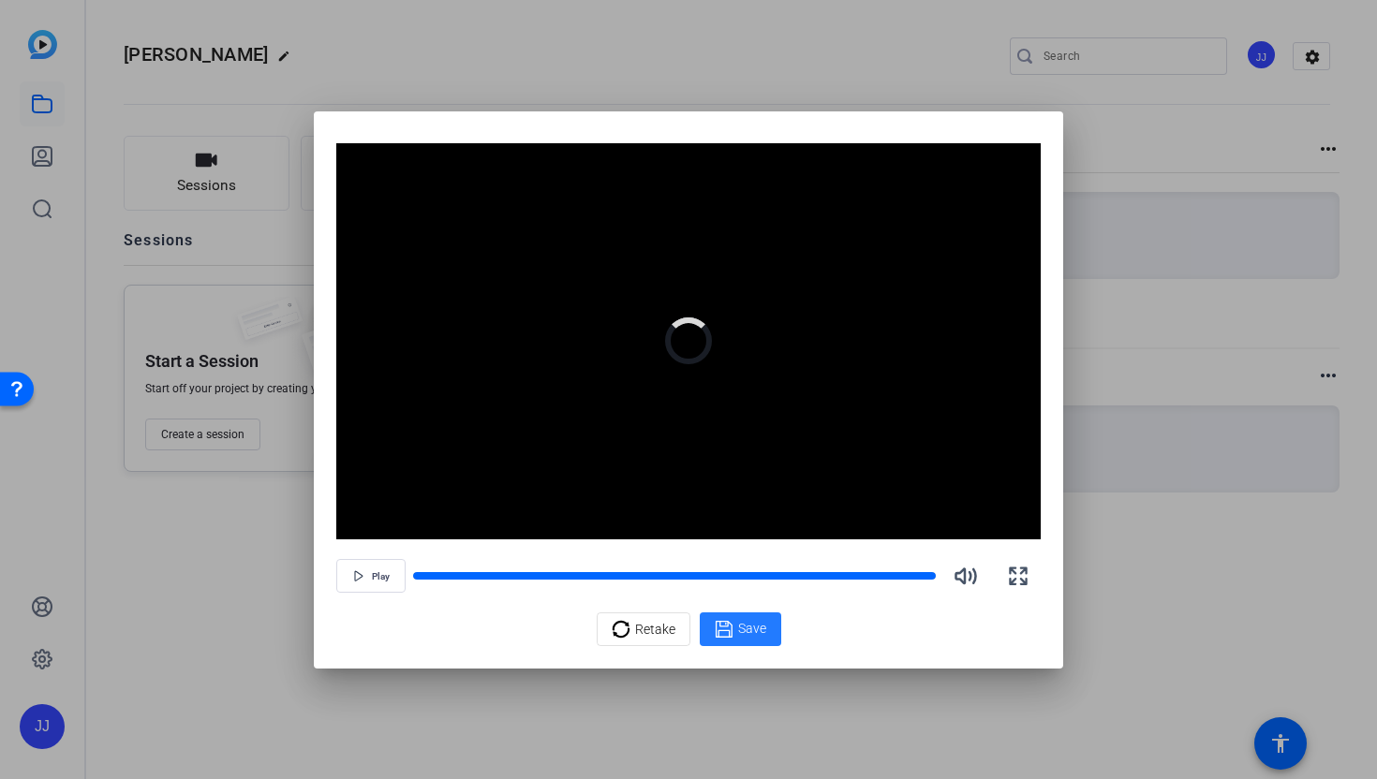
click at [744, 614] on span at bounding box center [740, 629] width 81 height 45
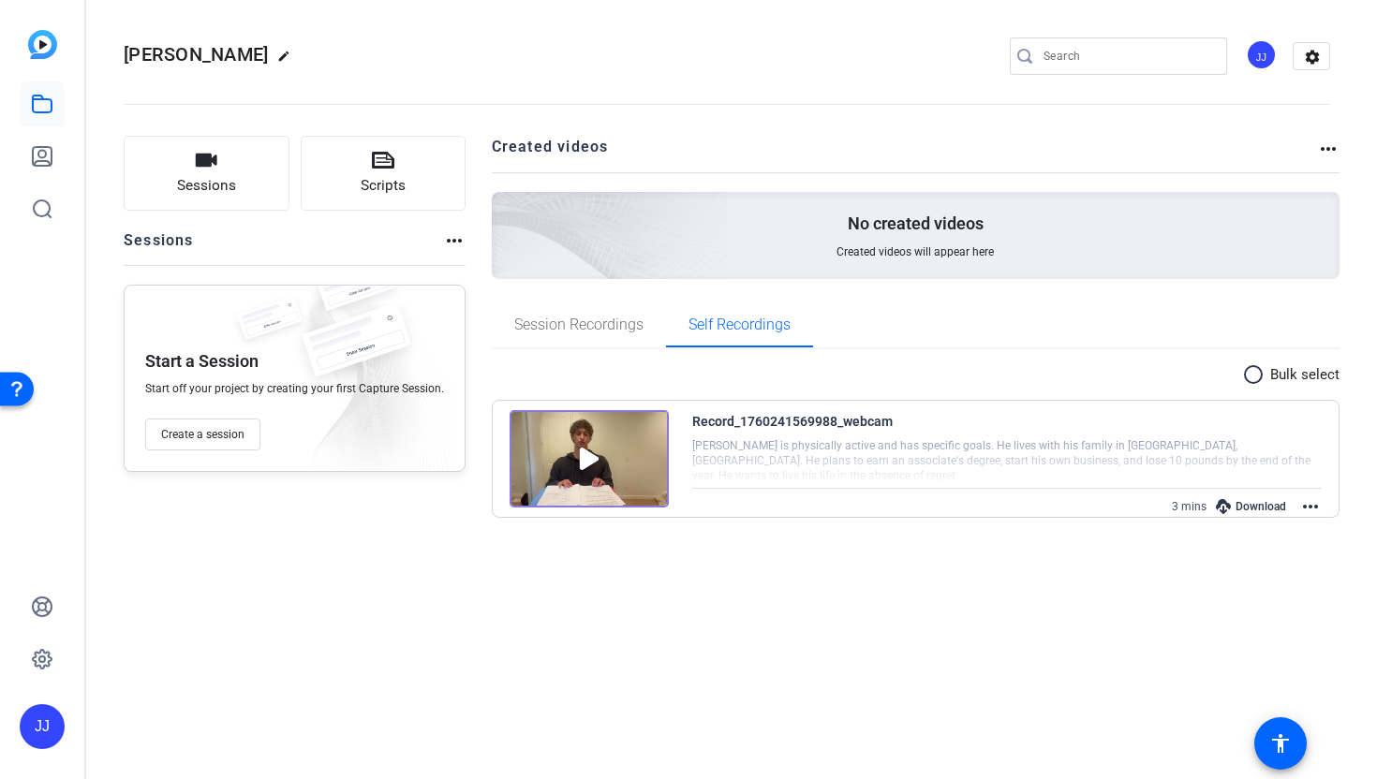
click at [1227, 499] on icon at bounding box center [1223, 506] width 15 height 15
click at [581, 455] on img at bounding box center [588, 458] width 159 height 97
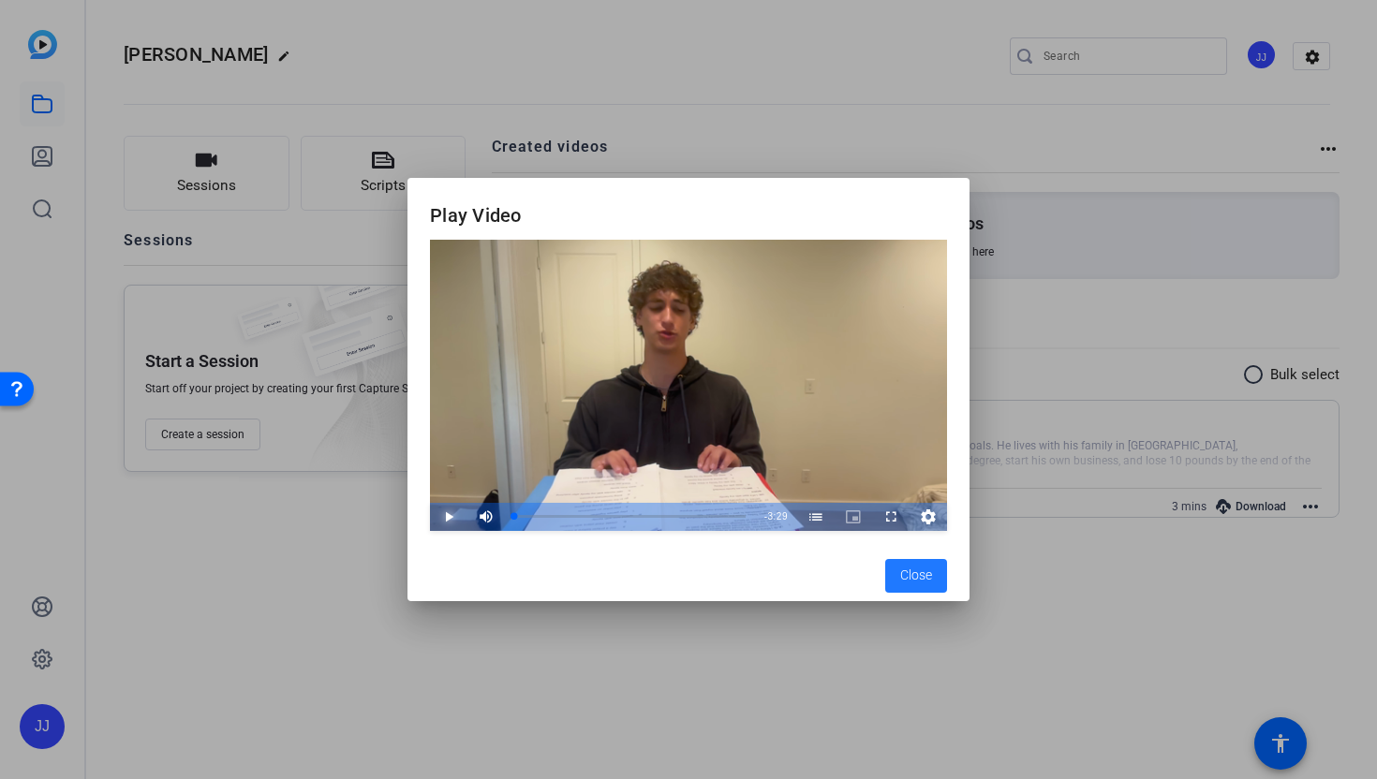
click at [430, 509] on span "Video Player" at bounding box center [430, 517] width 0 height 28
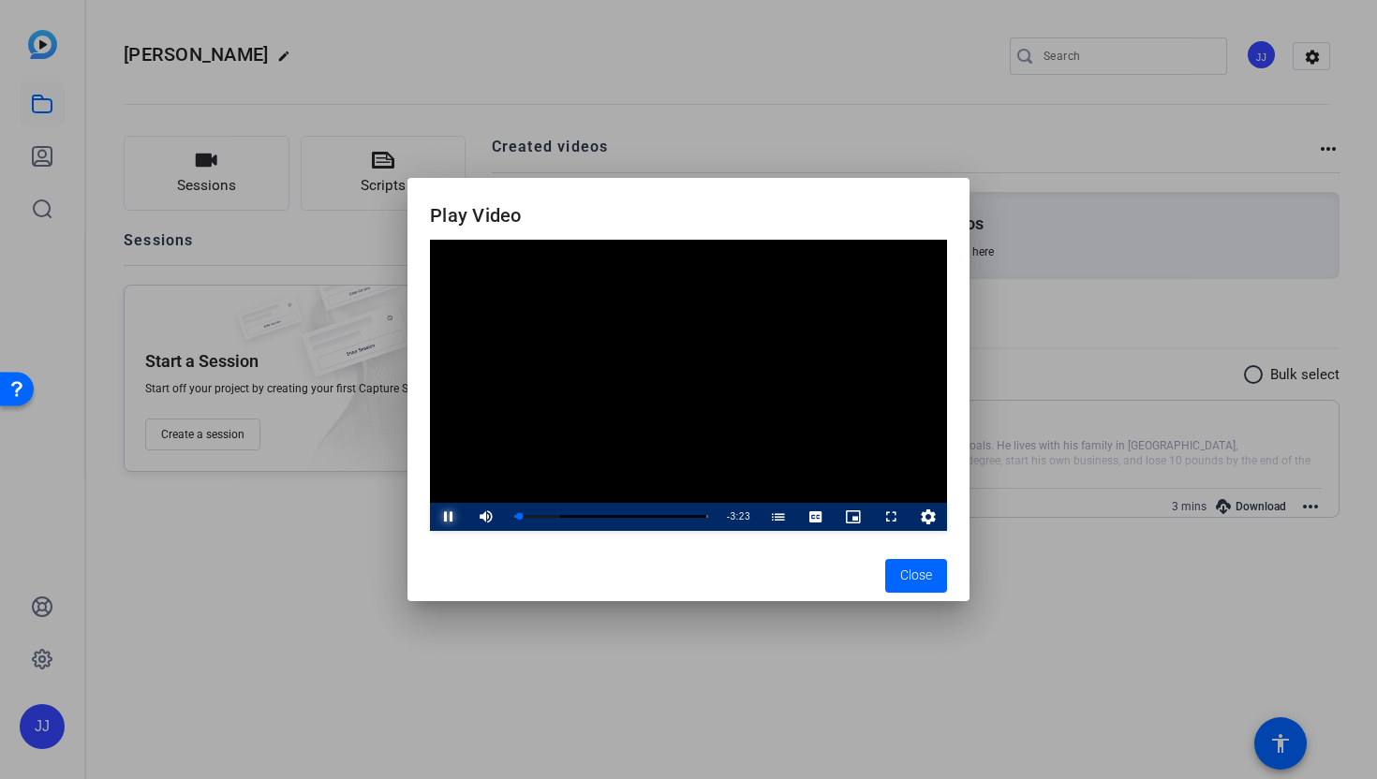
click at [430, 518] on span "Video Player" at bounding box center [430, 517] width 0 height 28
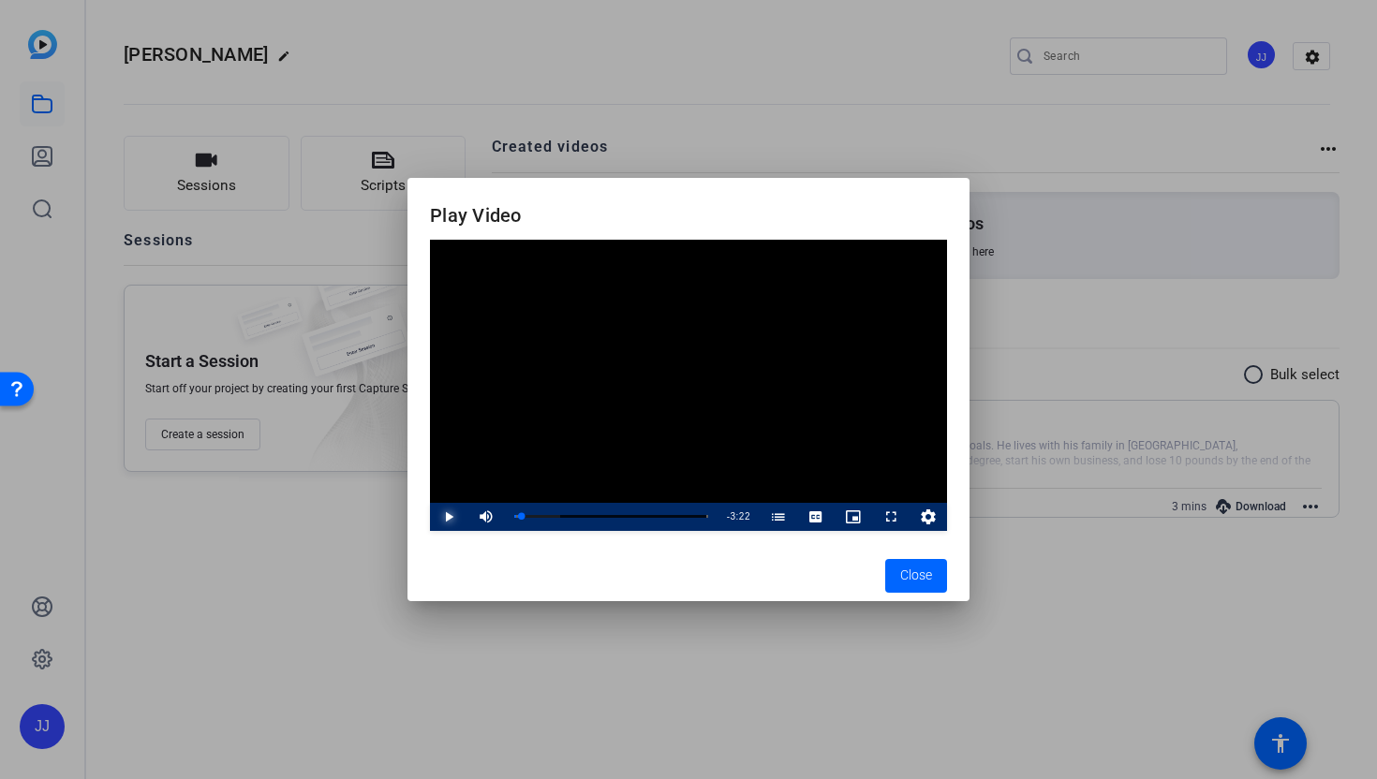
click at [430, 514] on span "Video Player" at bounding box center [430, 517] width 0 height 28
drag, startPoint x: 539, startPoint y: 525, endPoint x: 496, endPoint y: 524, distance: 42.2
click at [496, 524] on div "Play Mute 22% Current Time 0:00 / Duration 3:29 Loaded : 23.89% 0:00 0:00 Meet …" at bounding box center [688, 517] width 517 height 28
click at [544, 517] on div "Mute 100%" at bounding box center [514, 517] width 94 height 28
drag, startPoint x: 543, startPoint y: 517, endPoint x: 442, endPoint y: 512, distance: 101.3
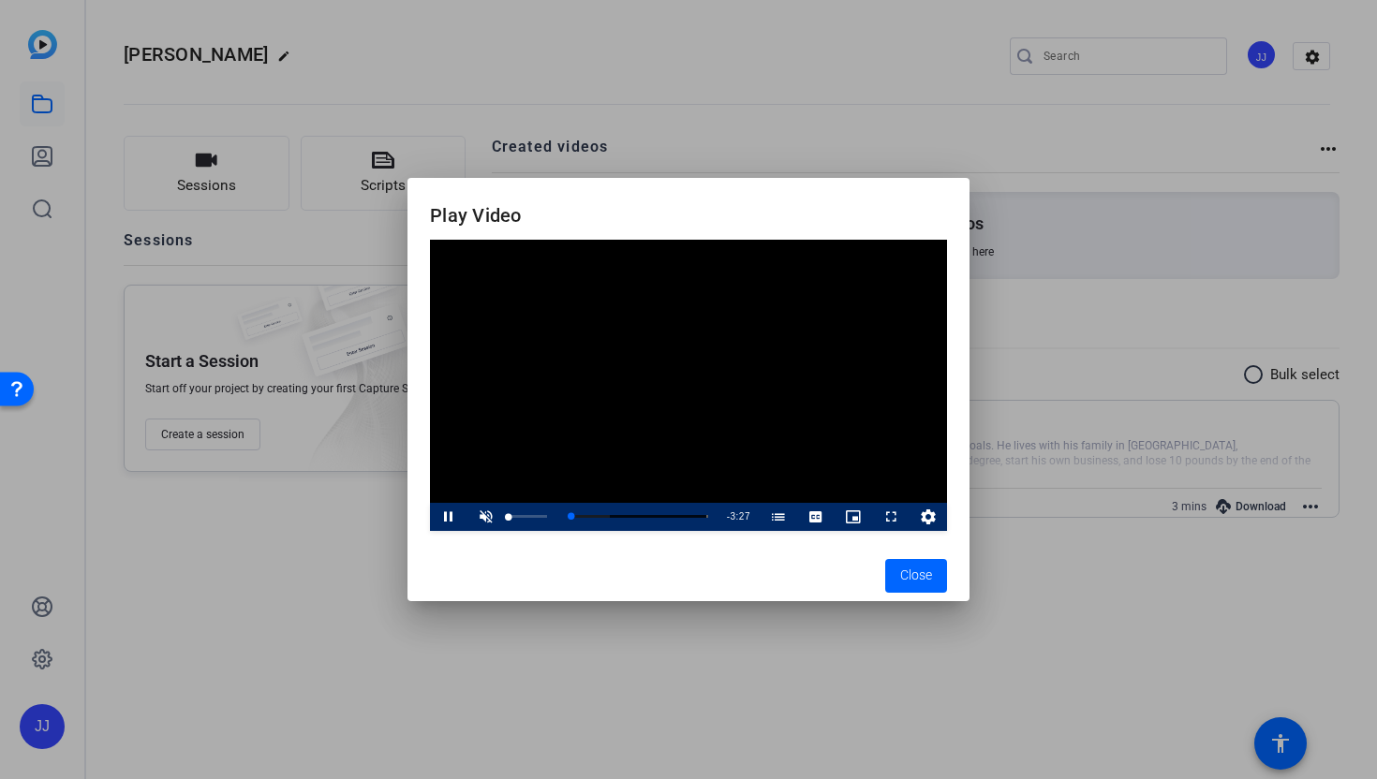
click at [441, 514] on div "Pause Unmute 0% Current Time 0:02 / Duration 3:29 Loaded : 28.66% 0:00 0:02 Mee…" at bounding box center [688, 517] width 517 height 28
click at [902, 582] on span "Close" at bounding box center [916, 576] width 32 height 20
